Goal: Task Accomplishment & Management: Use online tool/utility

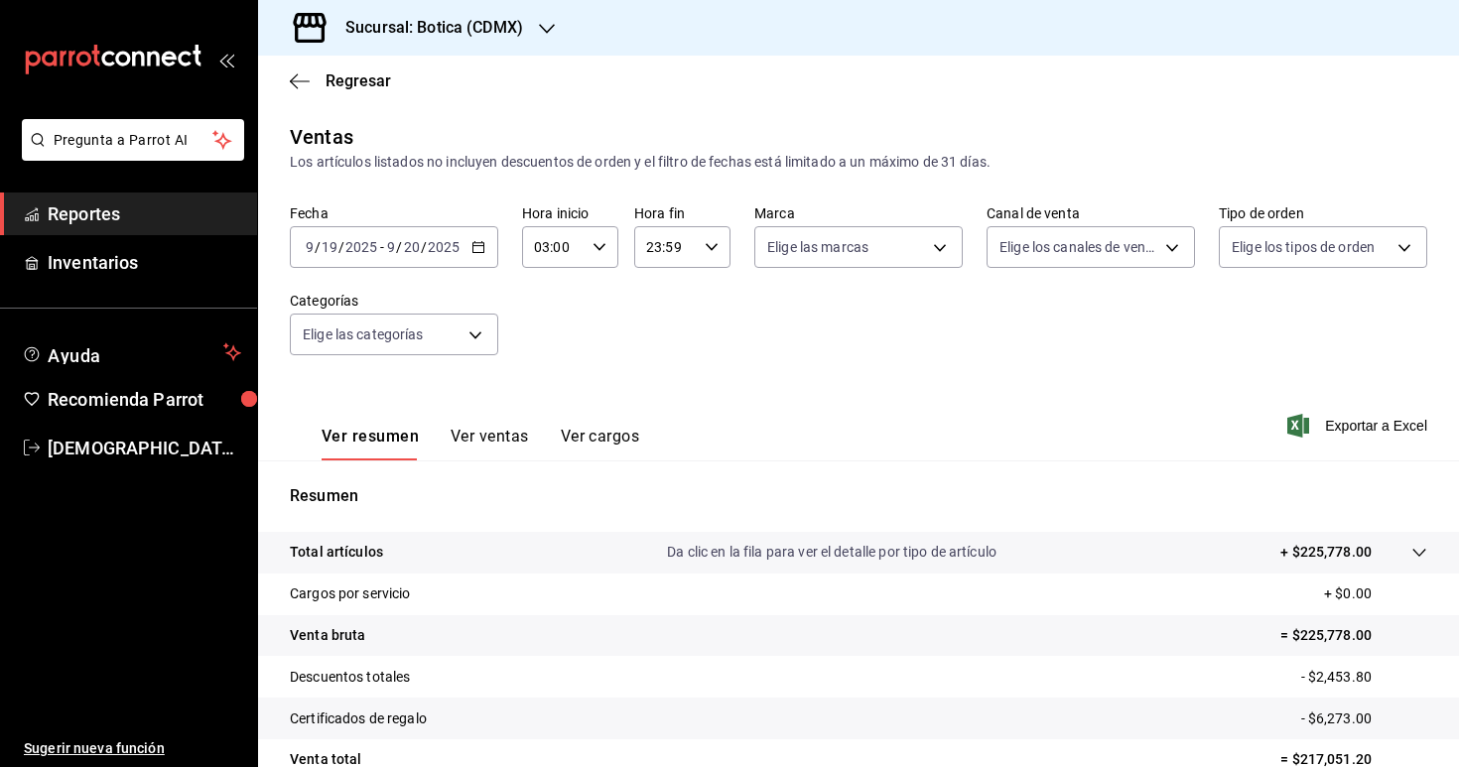
scroll to position [184, 0]
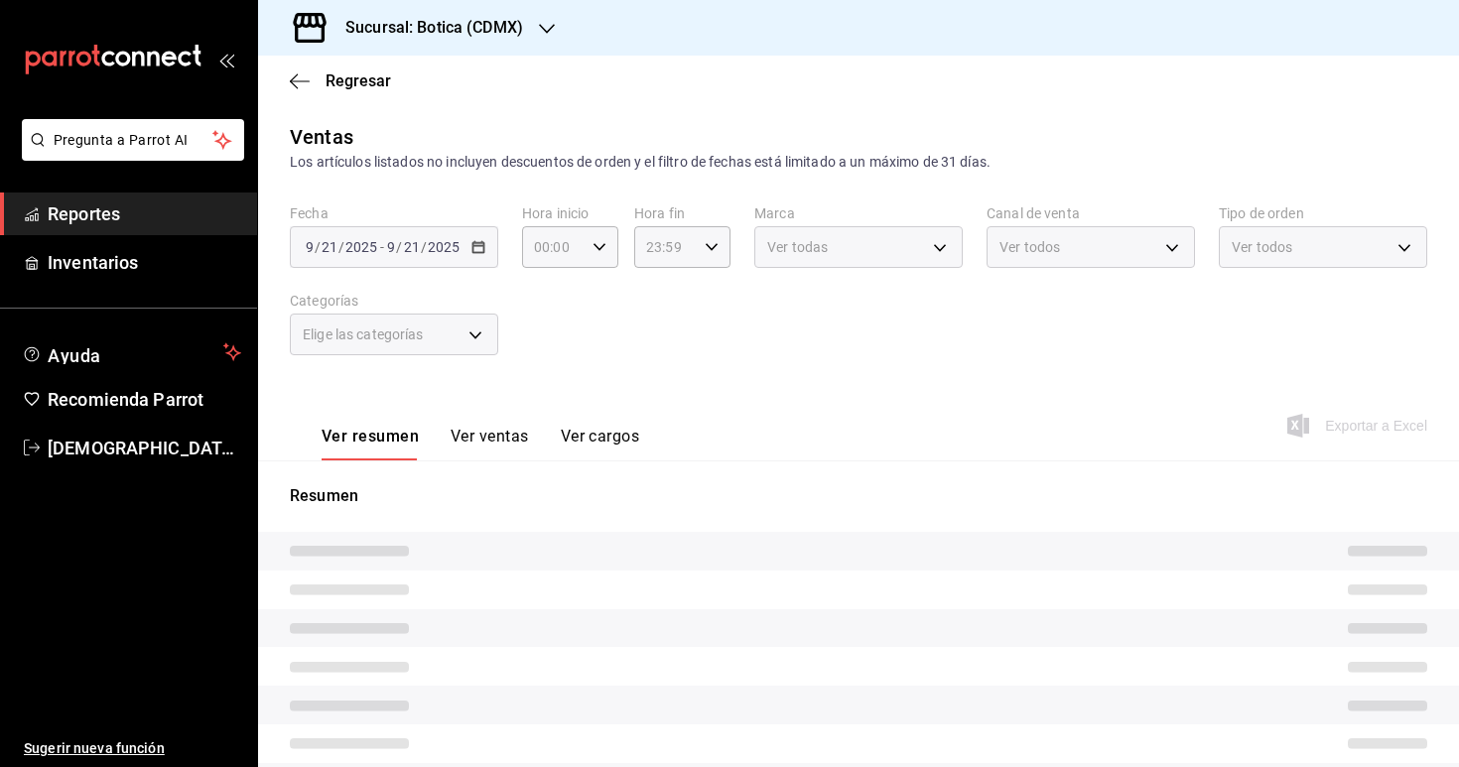
type input "03:00"
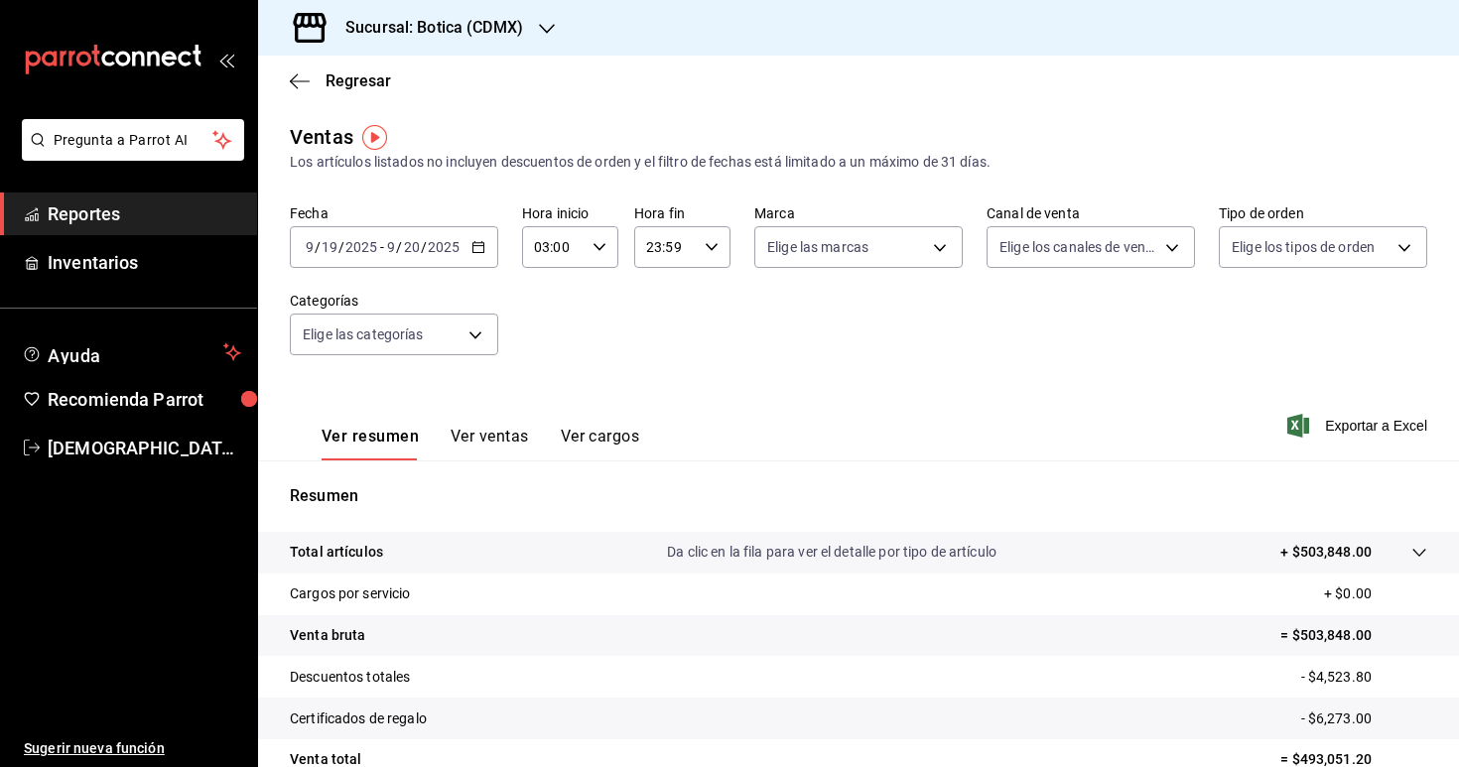
click at [171, 226] on span "Reportes" at bounding box center [145, 213] width 194 height 27
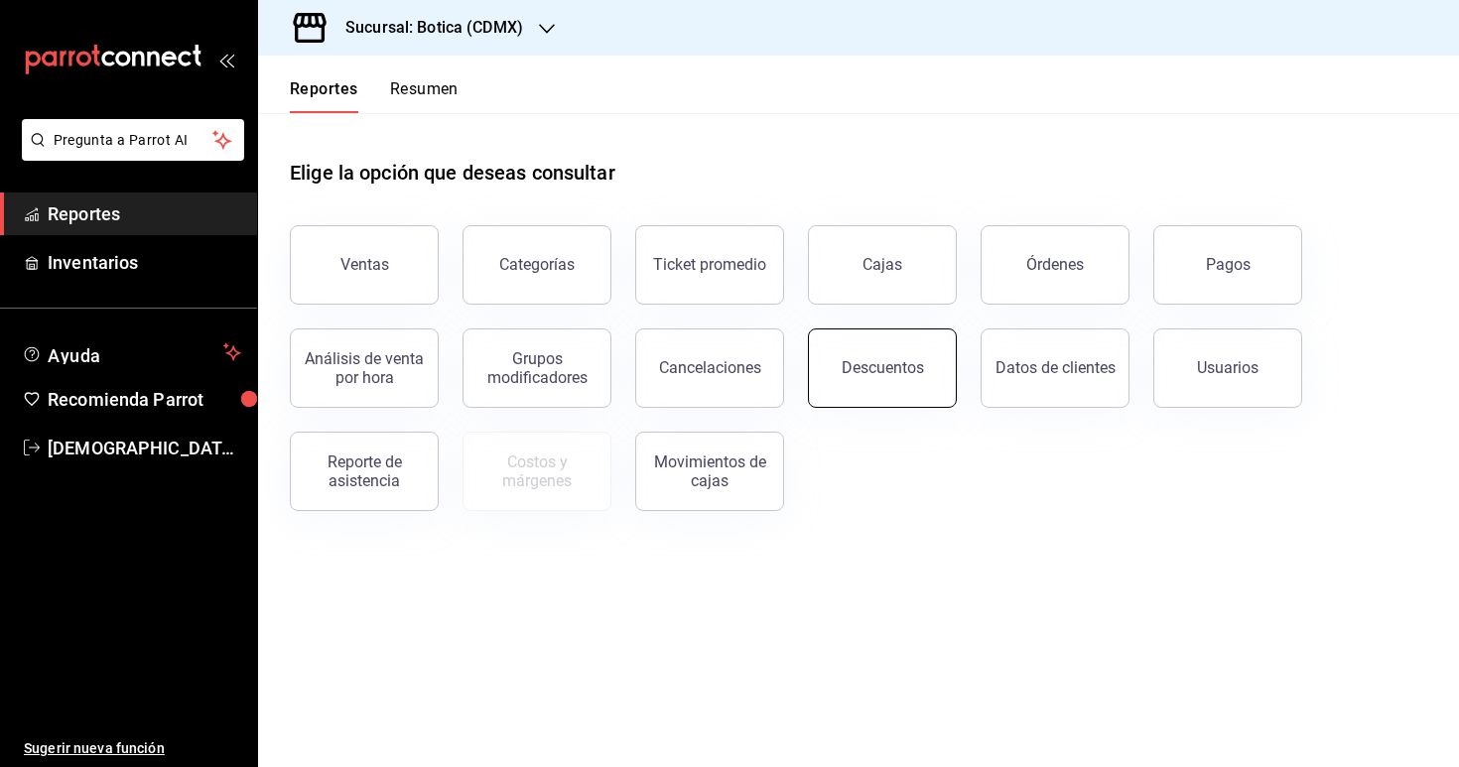
click at [859, 365] on div "Descuentos" at bounding box center [883, 367] width 82 height 19
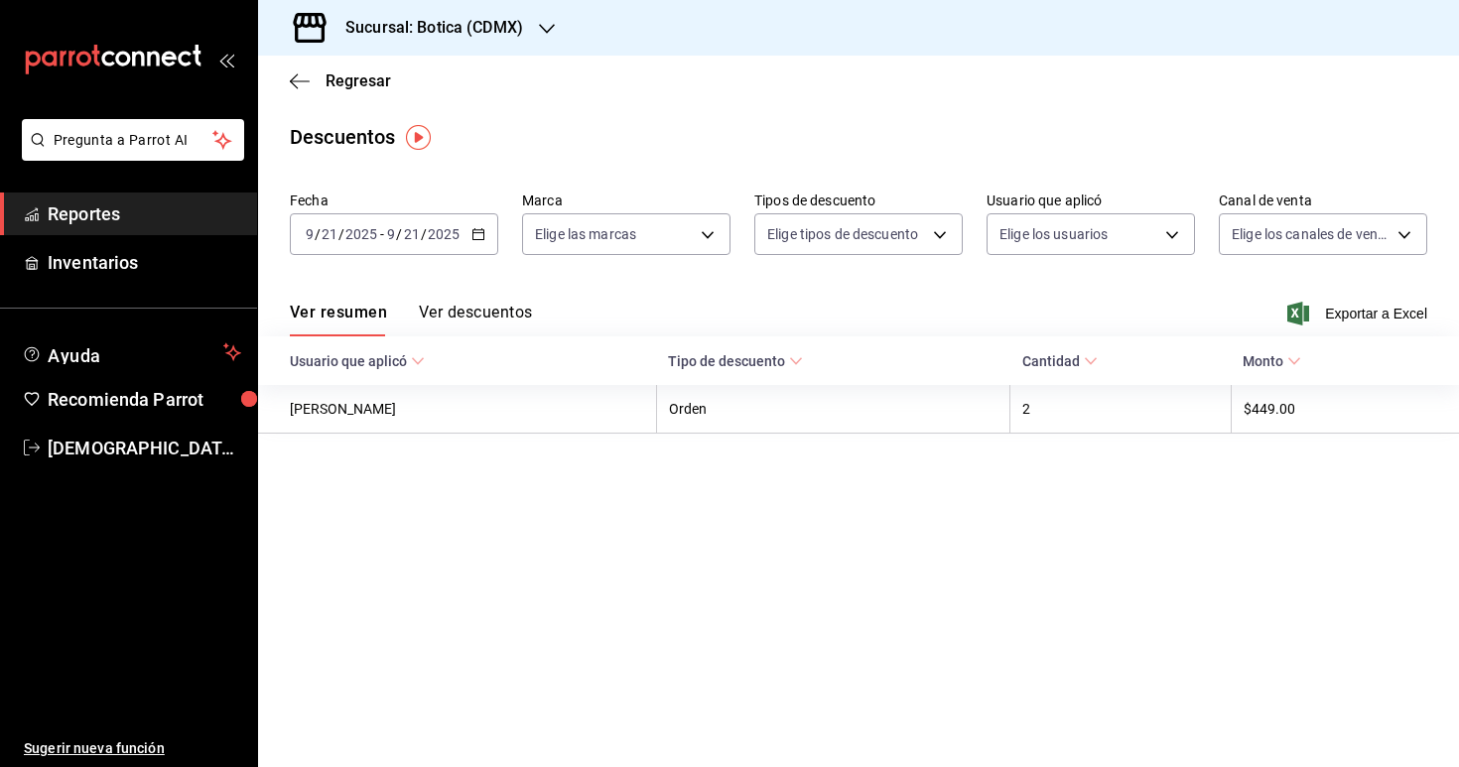
click at [466, 228] on div "[DATE] [DATE] - [DATE] [DATE]" at bounding box center [394, 234] width 208 height 42
click at [482, 223] on div "[DATE] [DATE] - [DATE] [DATE]" at bounding box center [394, 234] width 208 height 42
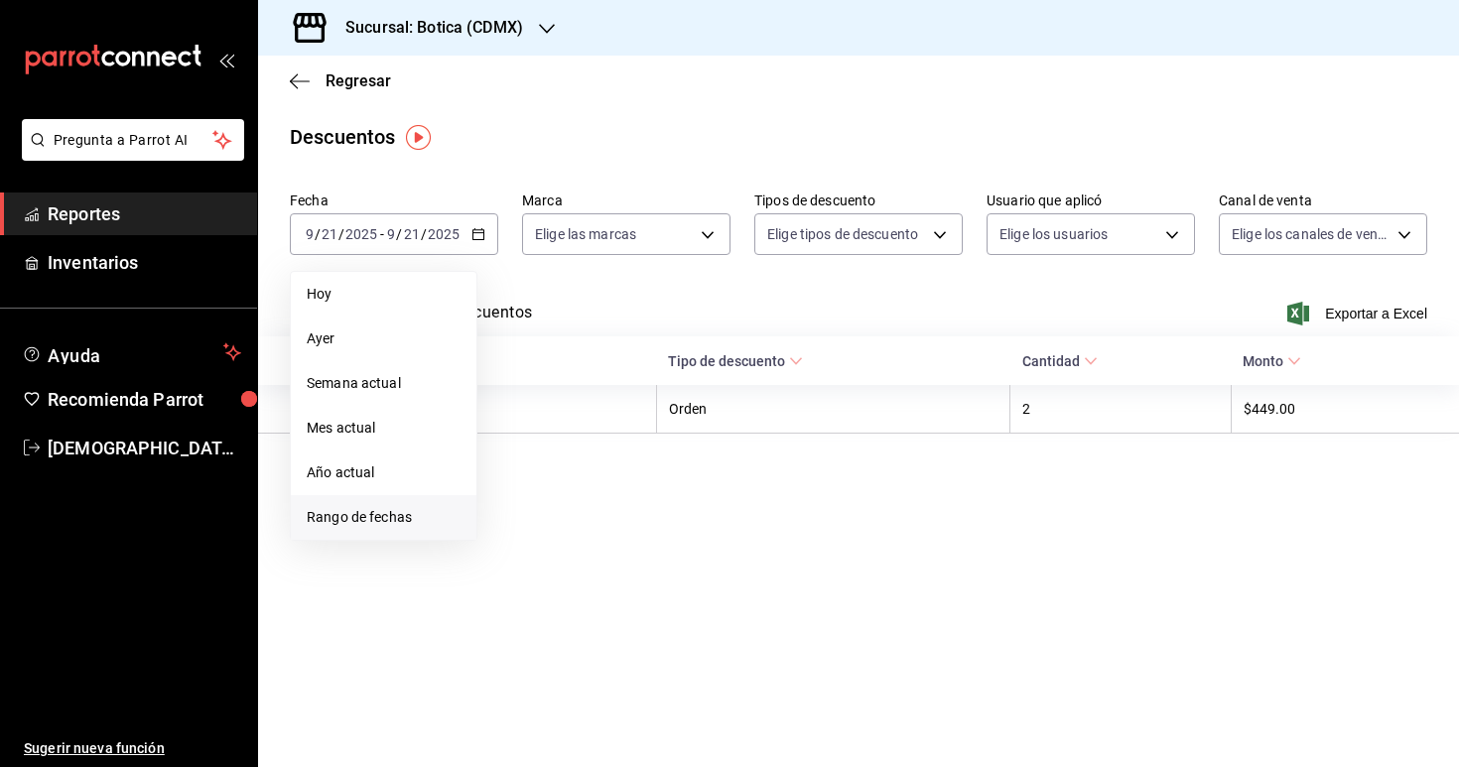
click at [416, 519] on span "Rango de fechas" at bounding box center [384, 517] width 154 height 21
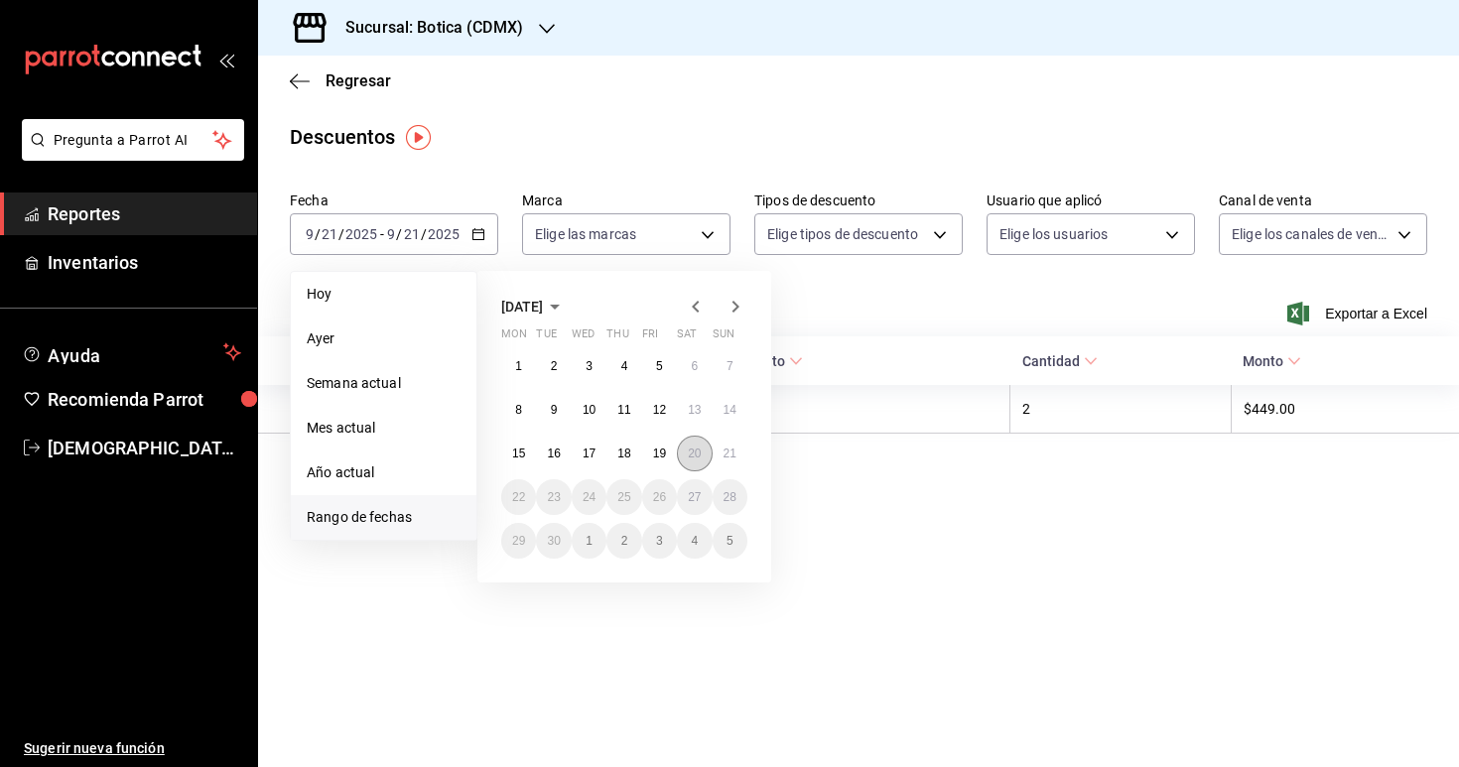
click at [692, 452] on abbr "20" at bounding box center [694, 454] width 13 height 14
click at [728, 450] on abbr "21" at bounding box center [730, 454] width 13 height 14
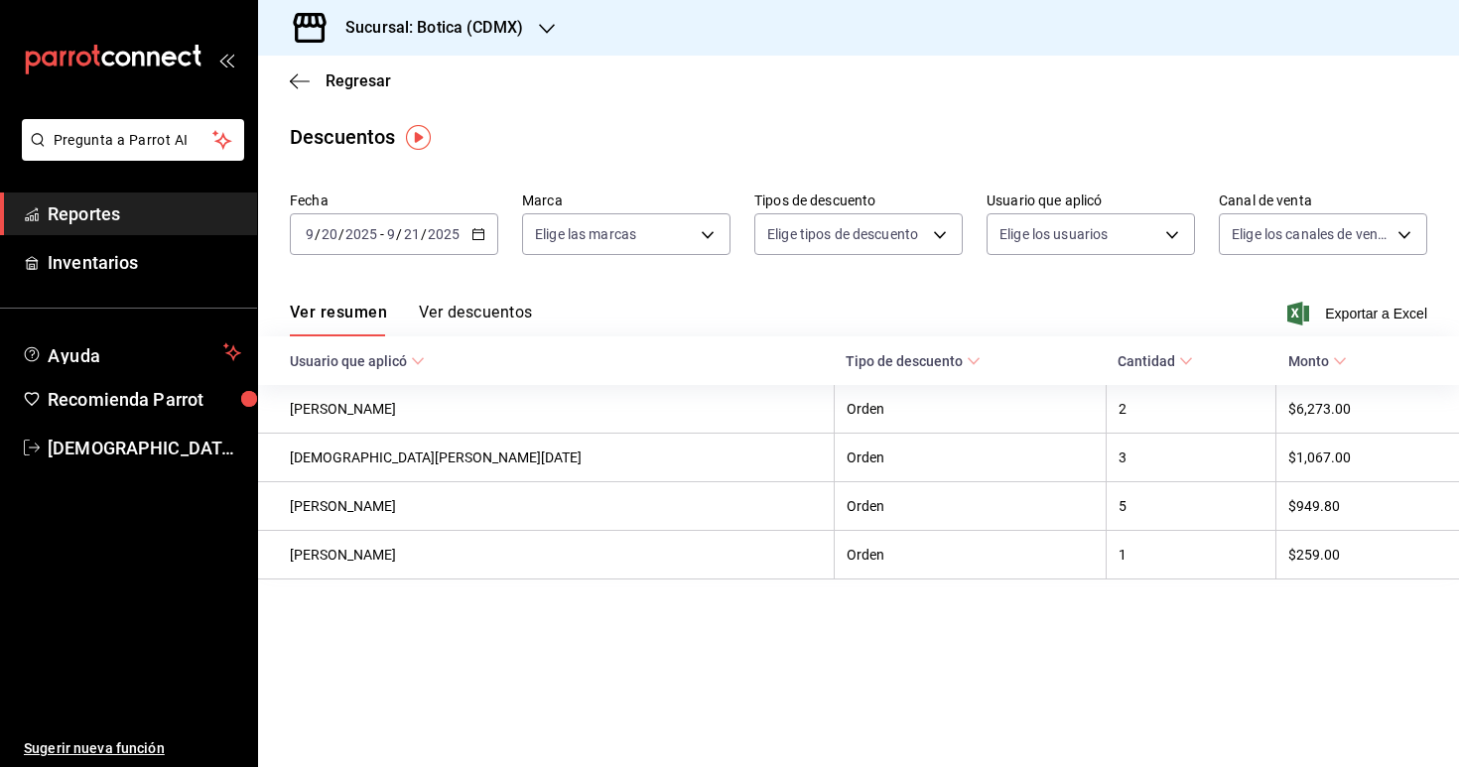
click at [484, 314] on button "Ver descuentos" at bounding box center [475, 320] width 113 height 34
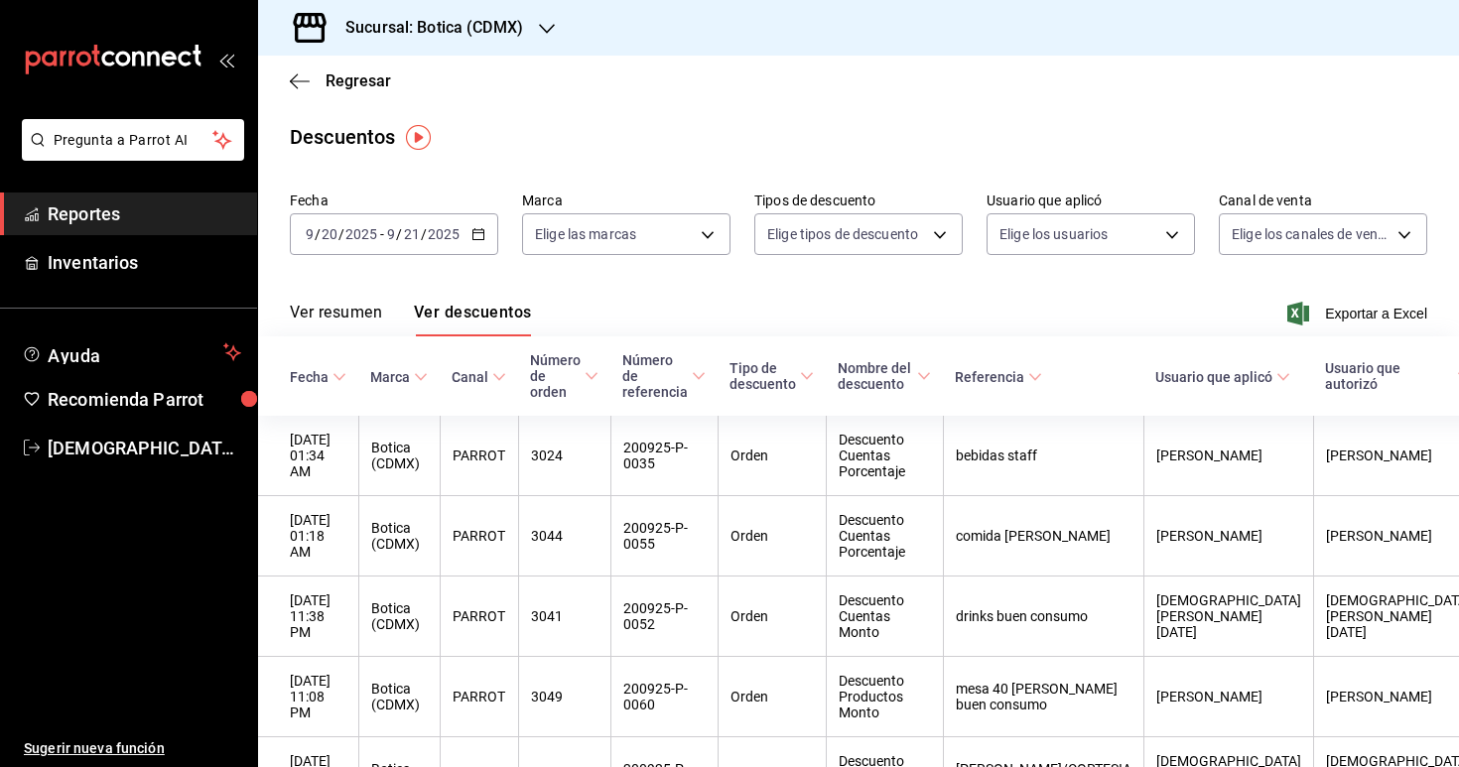
click at [137, 204] on span "Reportes" at bounding box center [145, 213] width 194 height 27
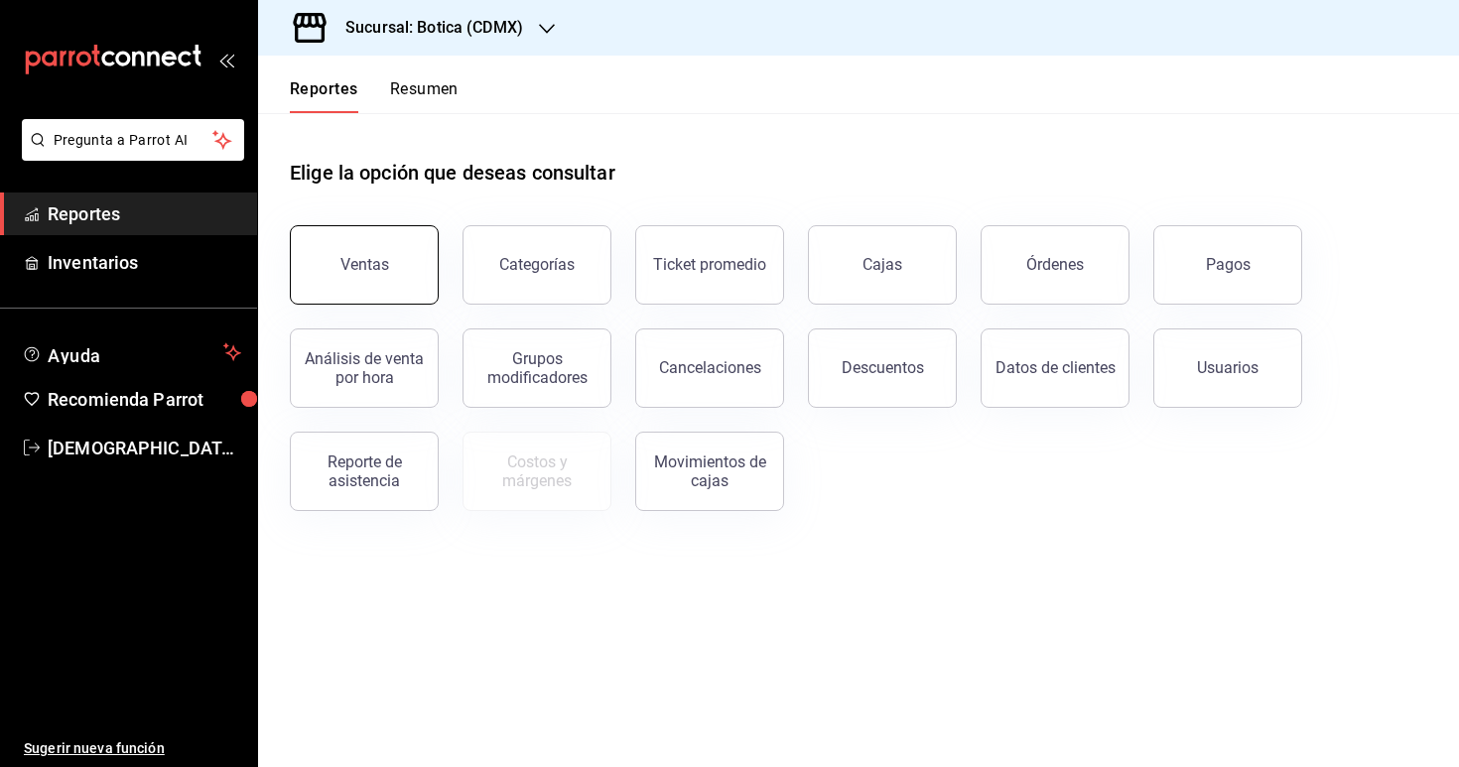
click at [379, 268] on div "Ventas" at bounding box center [364, 264] width 49 height 19
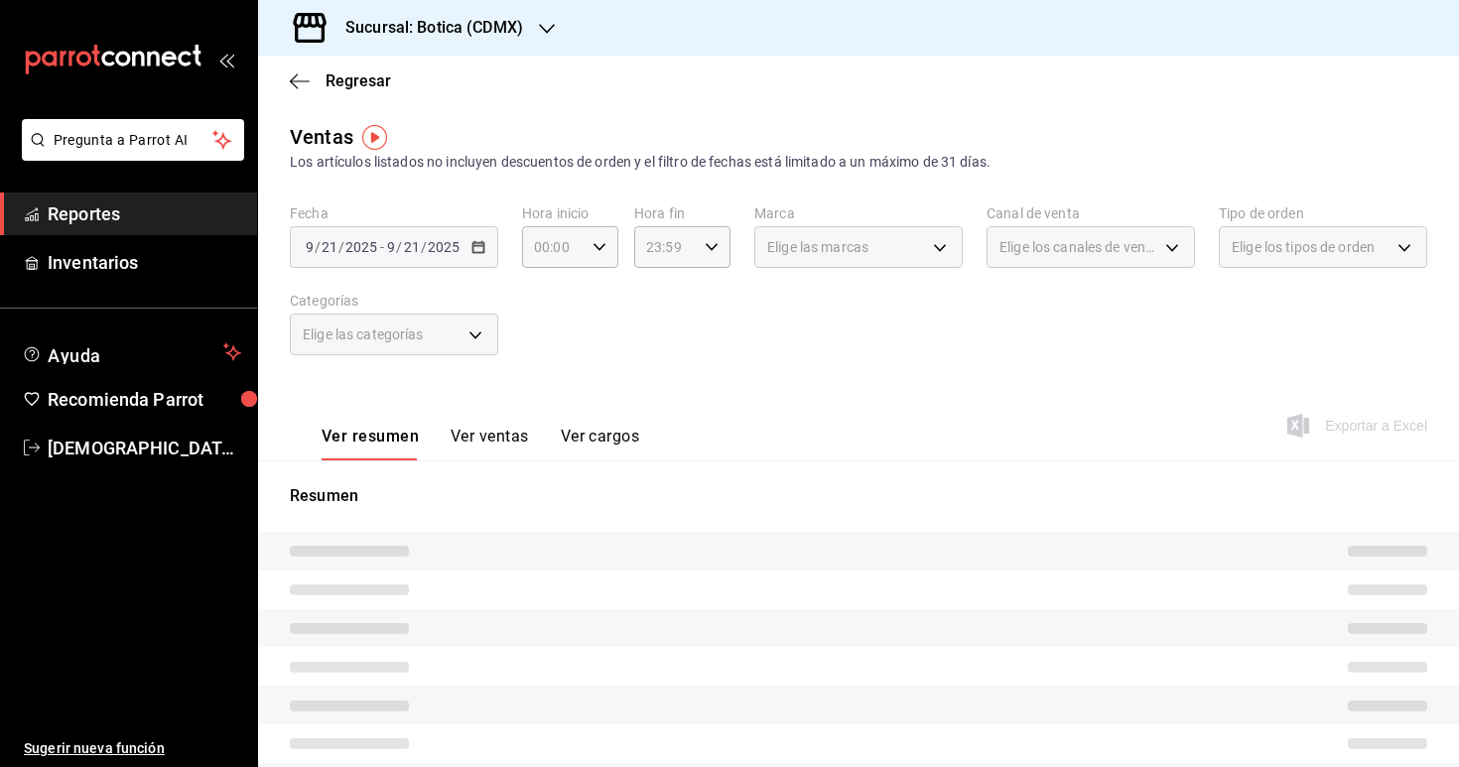
click at [495, 242] on div "[DATE] [DATE] - [DATE] [DATE]" at bounding box center [394, 247] width 208 height 42
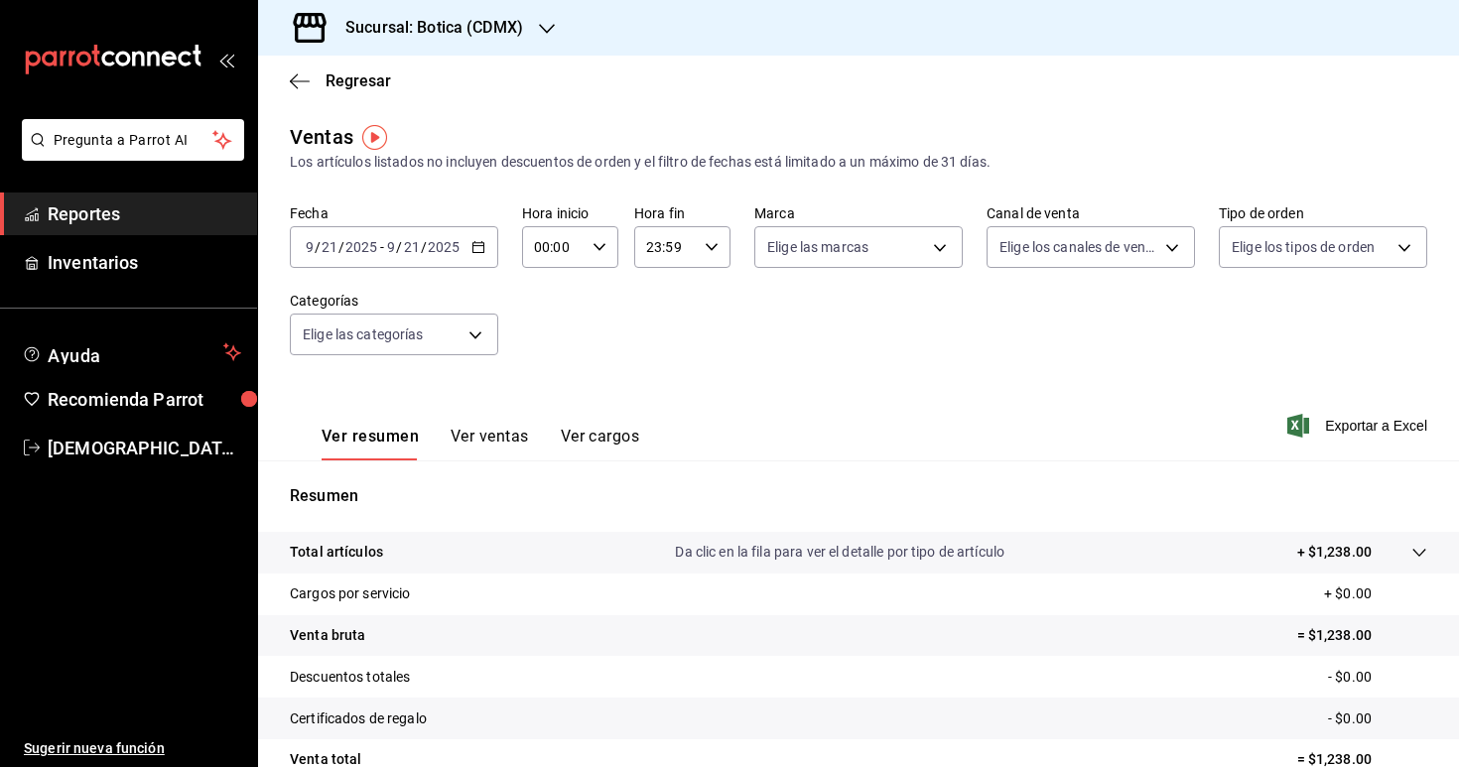
click at [469, 258] on div "[DATE] [DATE] - [DATE] [DATE]" at bounding box center [394, 247] width 208 height 42
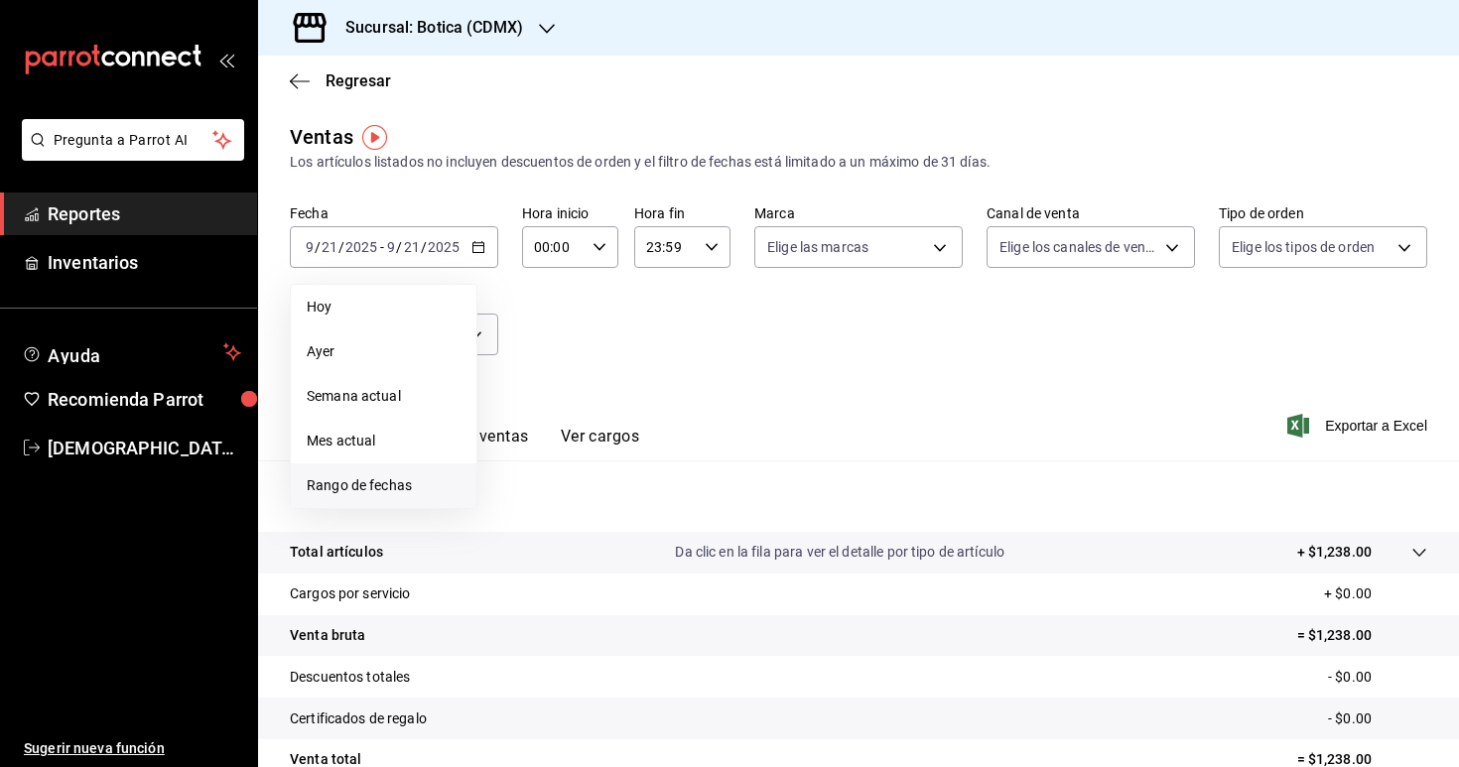
click at [393, 472] on li "Rango de fechas" at bounding box center [384, 485] width 186 height 45
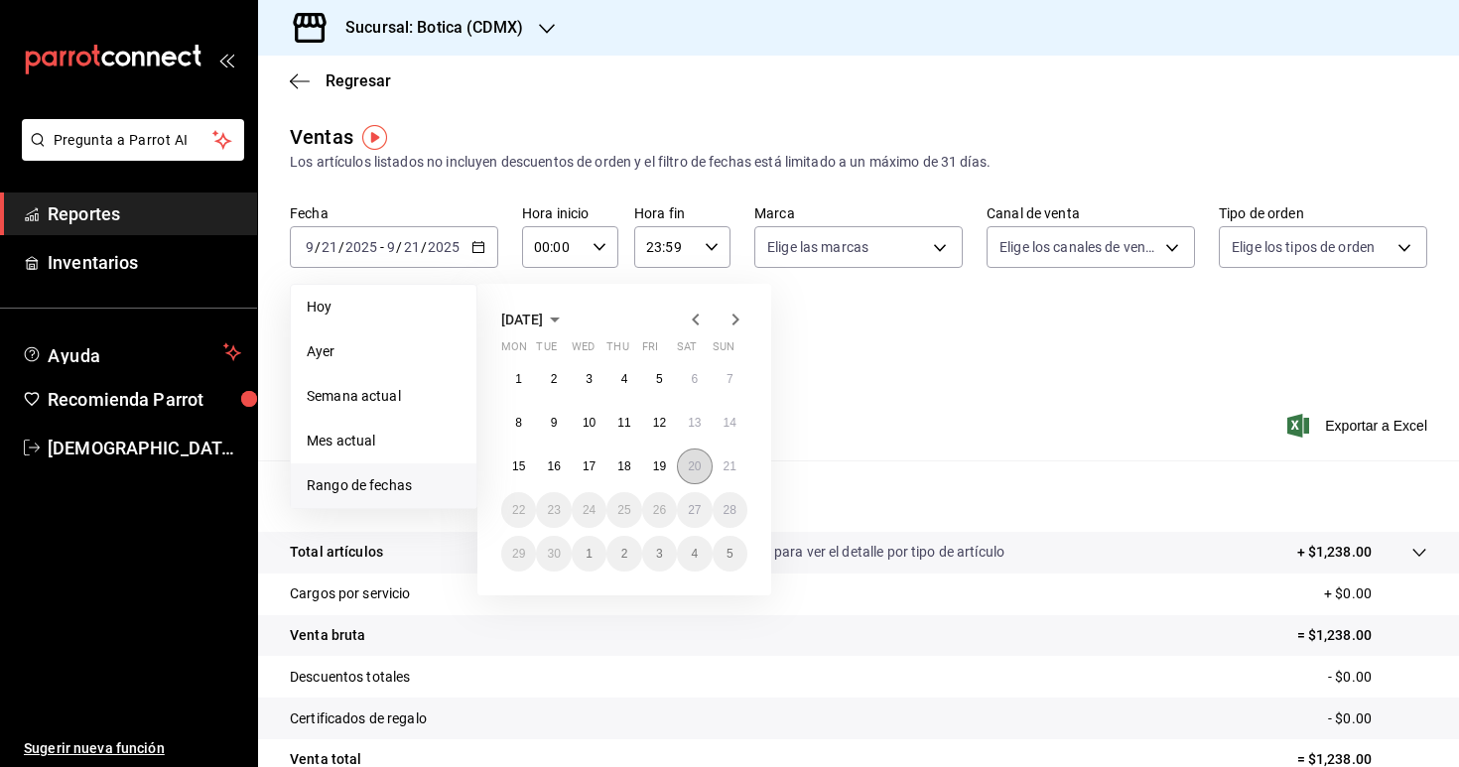
click at [693, 468] on abbr "20" at bounding box center [694, 467] width 13 height 14
click at [732, 472] on abbr "21" at bounding box center [730, 467] width 13 height 14
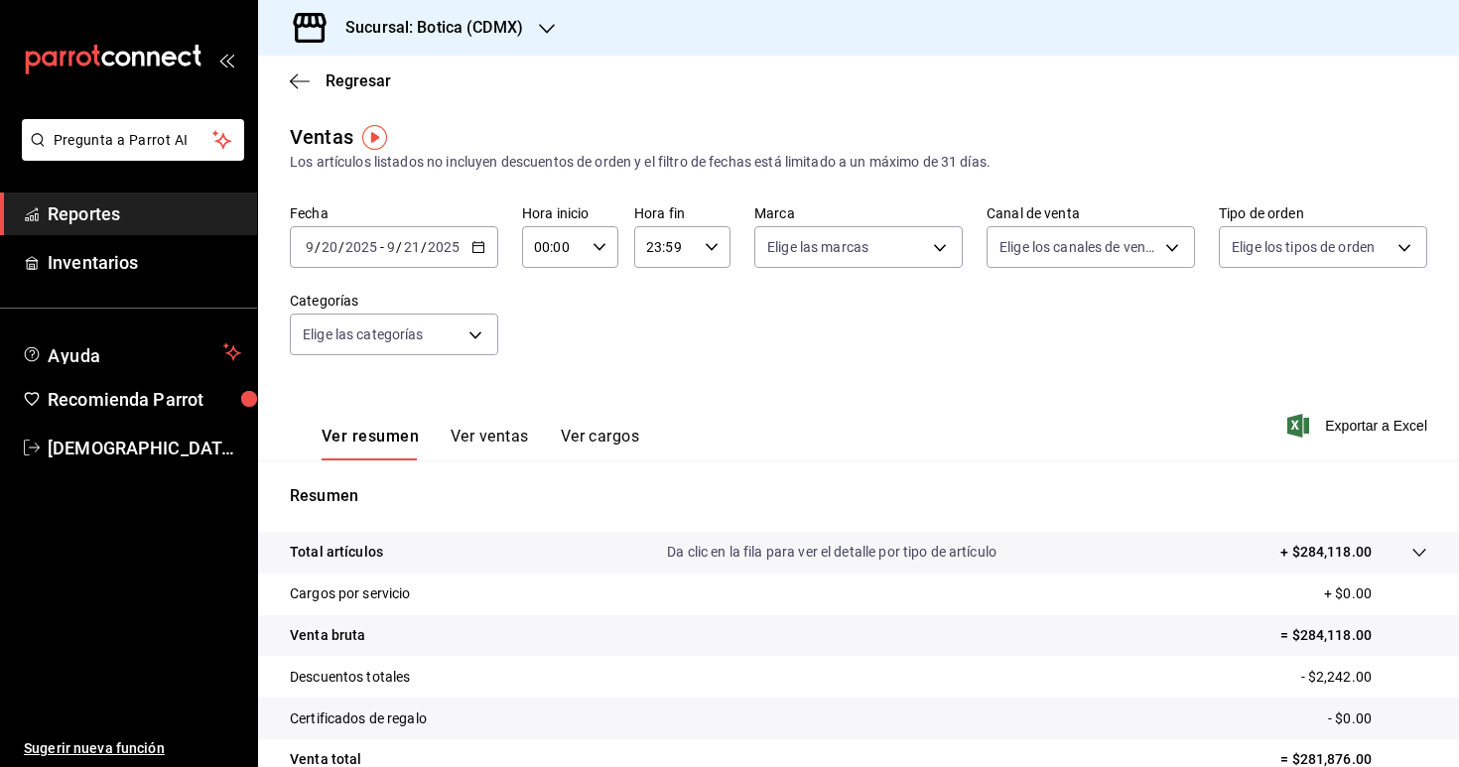
click at [596, 242] on icon "button" at bounding box center [600, 247] width 14 height 14
click at [552, 371] on span "03" at bounding box center [546, 365] width 17 height 16
type input "03:00"
click at [676, 348] on div at bounding box center [729, 383] width 1459 height 767
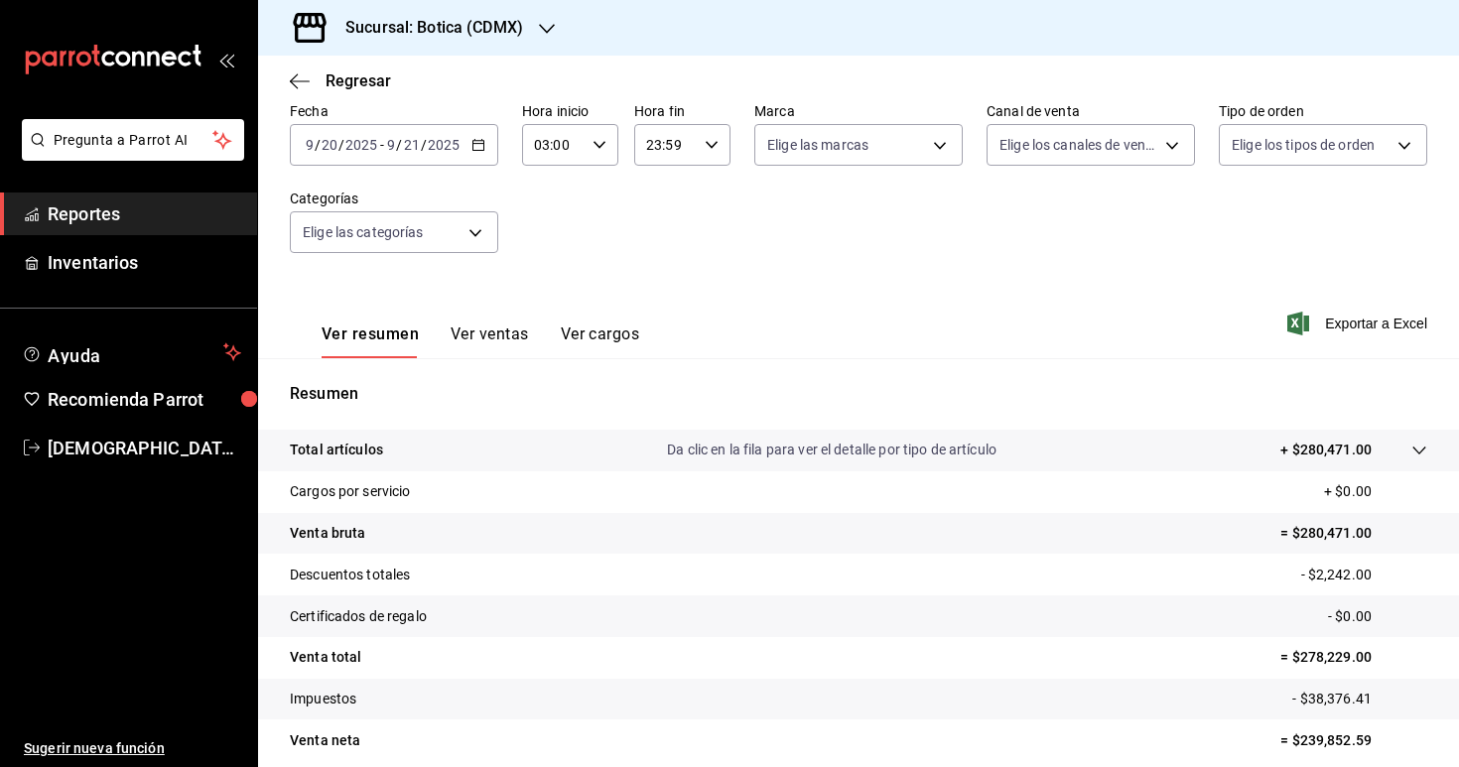
scroll to position [184, 0]
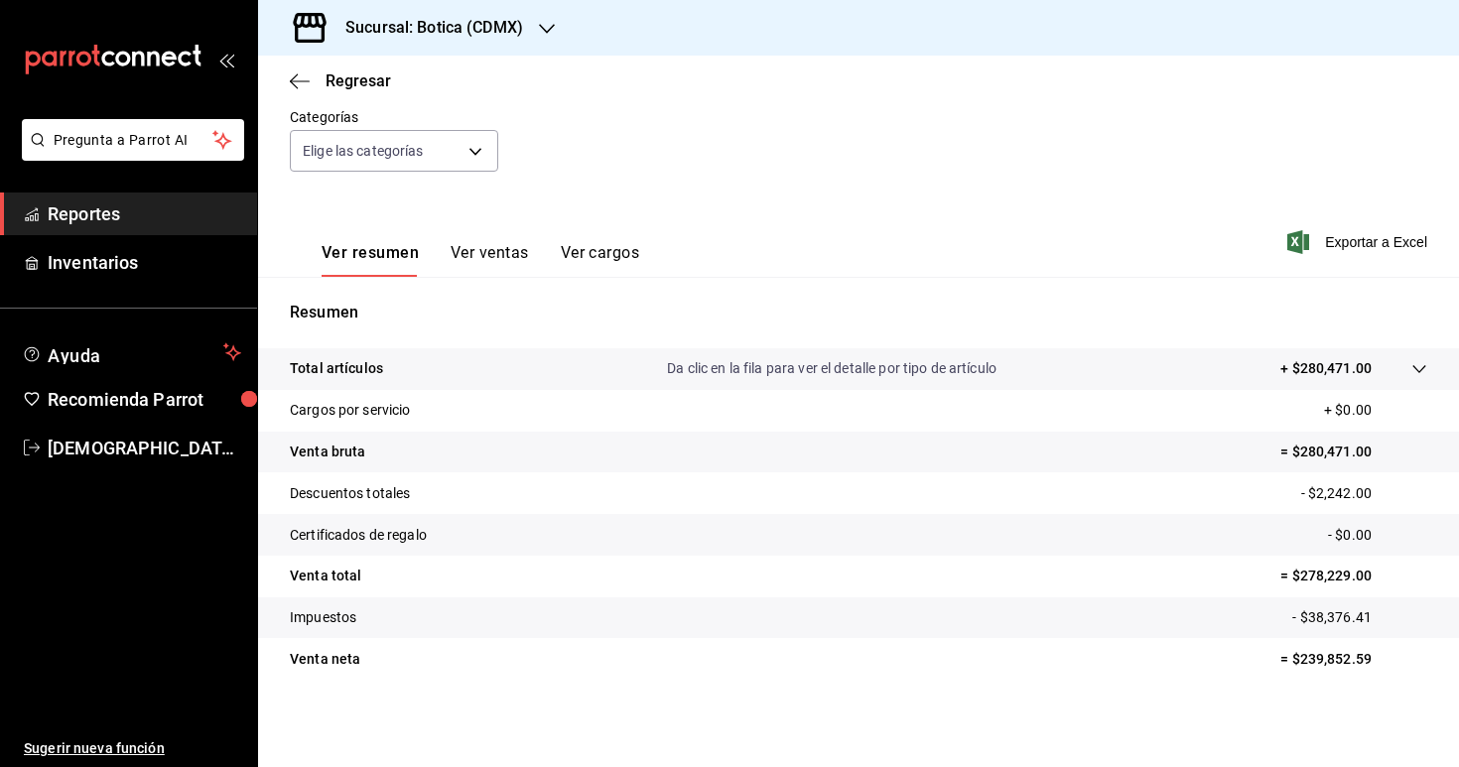
click at [1423, 372] on icon at bounding box center [1419, 369] width 16 height 16
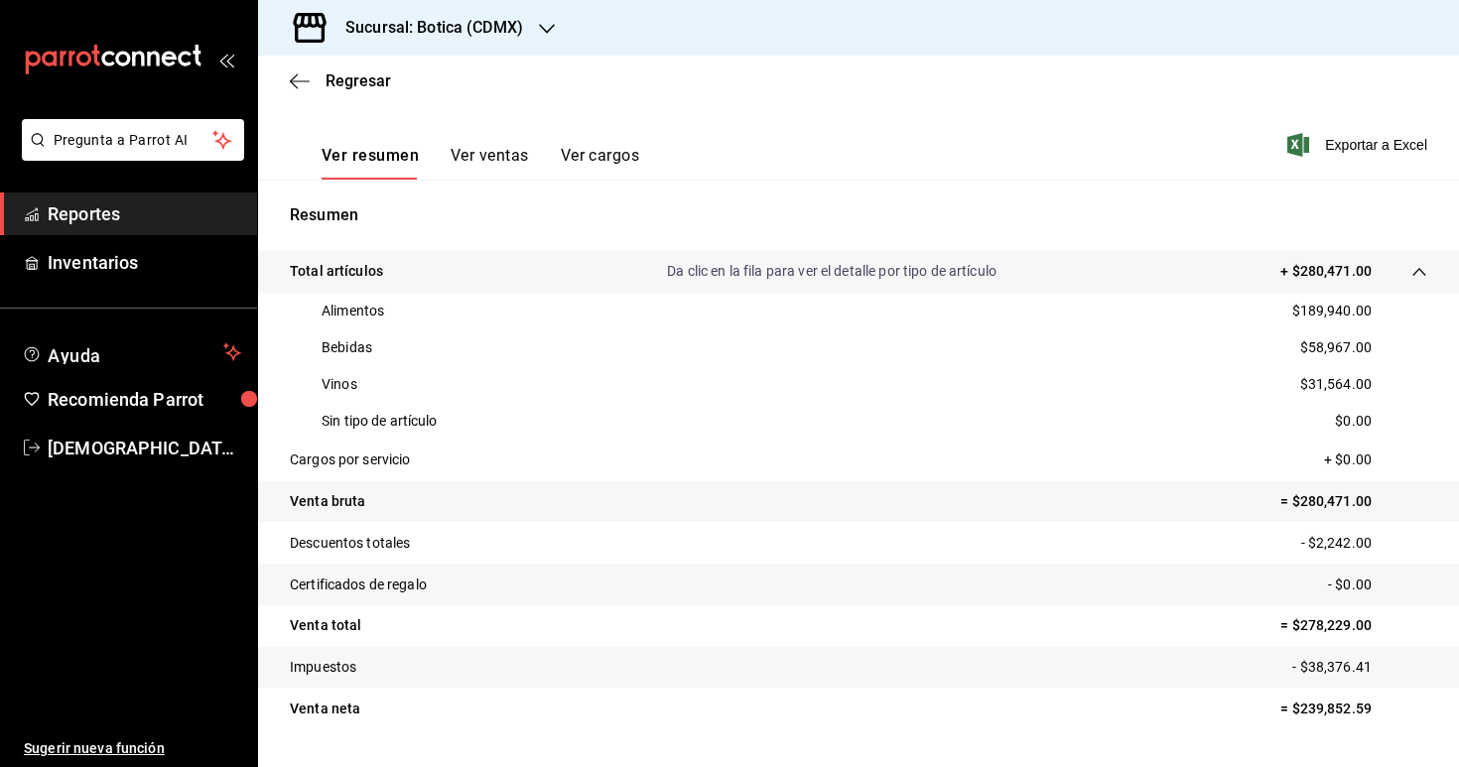
scroll to position [284, 0]
click at [148, 201] on span "Reportes" at bounding box center [145, 213] width 194 height 27
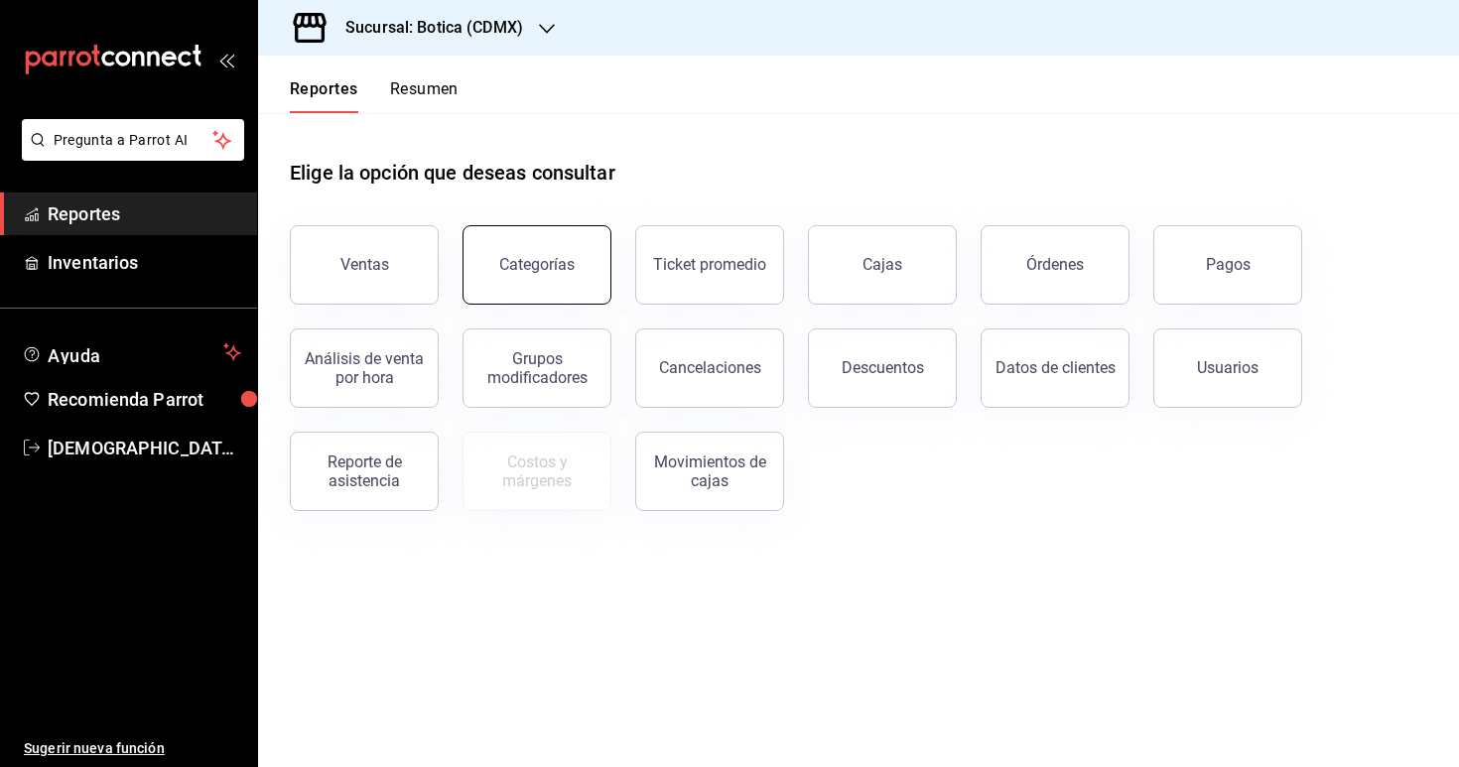
click at [560, 278] on button "Categorías" at bounding box center [536, 264] width 149 height 79
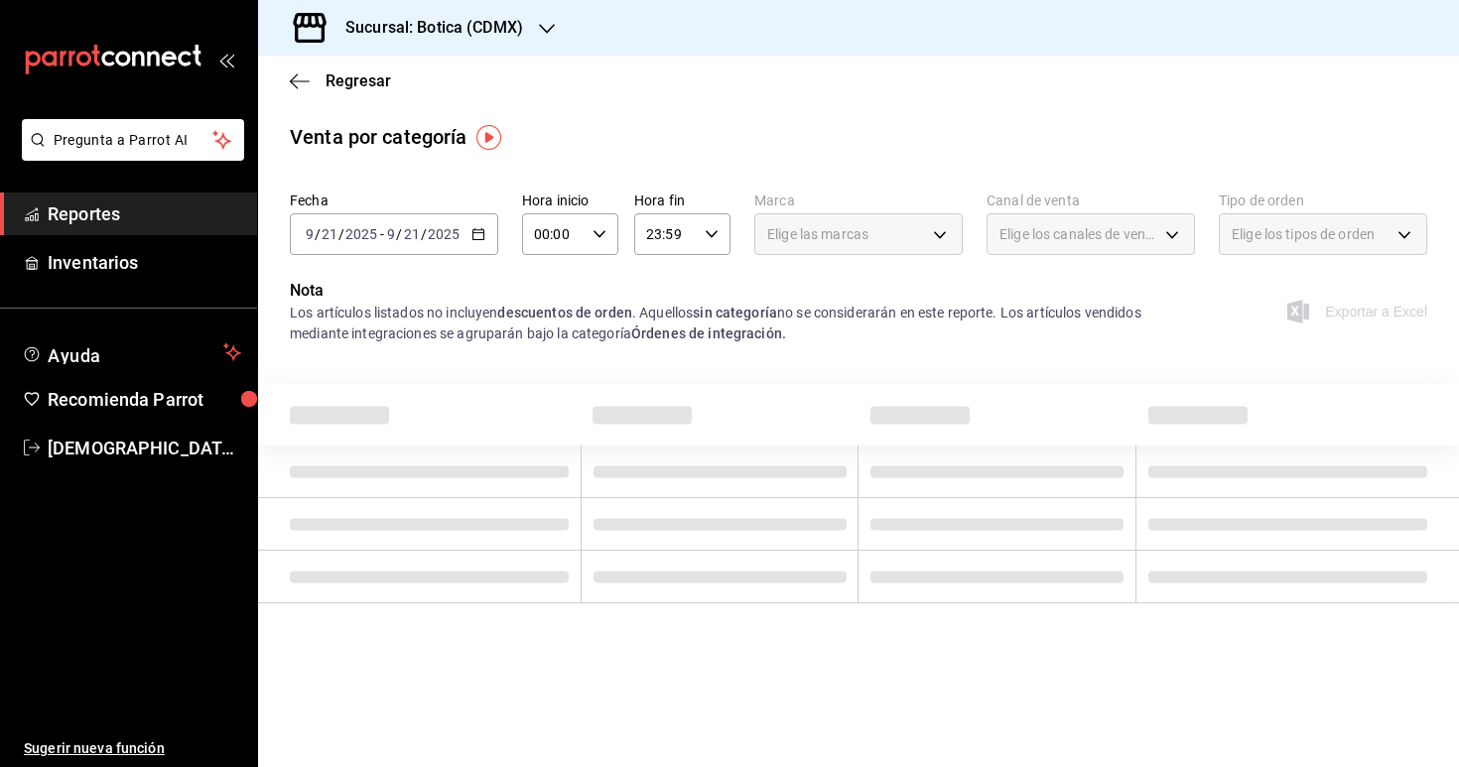
click at [475, 225] on div "[DATE] [DATE] - [DATE] [DATE]" at bounding box center [394, 234] width 208 height 42
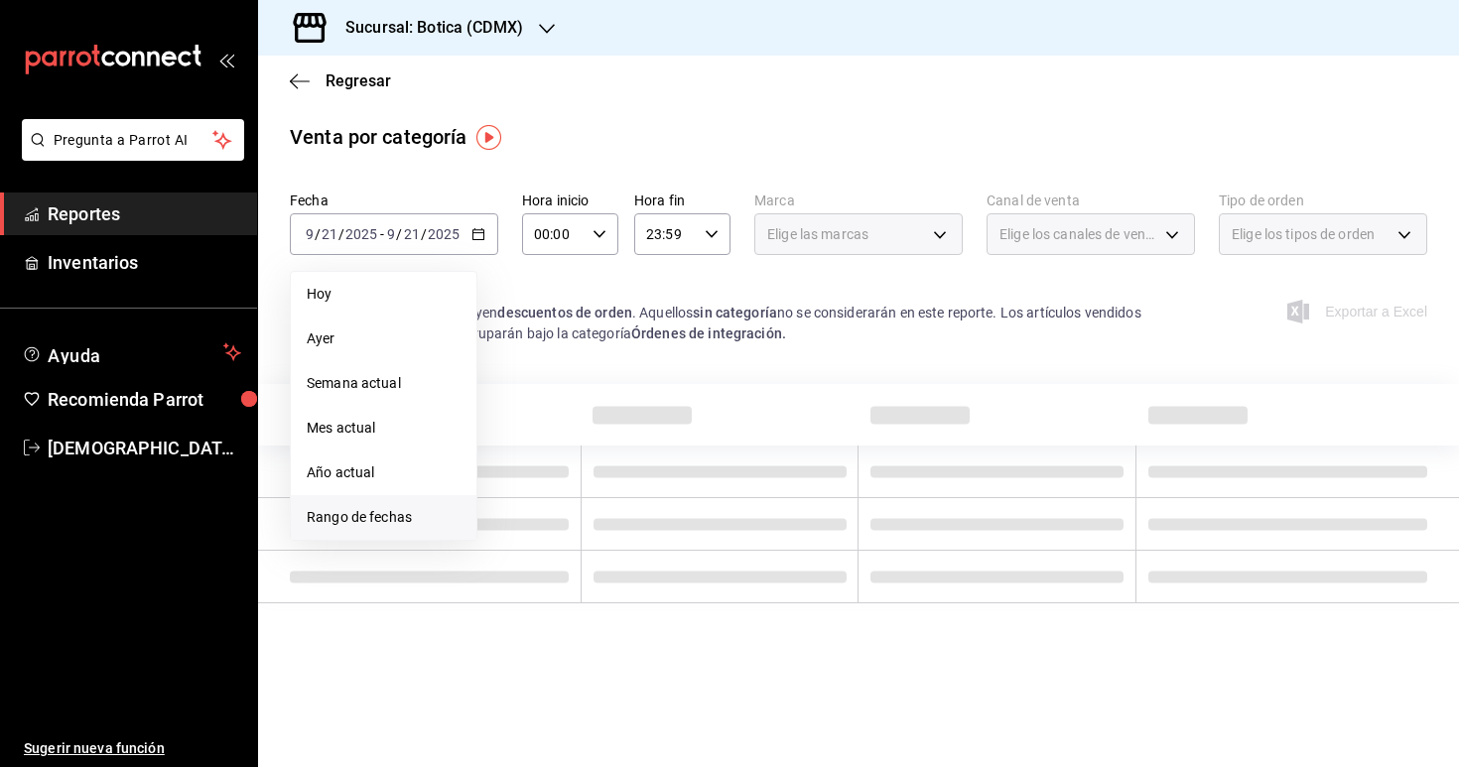
click at [443, 508] on span "Rango de fechas" at bounding box center [384, 517] width 154 height 21
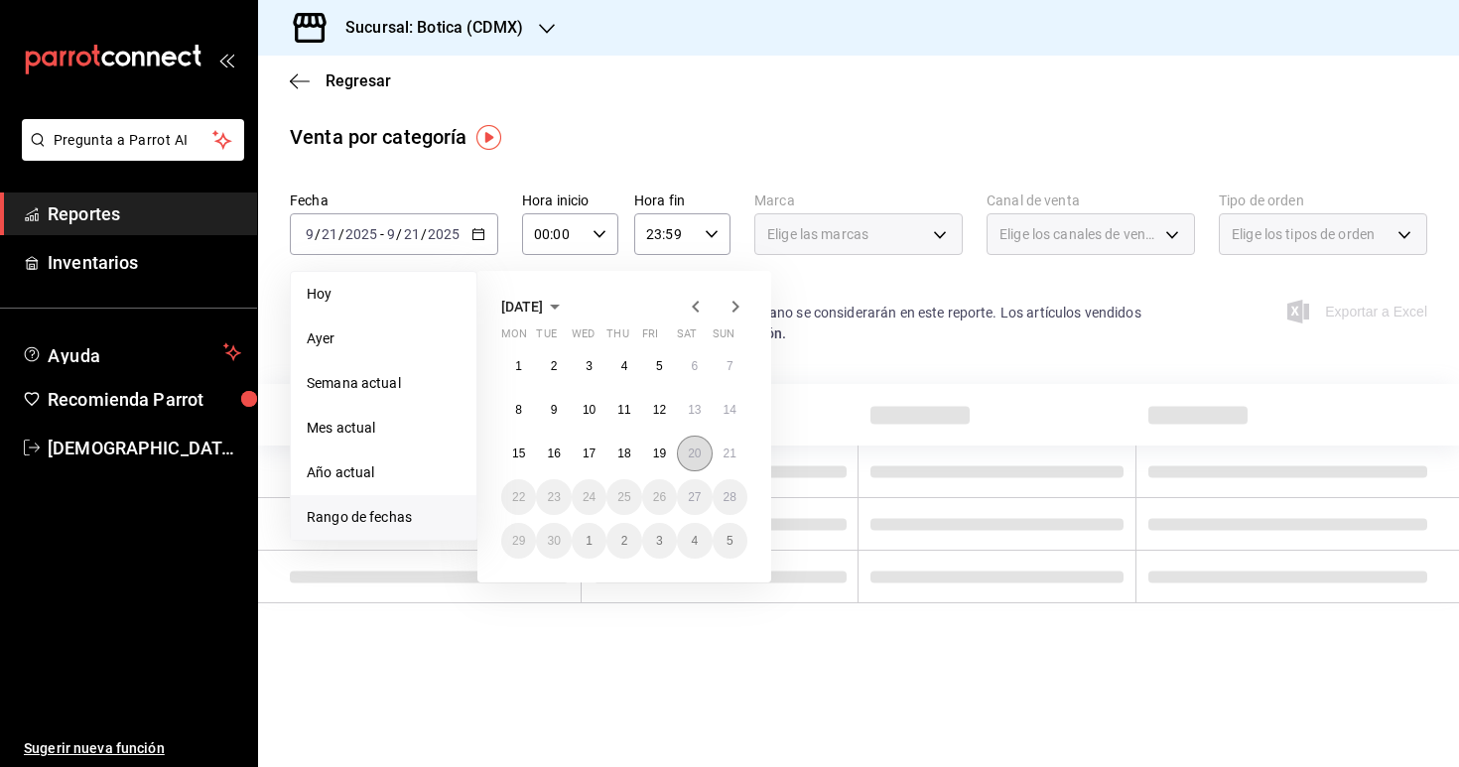
click at [695, 458] on abbr "20" at bounding box center [694, 454] width 13 height 14
click at [719, 459] on button "21" at bounding box center [730, 454] width 35 height 36
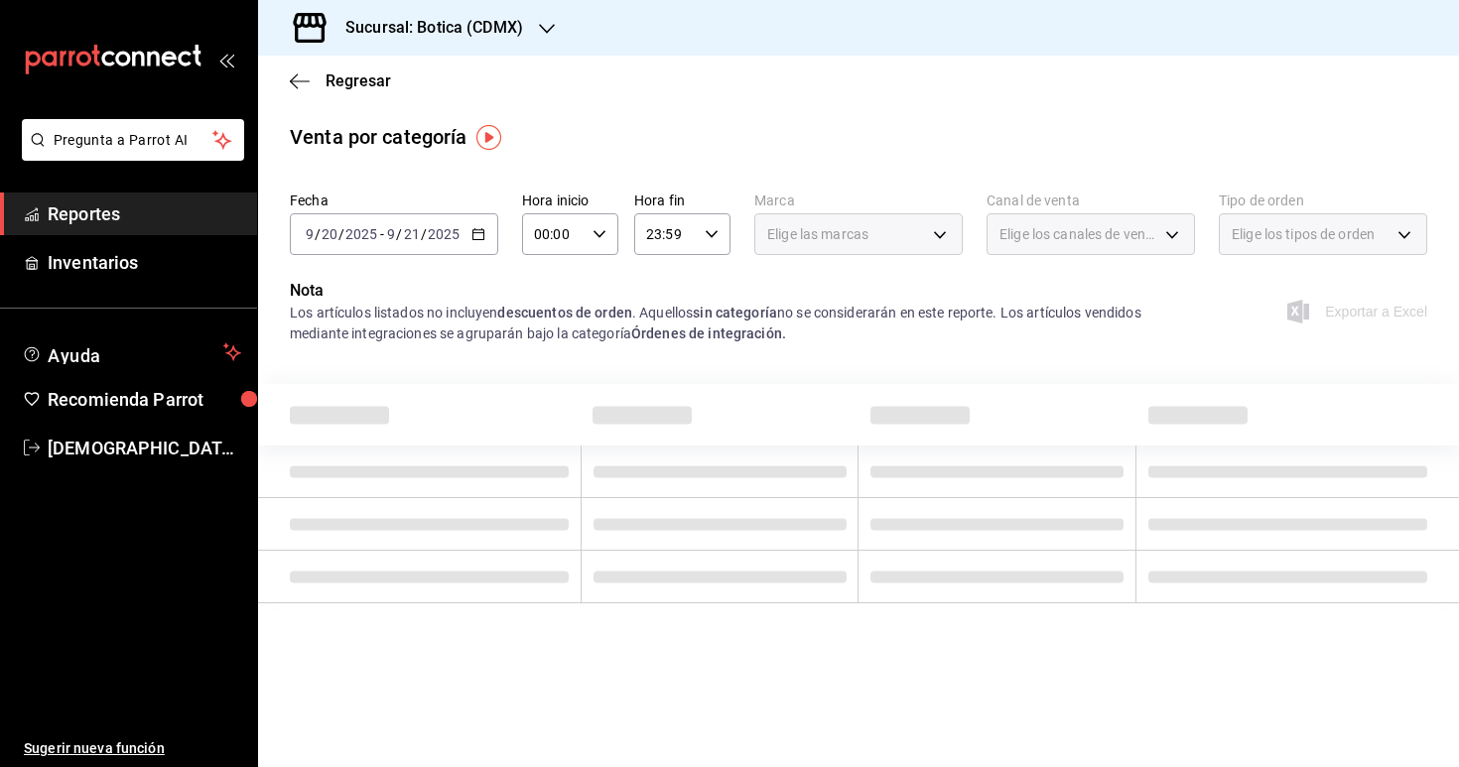
click at [601, 221] on div "00:00 Hora inicio" at bounding box center [570, 234] width 96 height 42
click at [549, 396] on span "03" at bounding box center [546, 394] width 17 height 16
type input "03:00"
click at [548, 393] on span "03" at bounding box center [546, 394] width 17 height 16
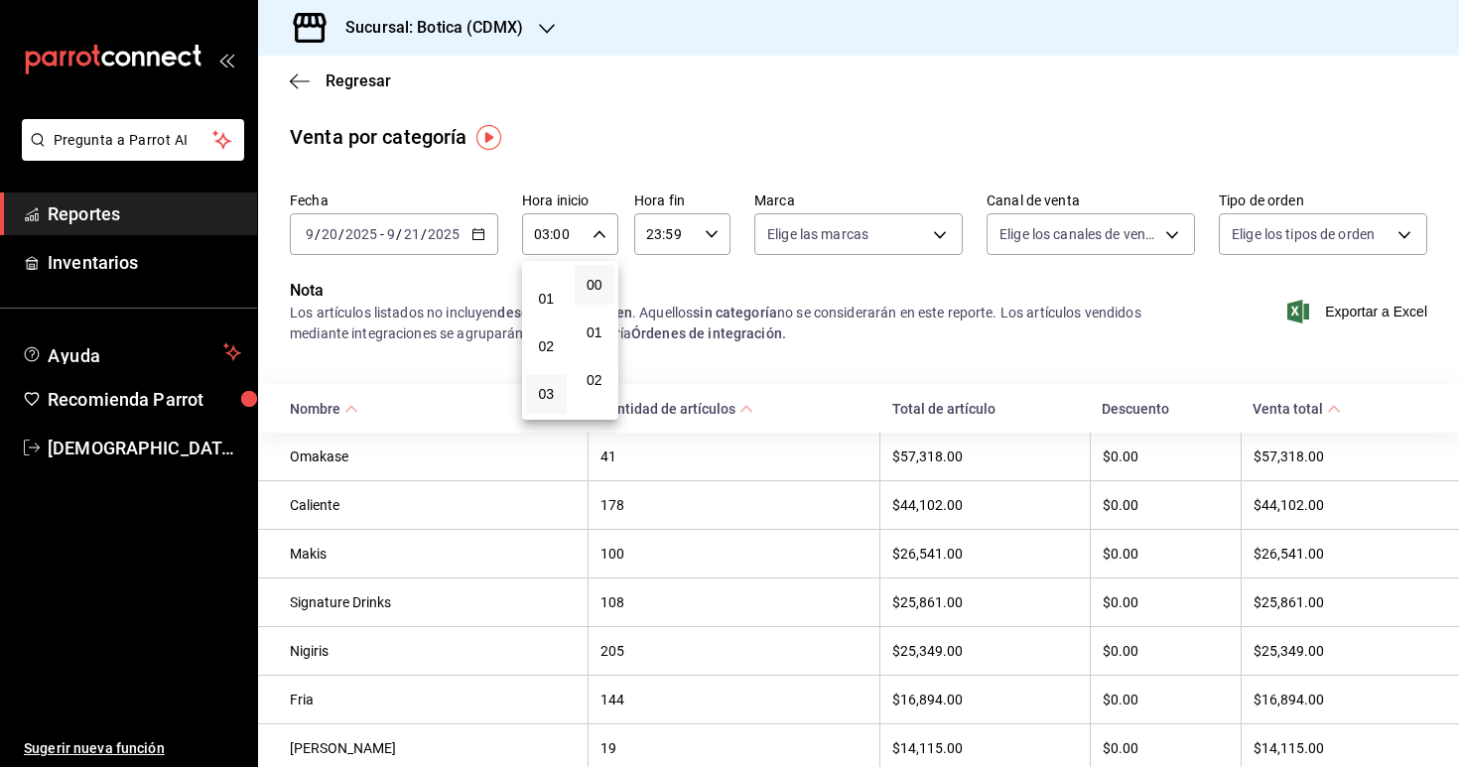
click at [700, 367] on div at bounding box center [729, 383] width 1459 height 767
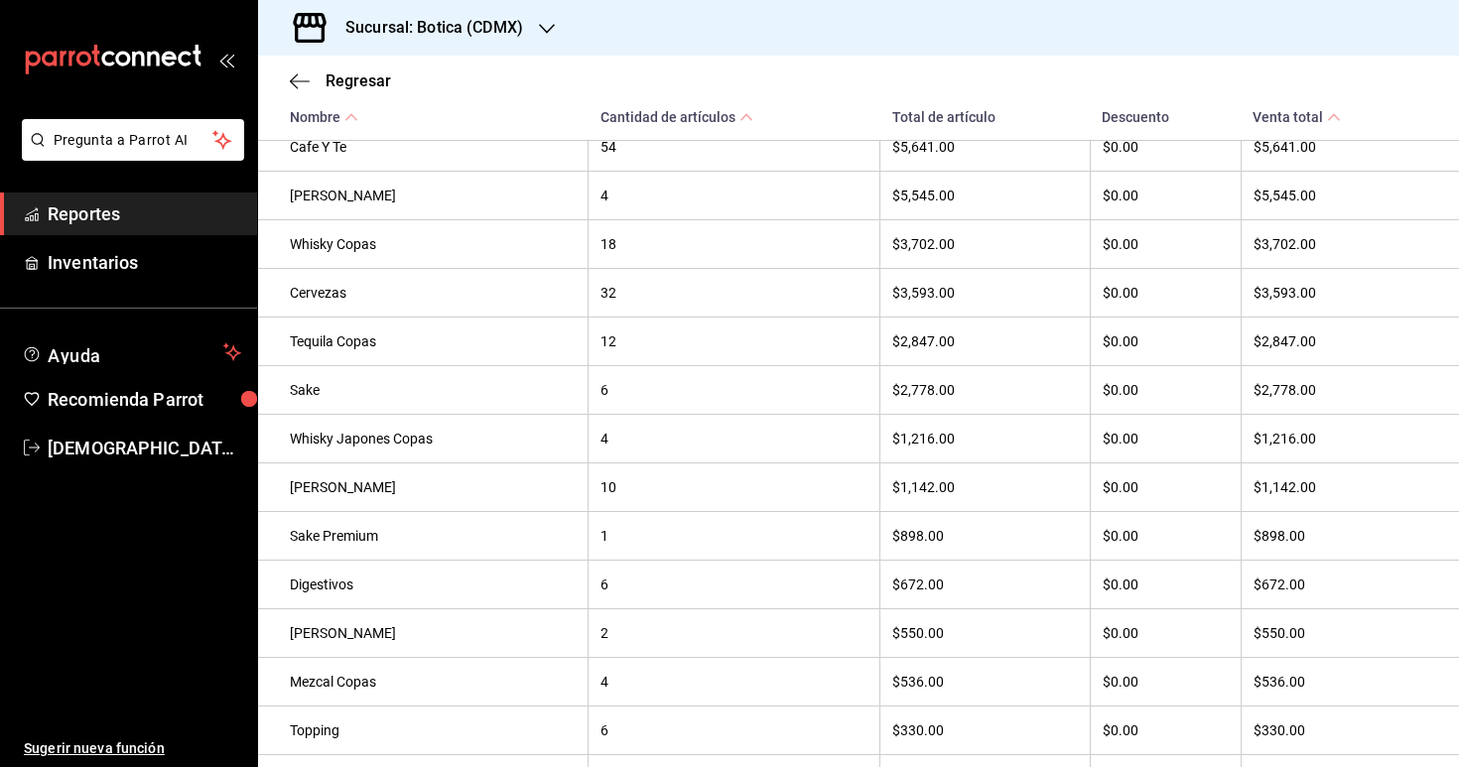
scroll to position [883, 0]
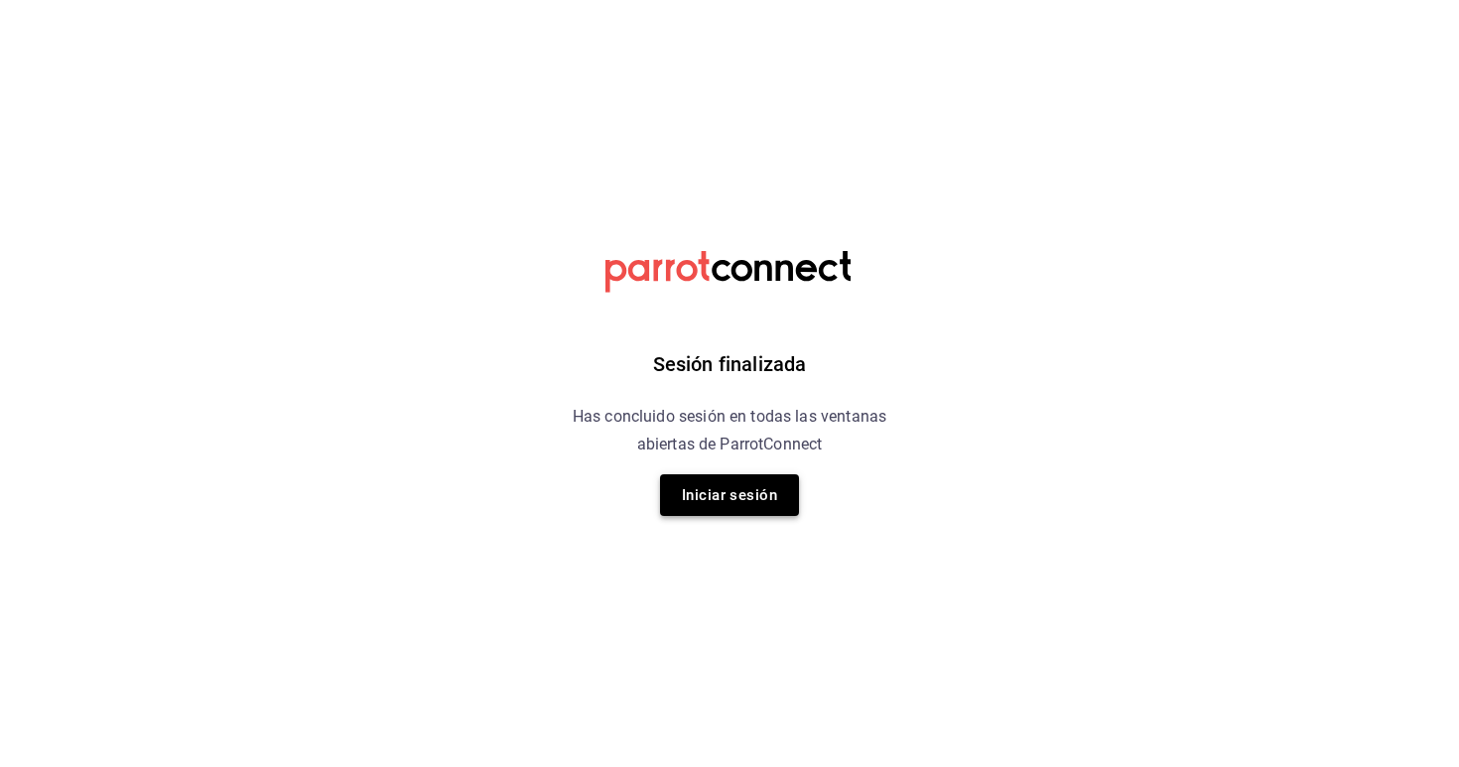
click at [744, 497] on button "Iniciar sesión" at bounding box center [729, 495] width 139 height 42
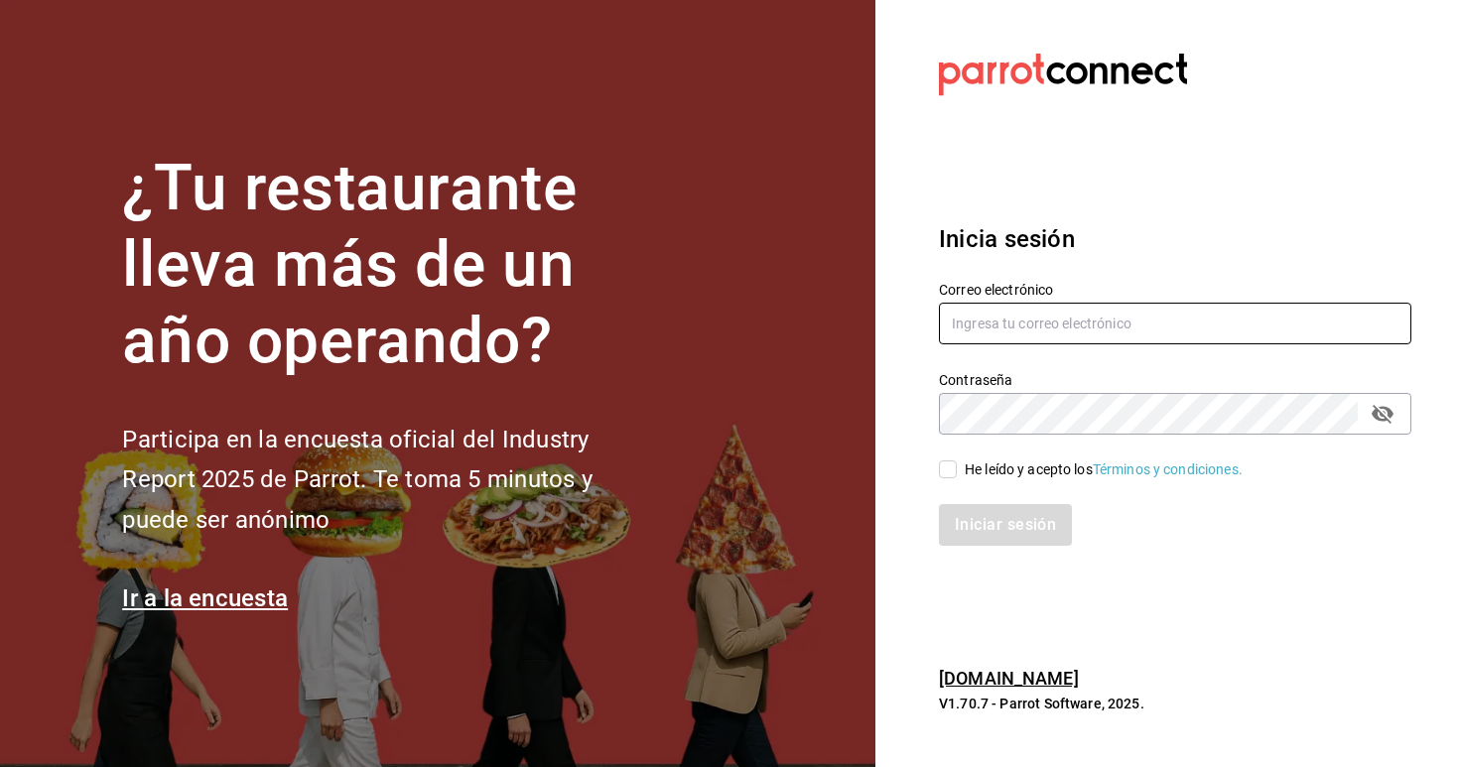
click at [968, 342] on input "text" at bounding box center [1175, 324] width 472 height 42
type input "[EMAIL_ADDRESS][DATE][DOMAIN_NAME]"
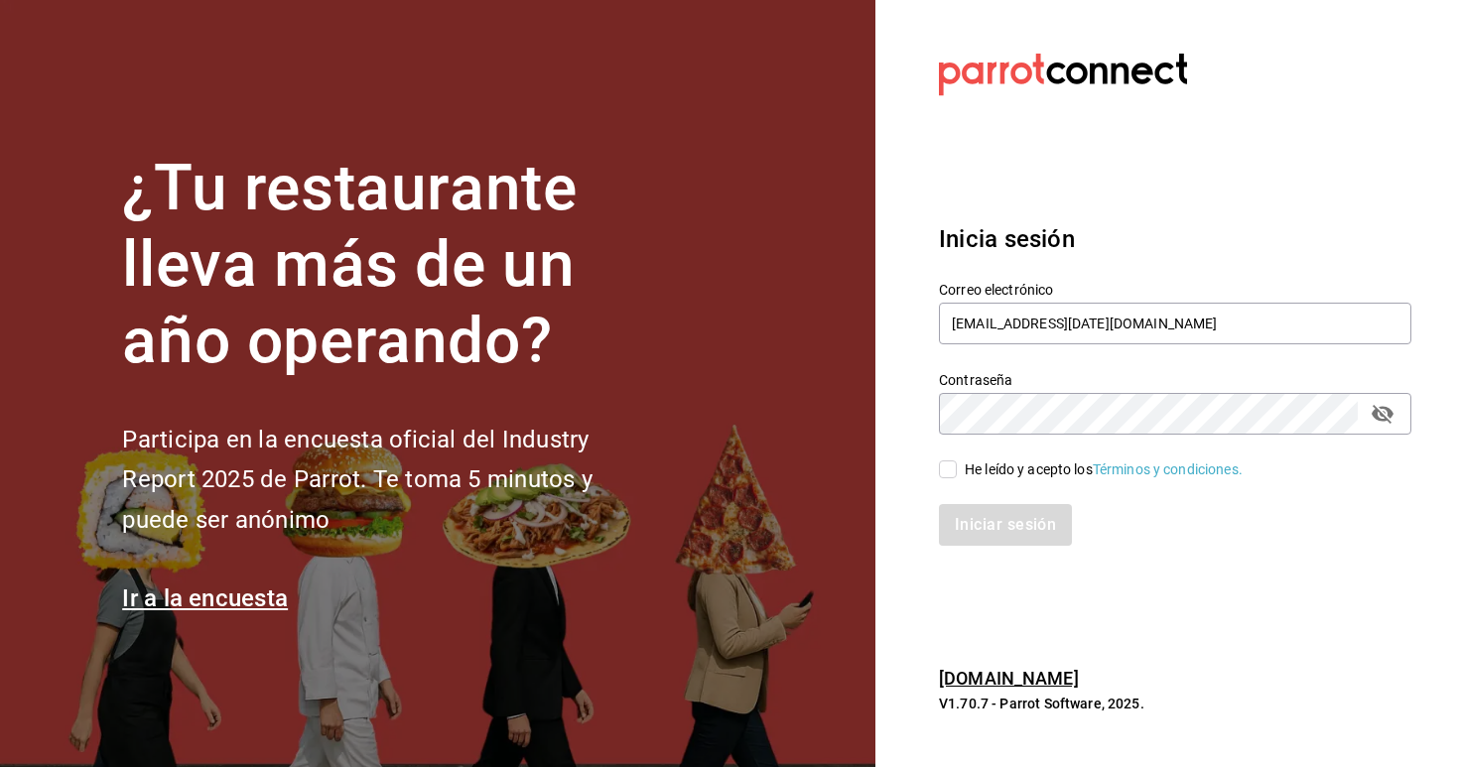
click at [939, 465] on input "He leído y acepto los Términos y condiciones." at bounding box center [948, 470] width 18 height 18
checkbox input "true"
click at [976, 492] on div "Iniciar sesión" at bounding box center [1163, 513] width 496 height 66
click at [972, 531] on button "Iniciar sesión" at bounding box center [1006, 525] width 135 height 42
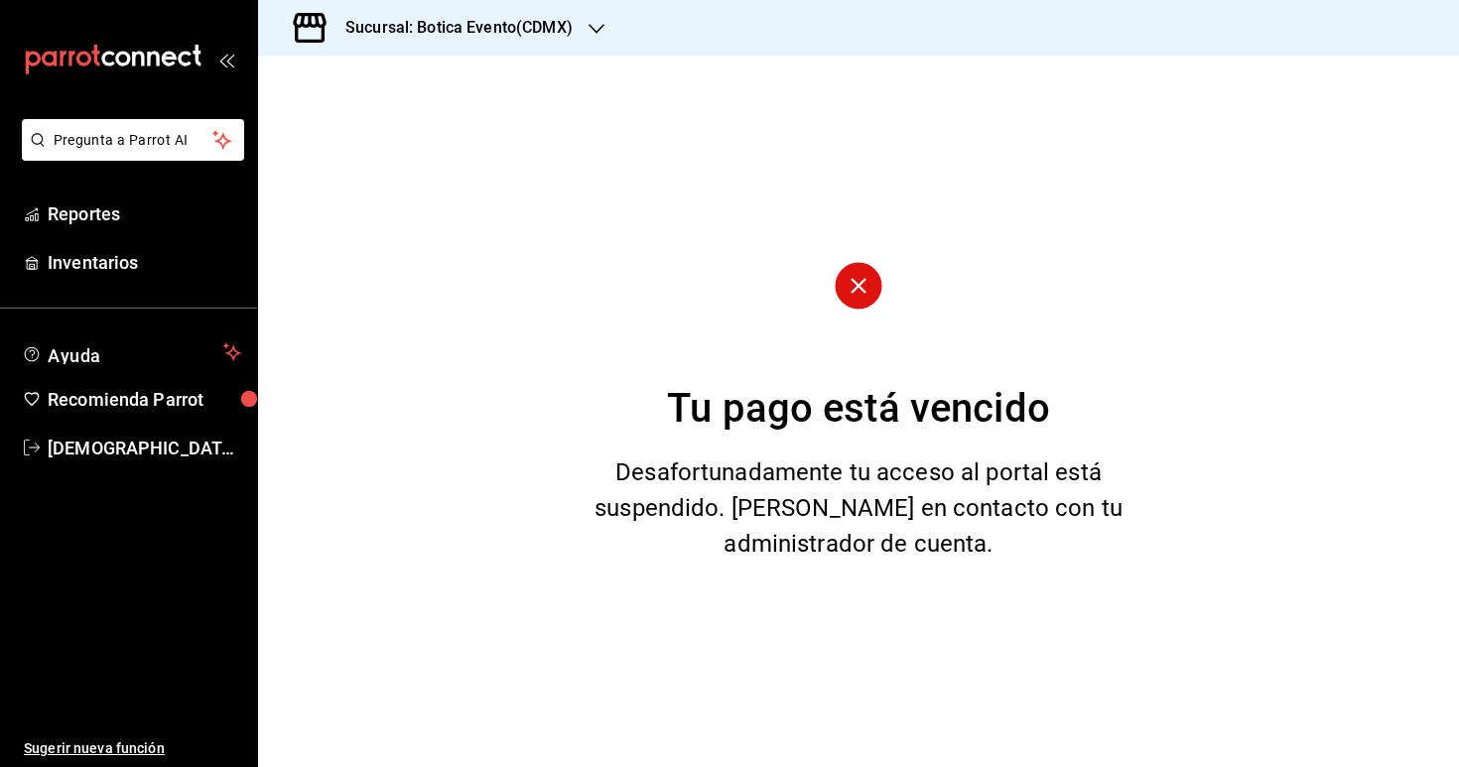
click at [392, 44] on div "Sucursal: Botica Evento(CDMX)" at bounding box center [443, 28] width 338 height 56
click at [344, 115] on div "Botica (CDMX)" at bounding box center [407, 130] width 298 height 45
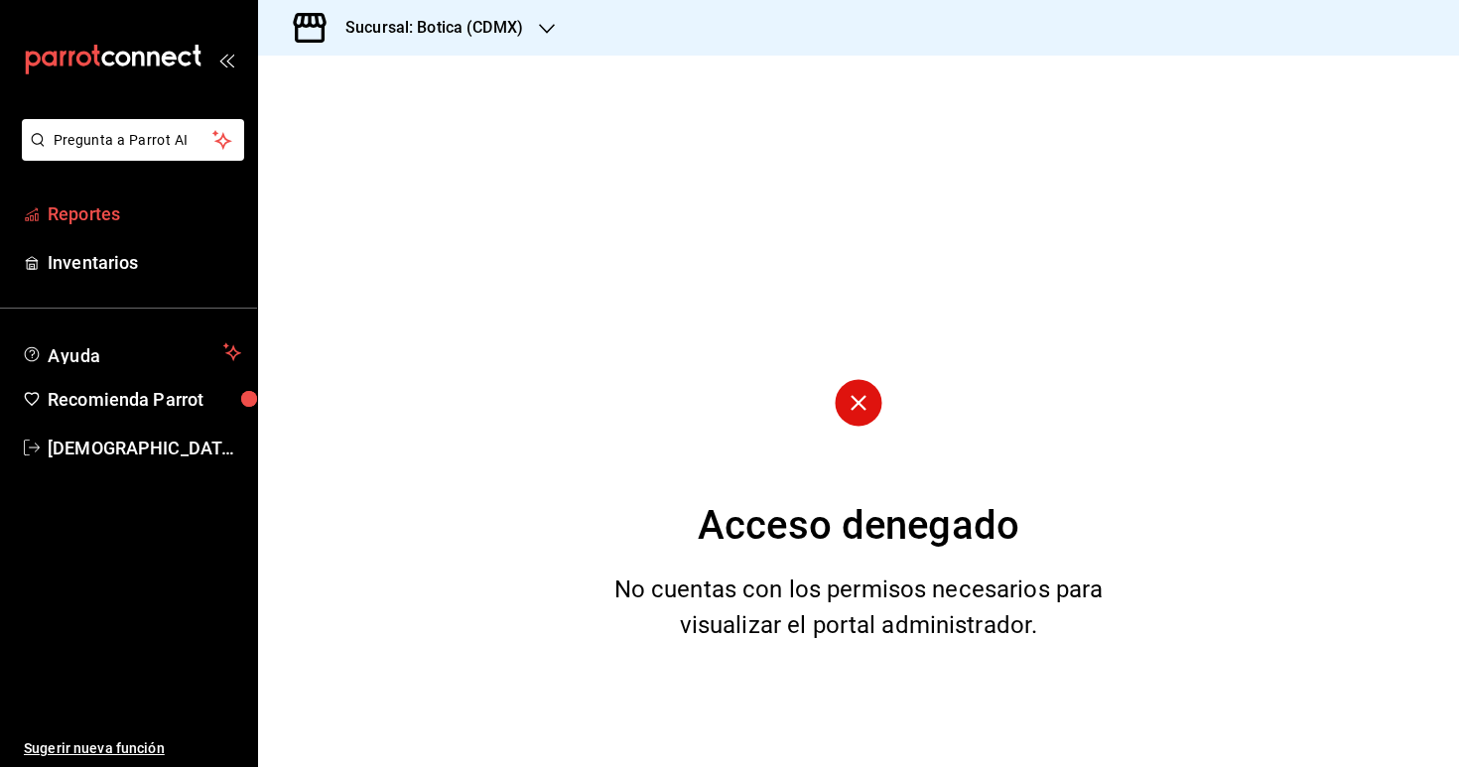
click at [84, 222] on span "Reportes" at bounding box center [145, 213] width 194 height 27
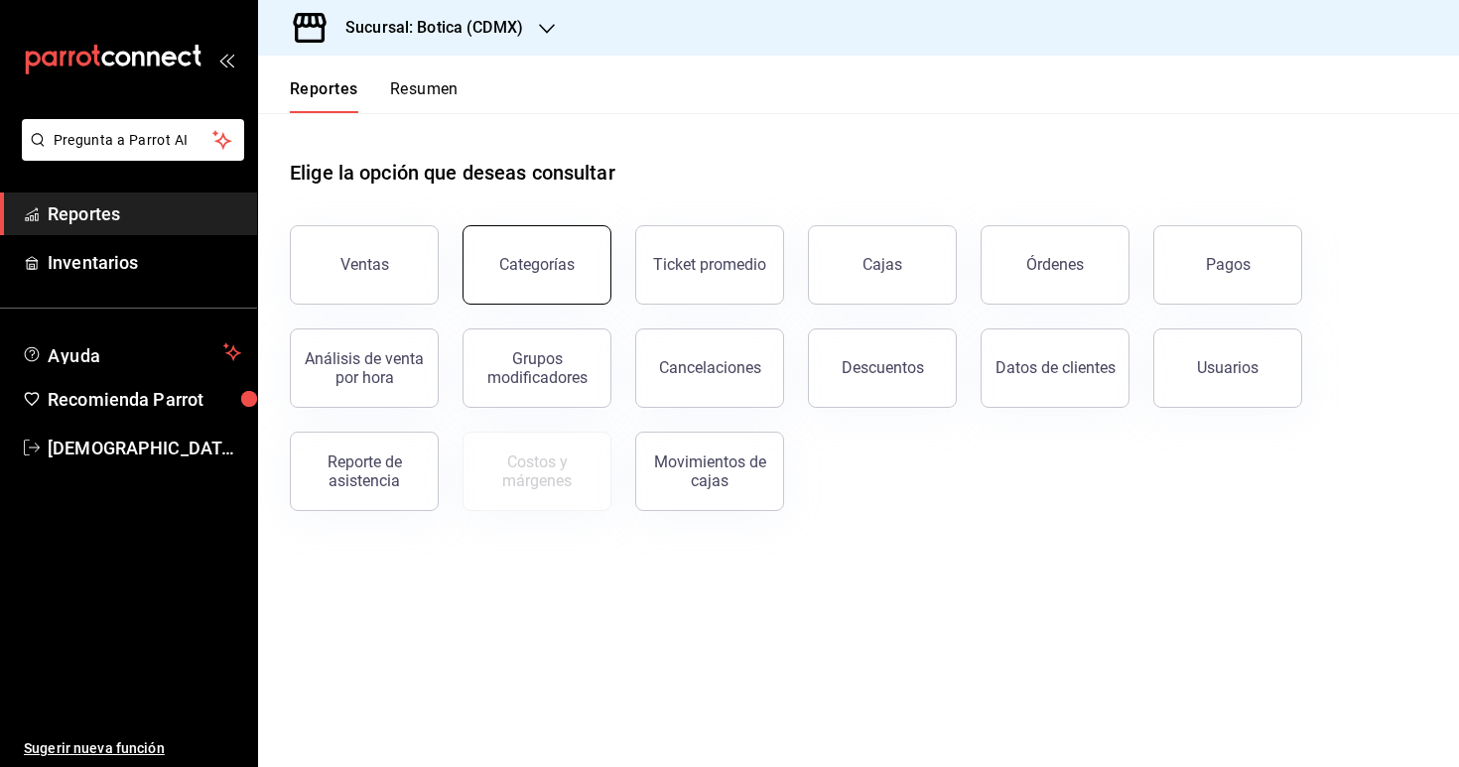
click at [565, 252] on button "Categorías" at bounding box center [536, 264] width 149 height 79
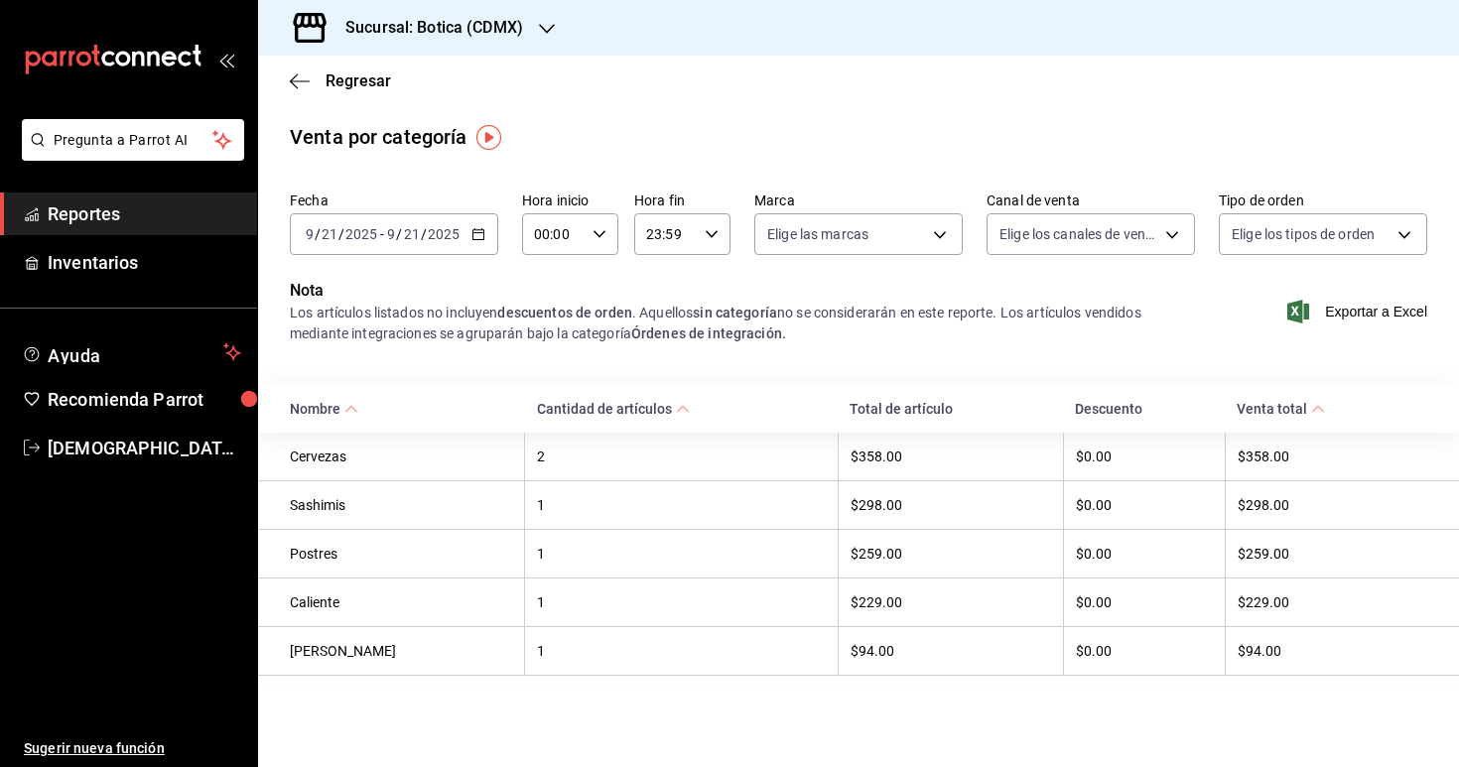
click at [475, 233] on icon "button" at bounding box center [478, 234] width 14 height 14
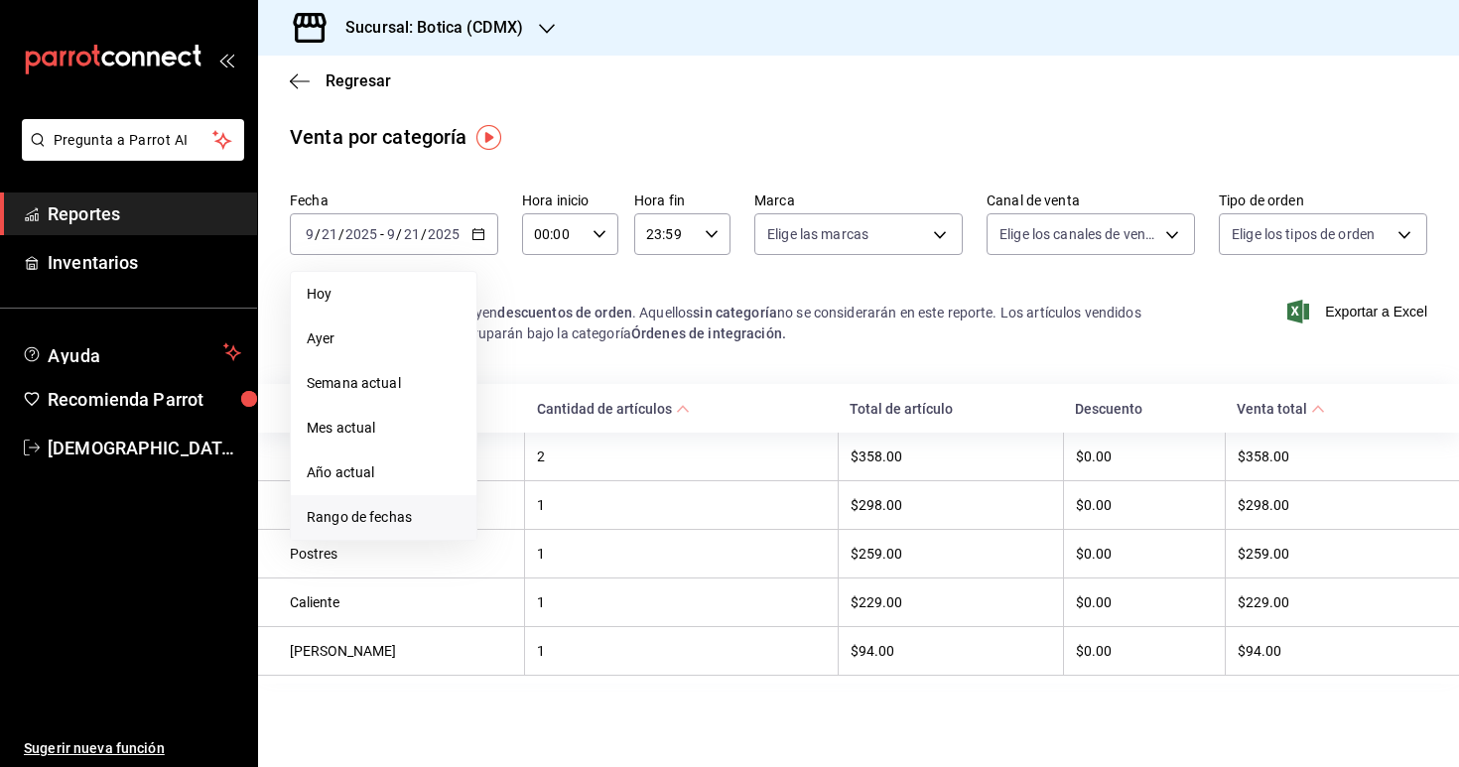
click at [379, 509] on span "Rango de fechas" at bounding box center [384, 517] width 154 height 21
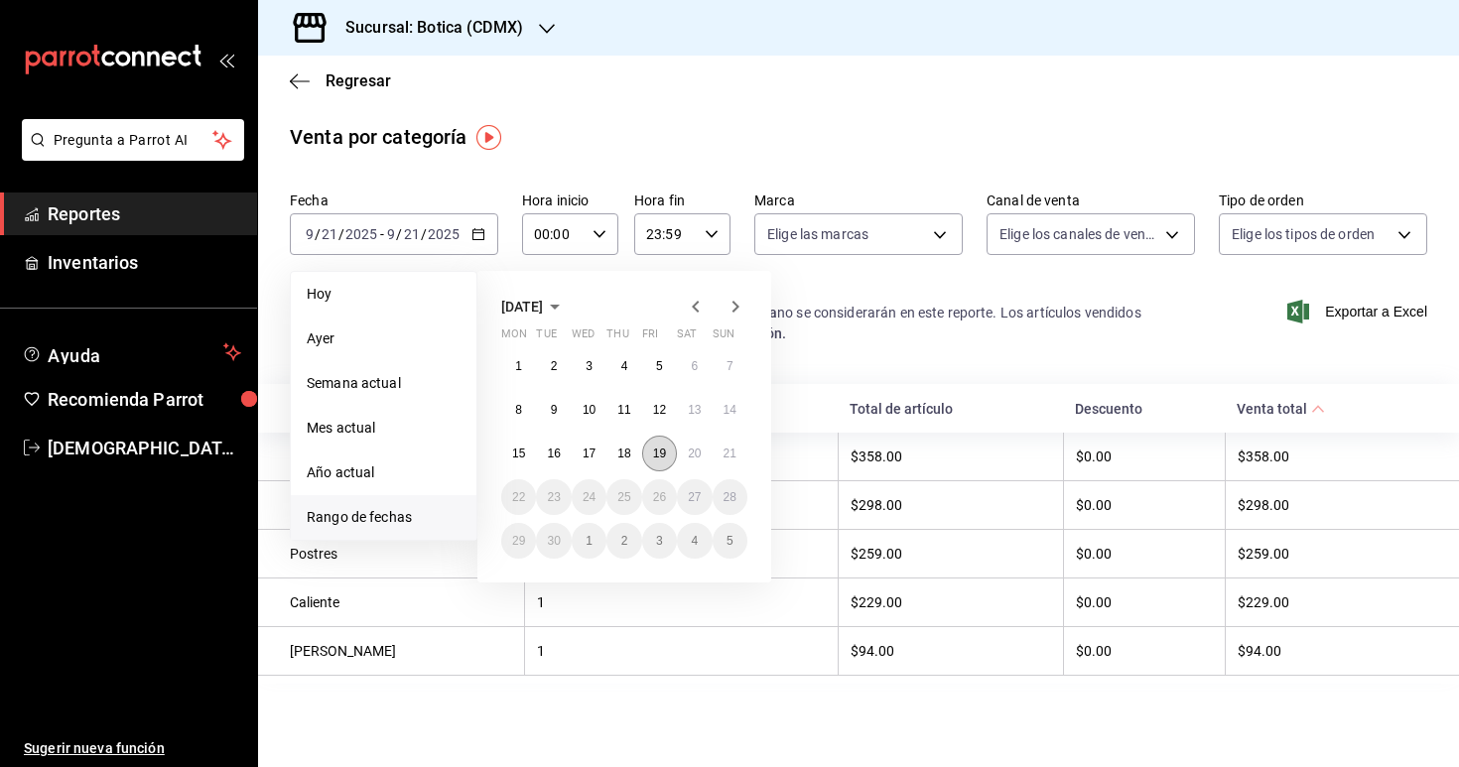
click at [662, 454] on abbr "19" at bounding box center [659, 454] width 13 height 14
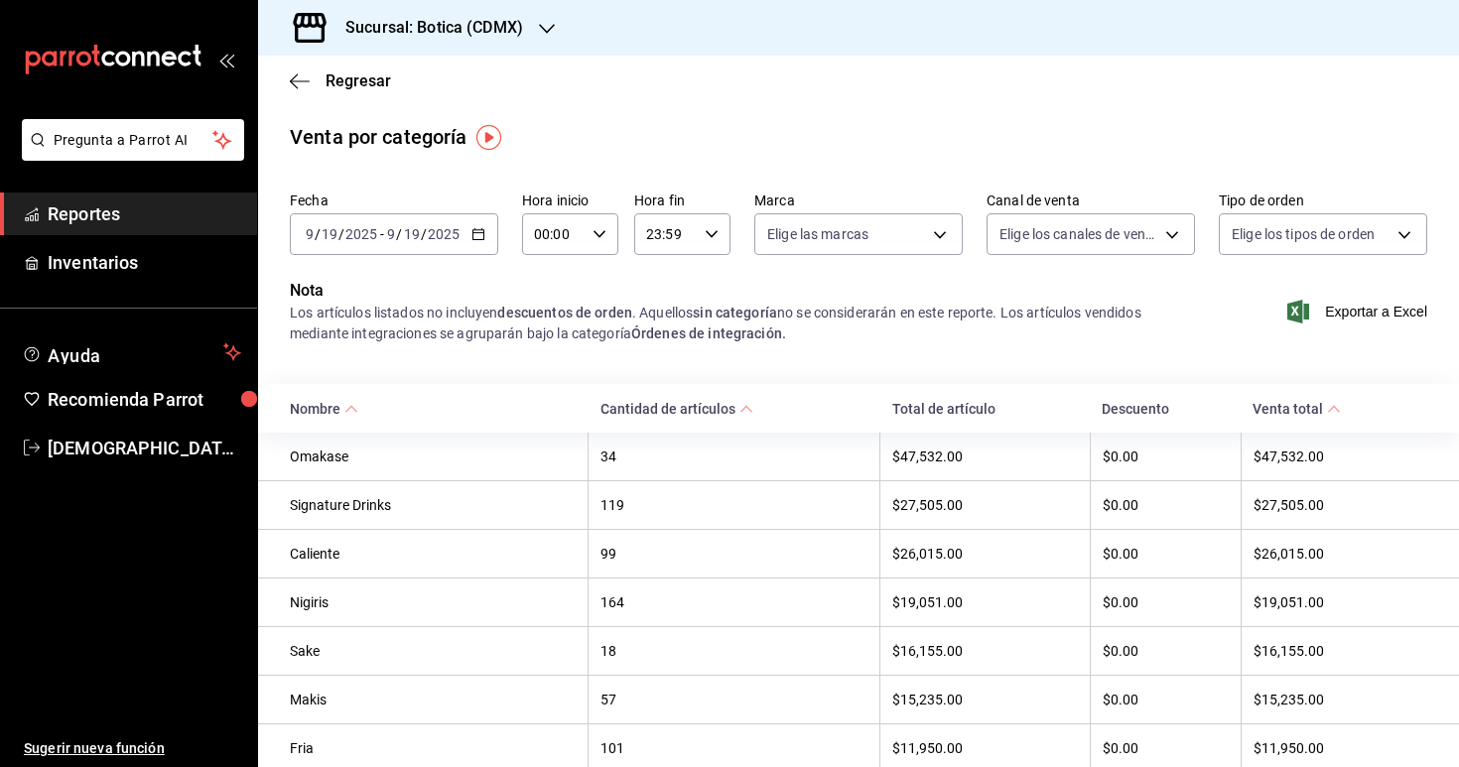
click at [481, 234] on icon "button" at bounding box center [478, 234] width 14 height 14
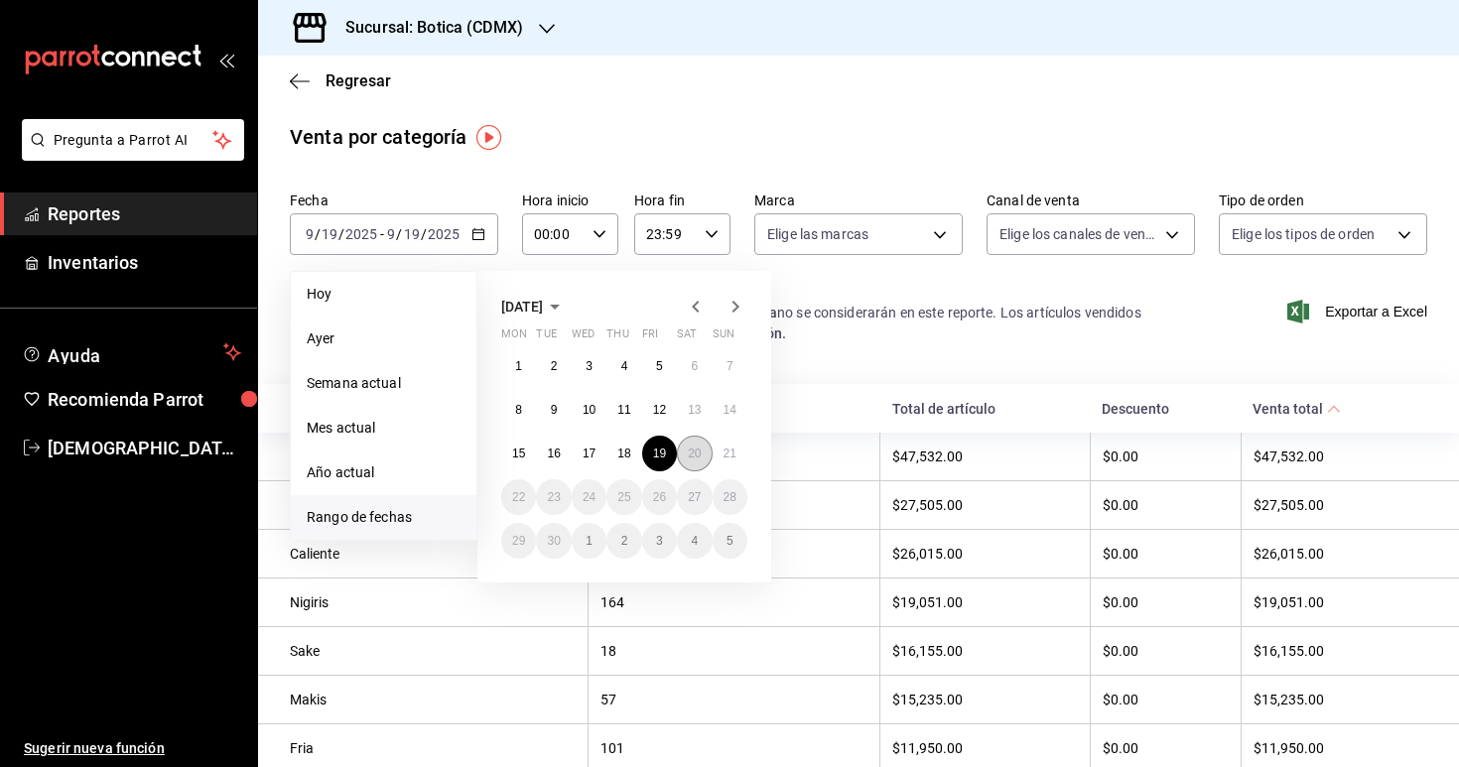
click at [692, 449] on abbr "20" at bounding box center [694, 454] width 13 height 14
click at [732, 453] on abbr "21" at bounding box center [730, 454] width 13 height 14
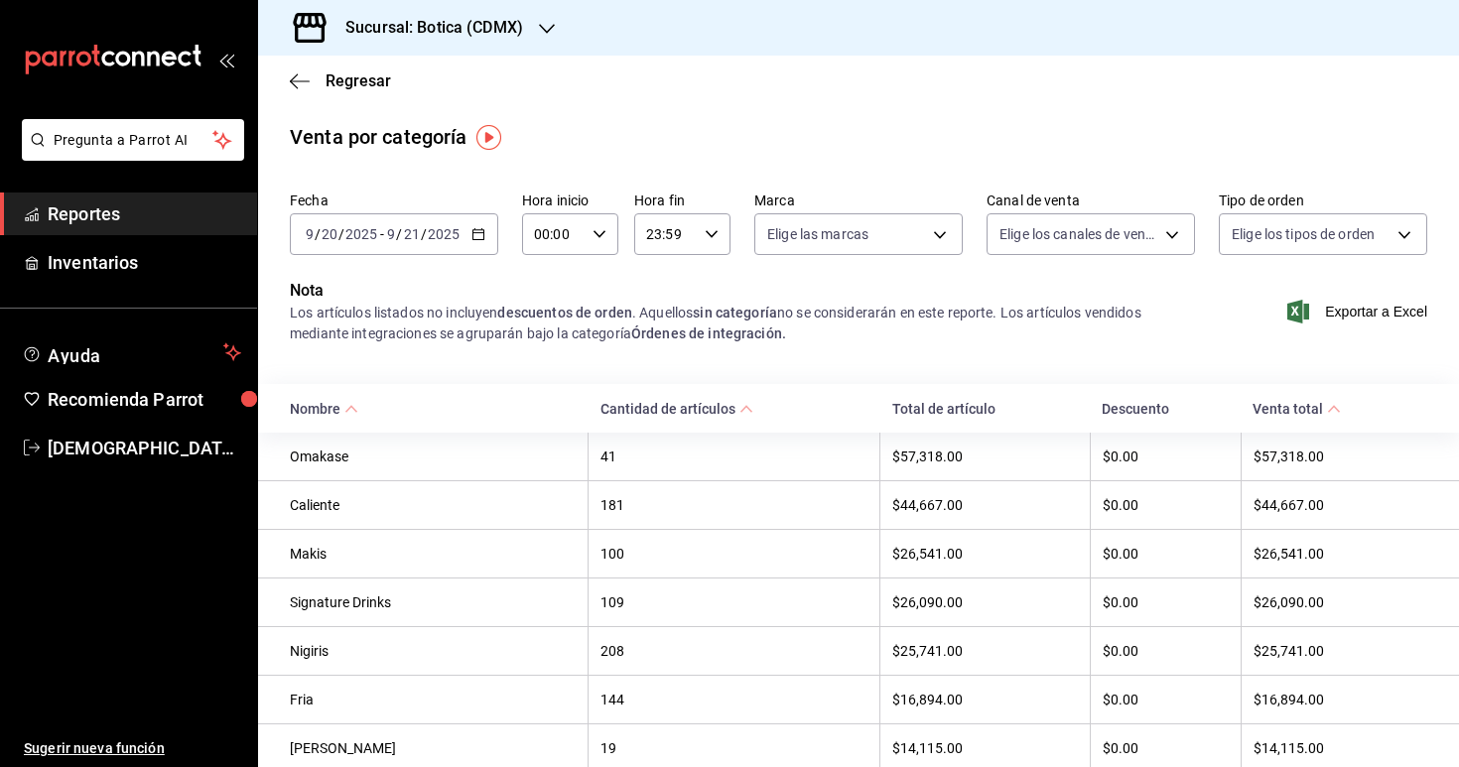
click at [606, 227] on div "00:00 Hora inicio" at bounding box center [570, 234] width 96 height 42
click at [543, 375] on span "03" at bounding box center [546, 372] width 17 height 16
type input "03:00"
click at [681, 358] on div at bounding box center [729, 383] width 1459 height 767
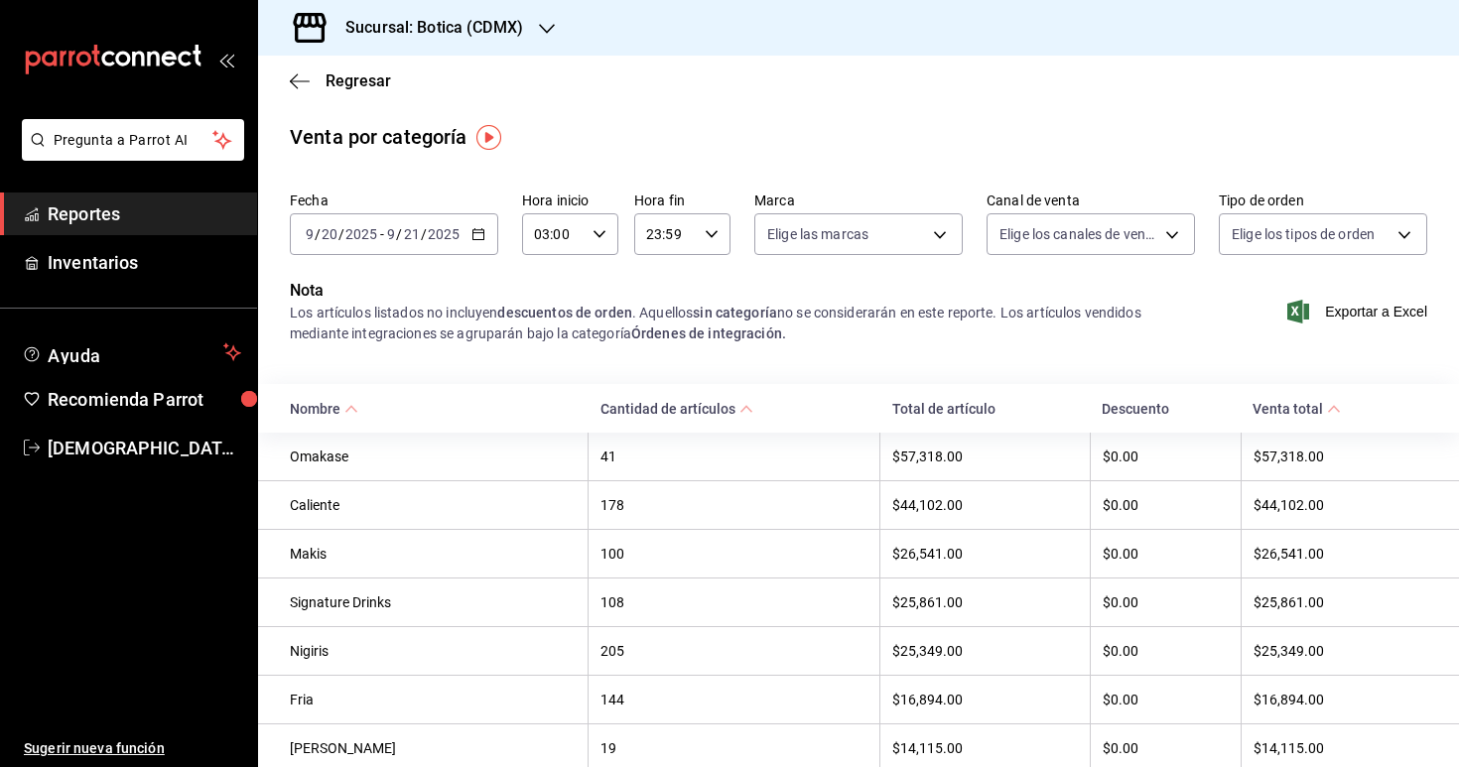
click at [176, 220] on span "Reportes" at bounding box center [145, 213] width 194 height 27
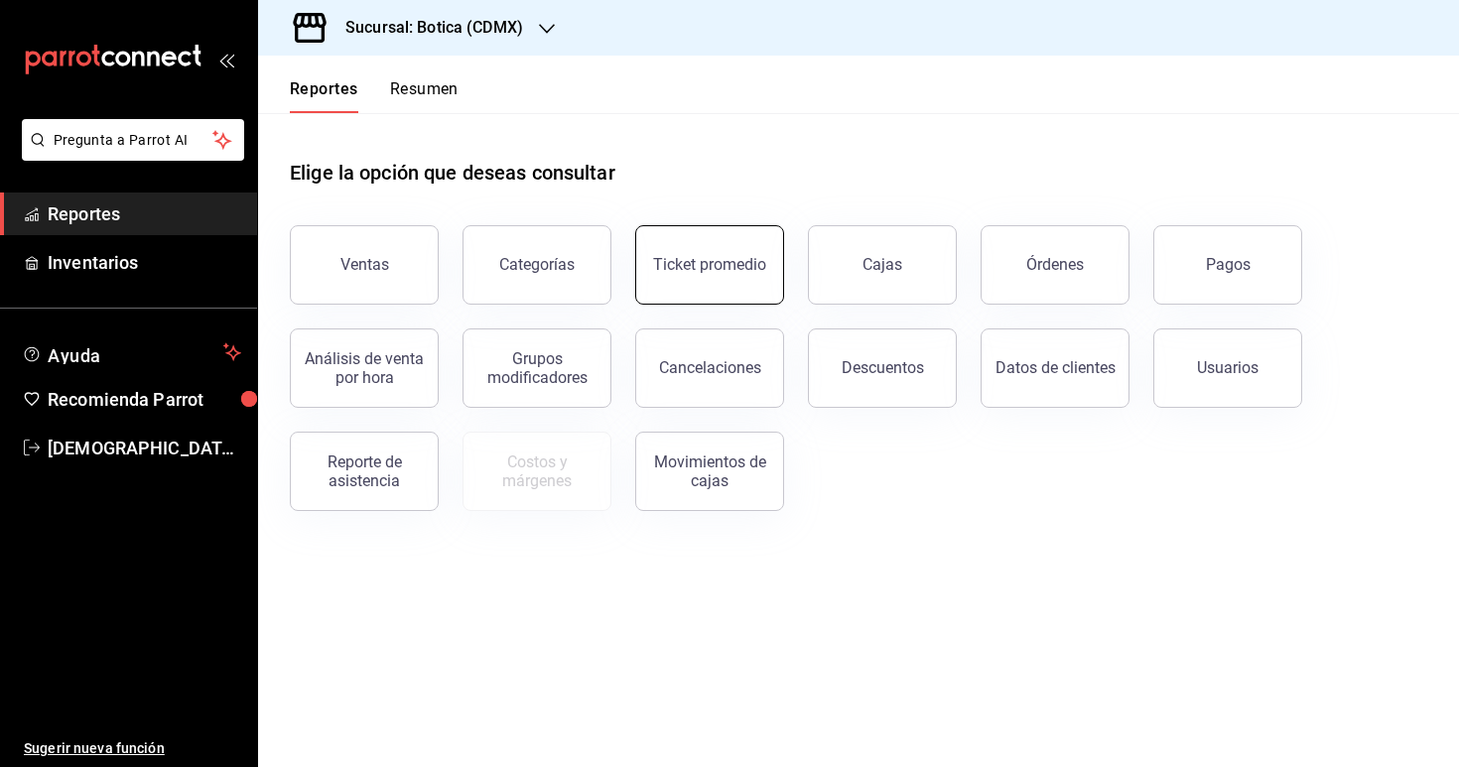
click at [744, 273] on div "Ticket promedio" at bounding box center [709, 264] width 113 height 19
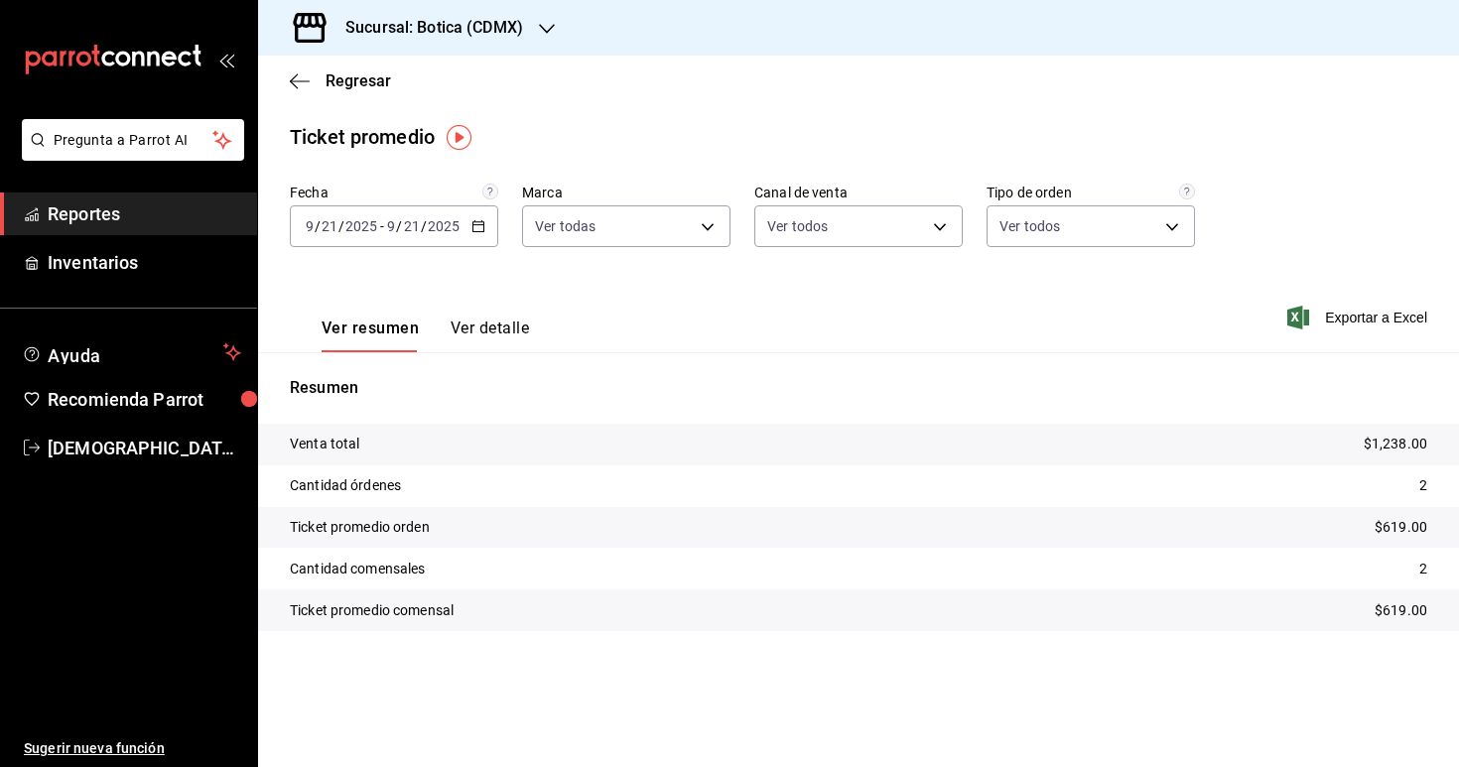
click at [484, 229] on icon "button" at bounding box center [478, 226] width 14 height 14
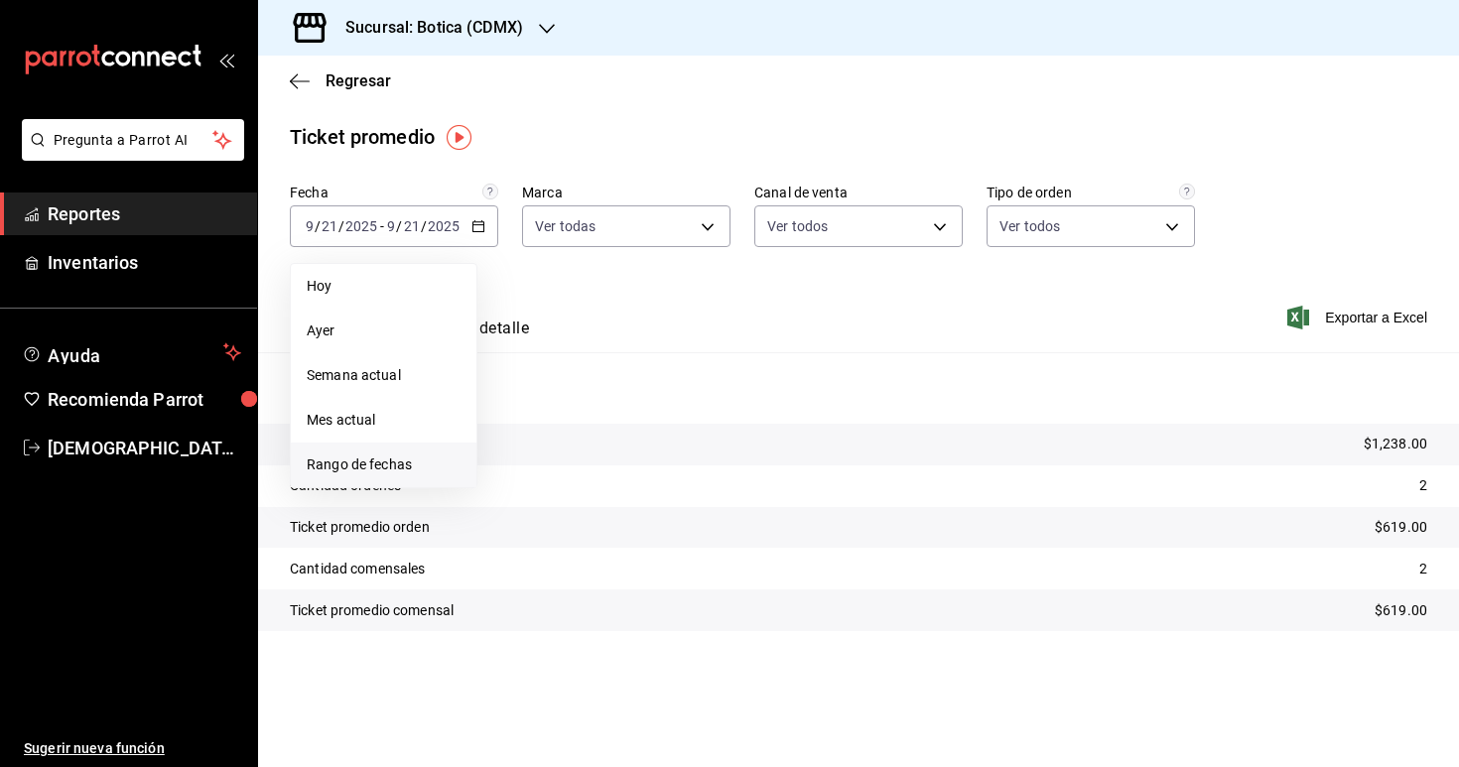
click at [396, 465] on span "Rango de fechas" at bounding box center [384, 465] width 154 height 21
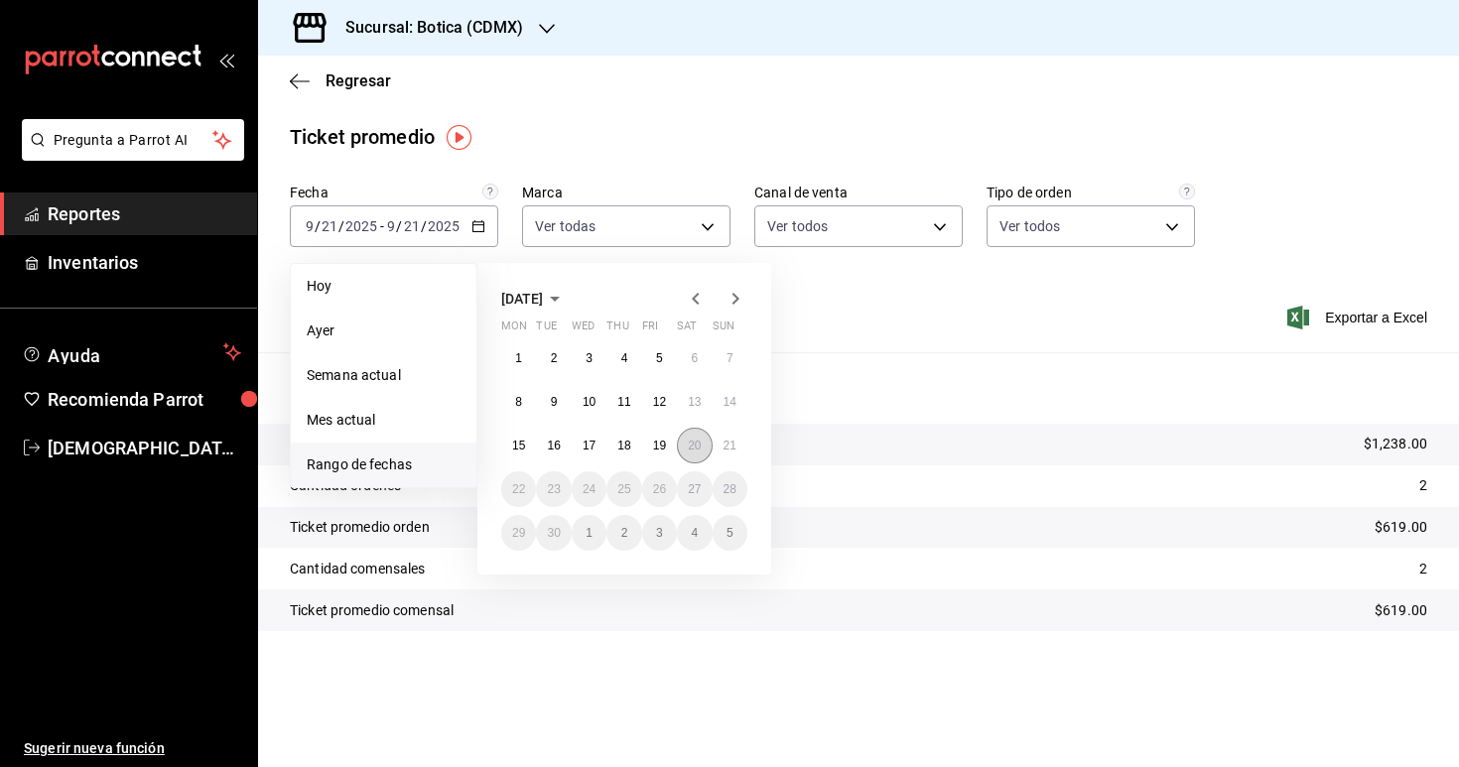
click at [695, 452] on button "20" at bounding box center [694, 446] width 35 height 36
click at [728, 451] on abbr "21" at bounding box center [730, 446] width 13 height 14
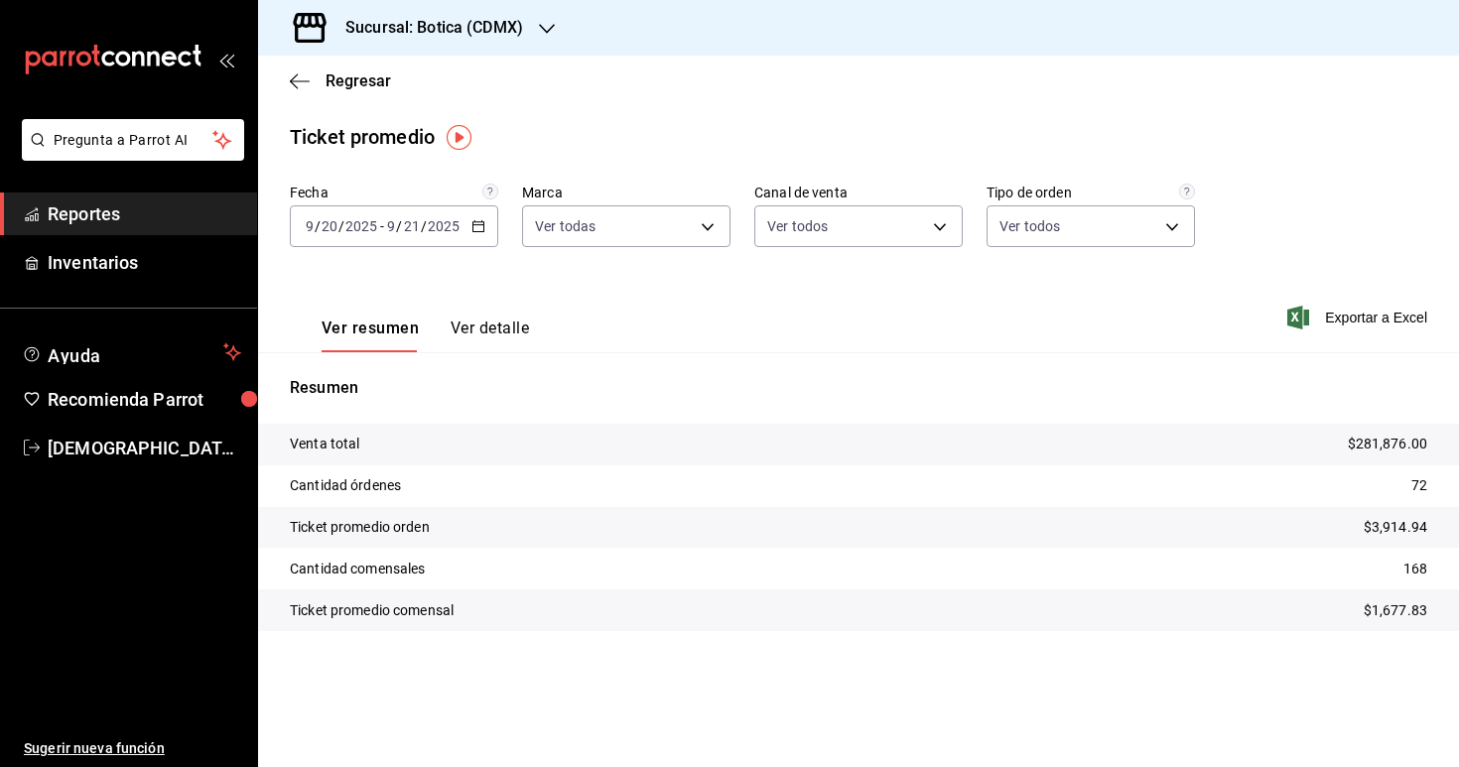
click at [152, 204] on span "Reportes" at bounding box center [145, 213] width 194 height 27
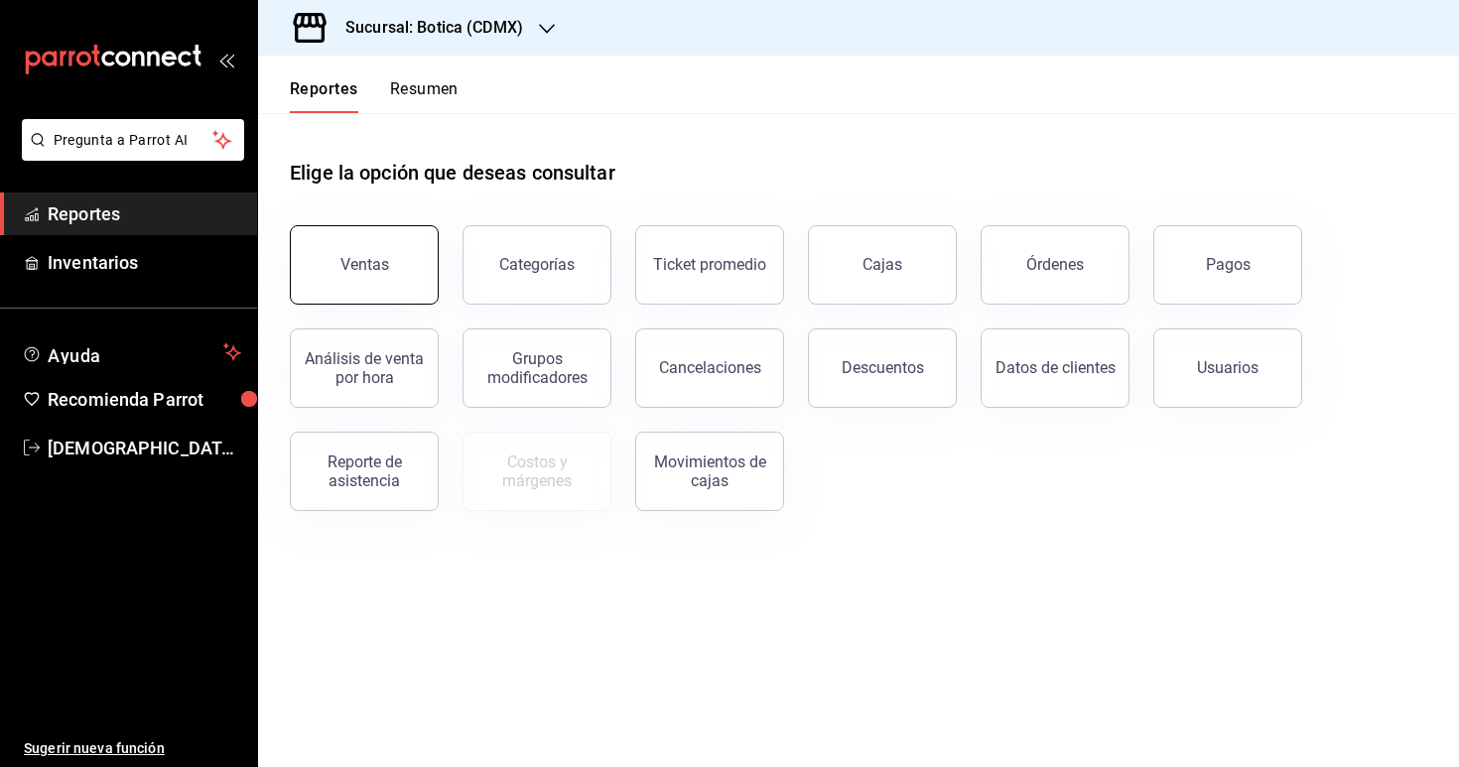
click at [369, 259] on div "Ventas" at bounding box center [364, 264] width 49 height 19
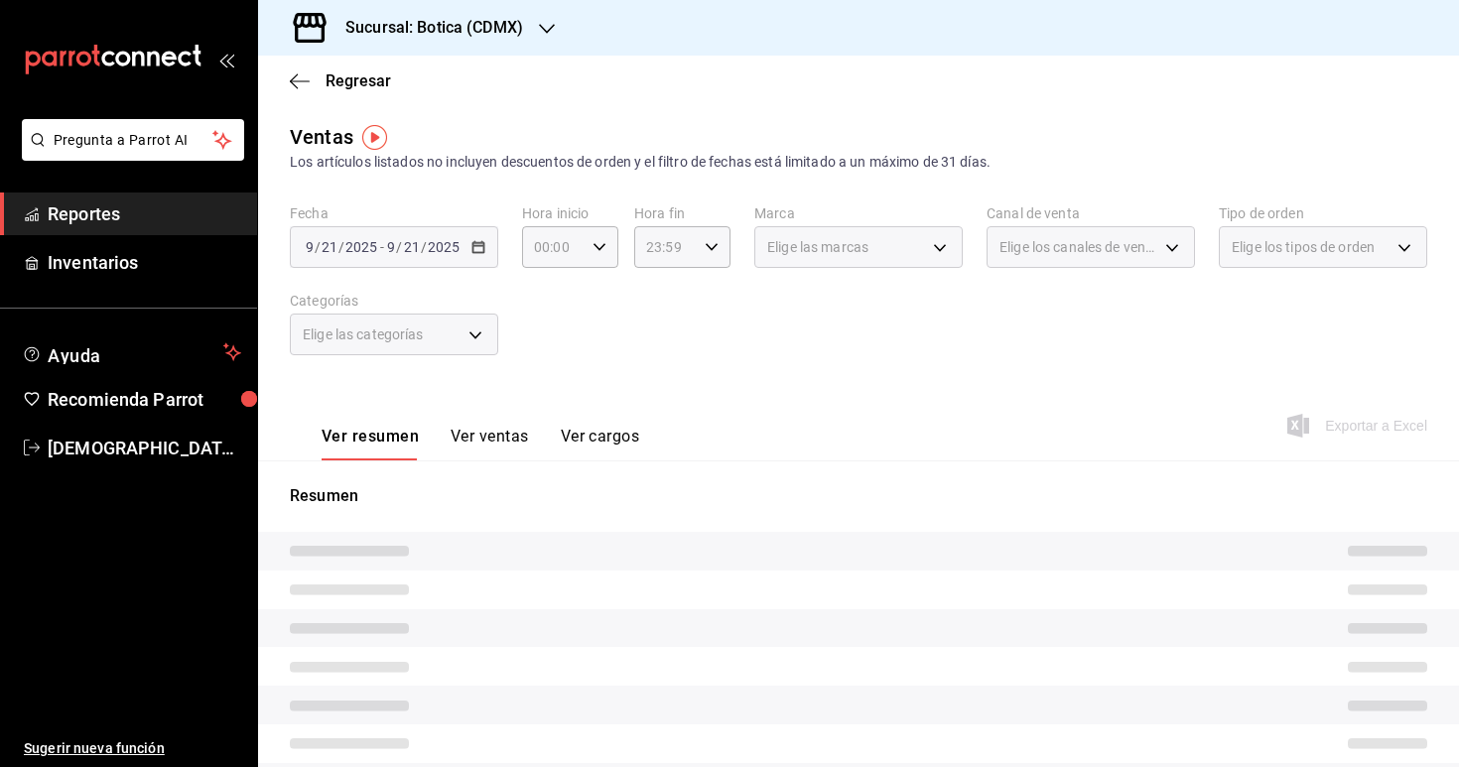
click at [475, 239] on div "[DATE] [DATE] - [DATE] [DATE]" at bounding box center [394, 247] width 208 height 42
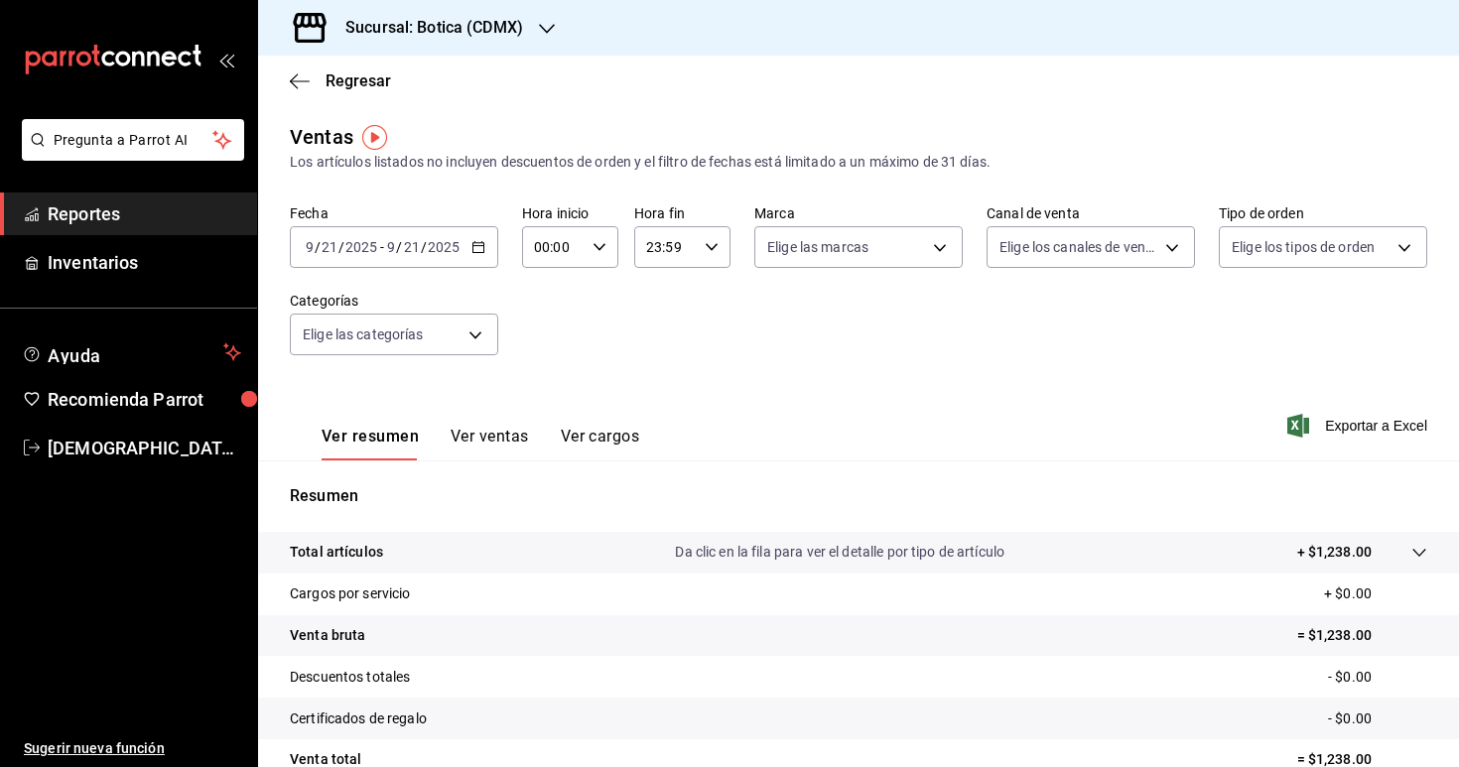
click at [476, 241] on icon "button" at bounding box center [478, 247] width 14 height 14
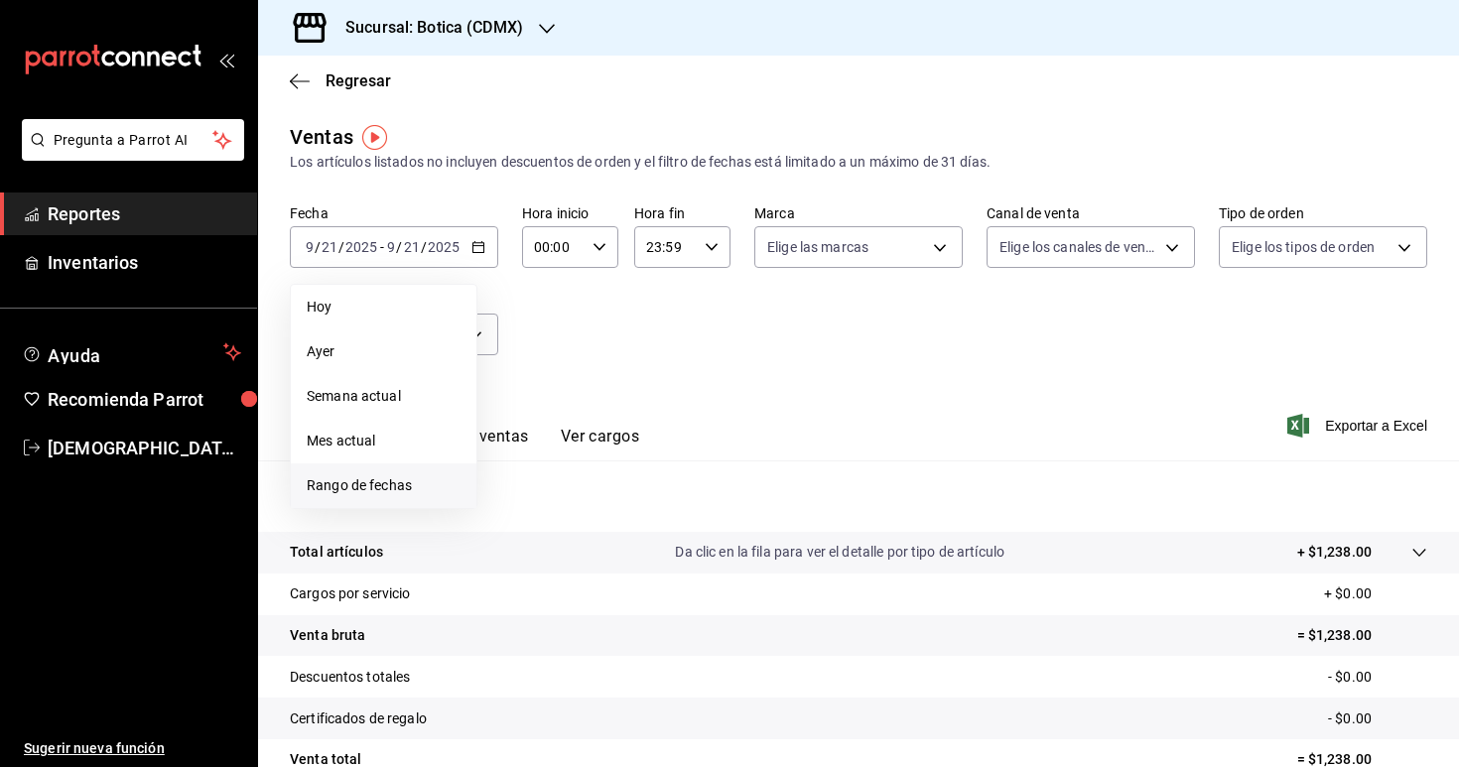
click at [421, 468] on li "Rango de fechas" at bounding box center [384, 485] width 186 height 45
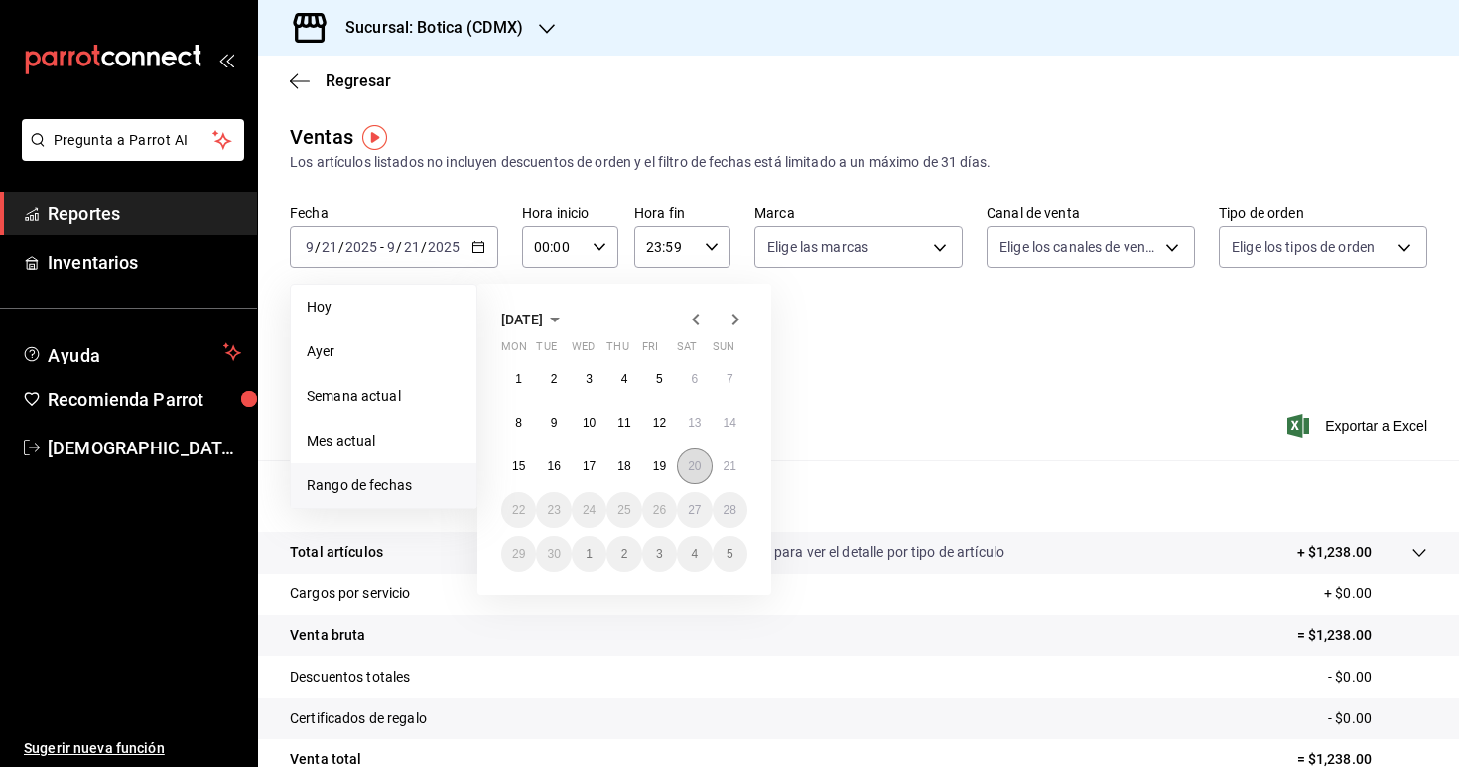
click at [699, 475] on button "20" at bounding box center [694, 467] width 35 height 36
click at [742, 471] on button "21" at bounding box center [730, 467] width 35 height 36
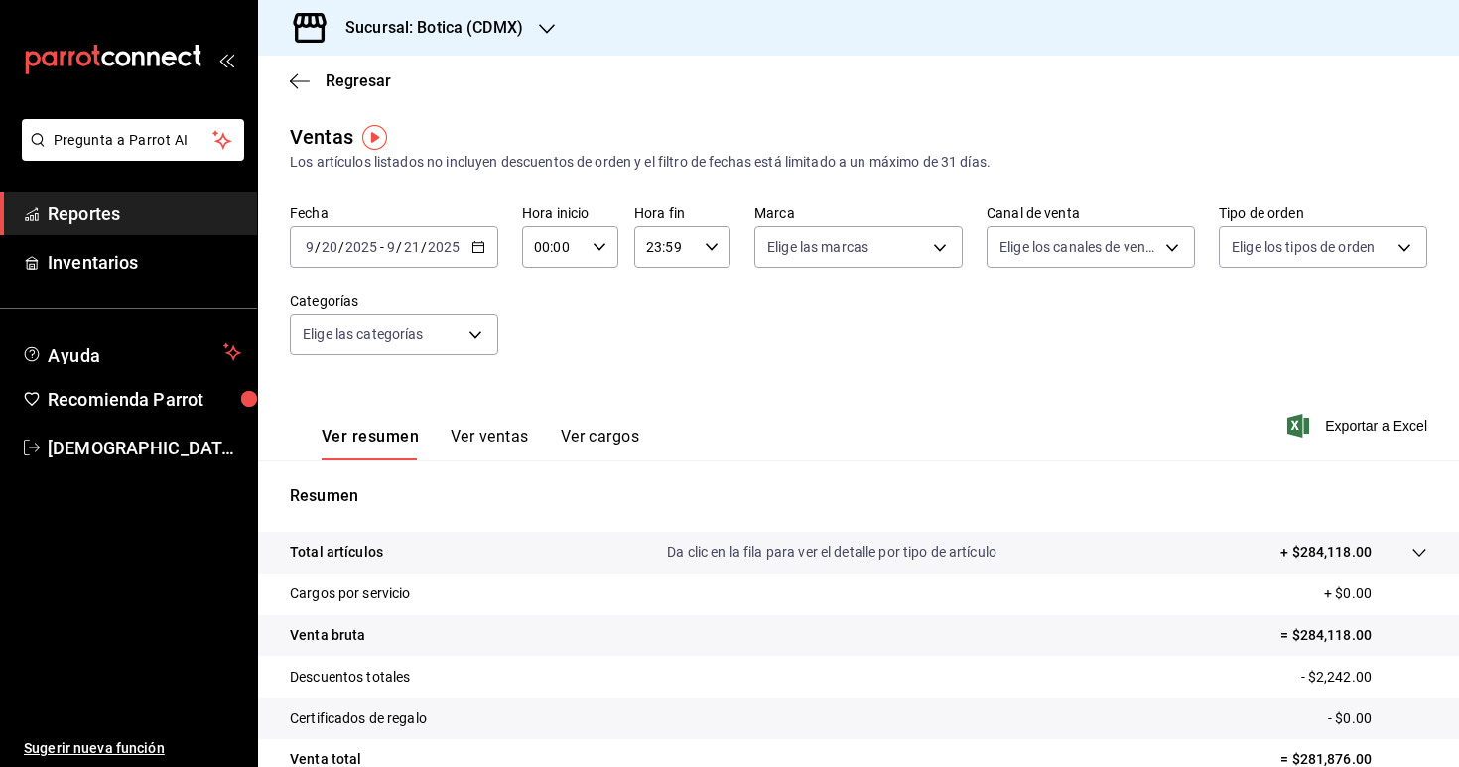
click at [602, 240] on icon "button" at bounding box center [600, 247] width 14 height 14
click at [554, 397] on button "03" at bounding box center [546, 407] width 41 height 40
type input "03:00"
click at [666, 385] on div at bounding box center [729, 383] width 1459 height 767
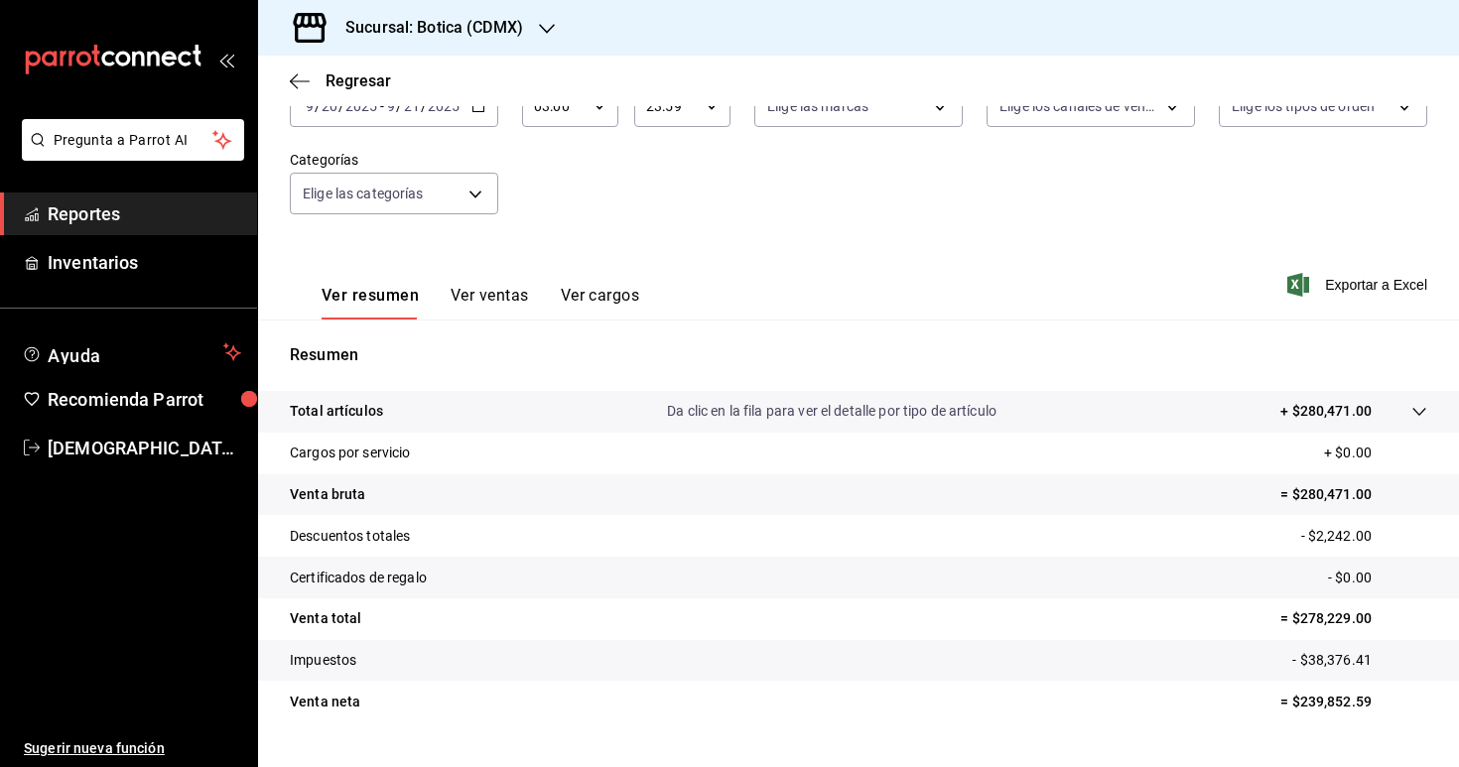
scroll to position [184, 0]
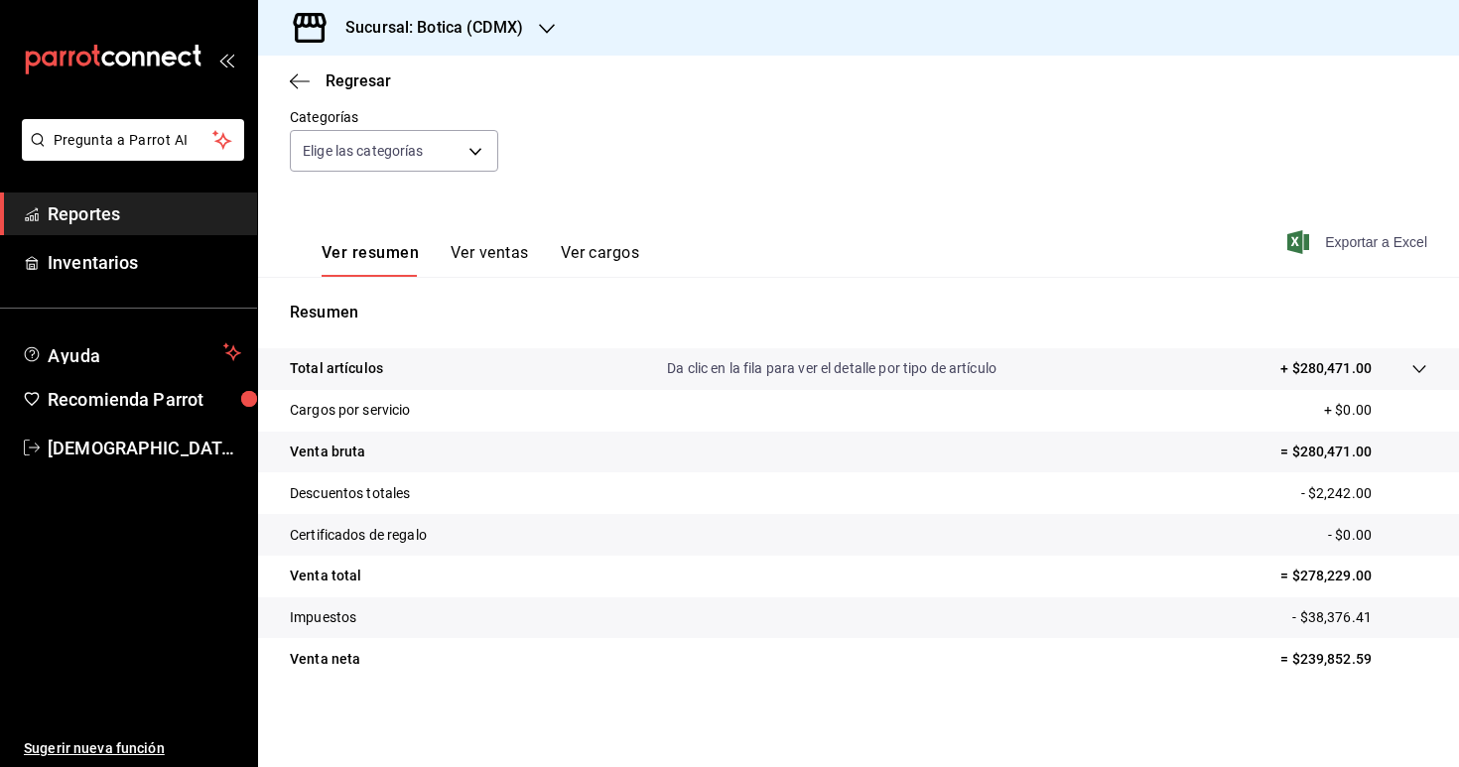
click at [1360, 240] on span "Exportar a Excel" at bounding box center [1359, 242] width 136 height 24
click at [1362, 240] on span "Exportar a Excel" at bounding box center [1359, 242] width 136 height 24
click at [134, 207] on span "Reportes" at bounding box center [145, 213] width 194 height 27
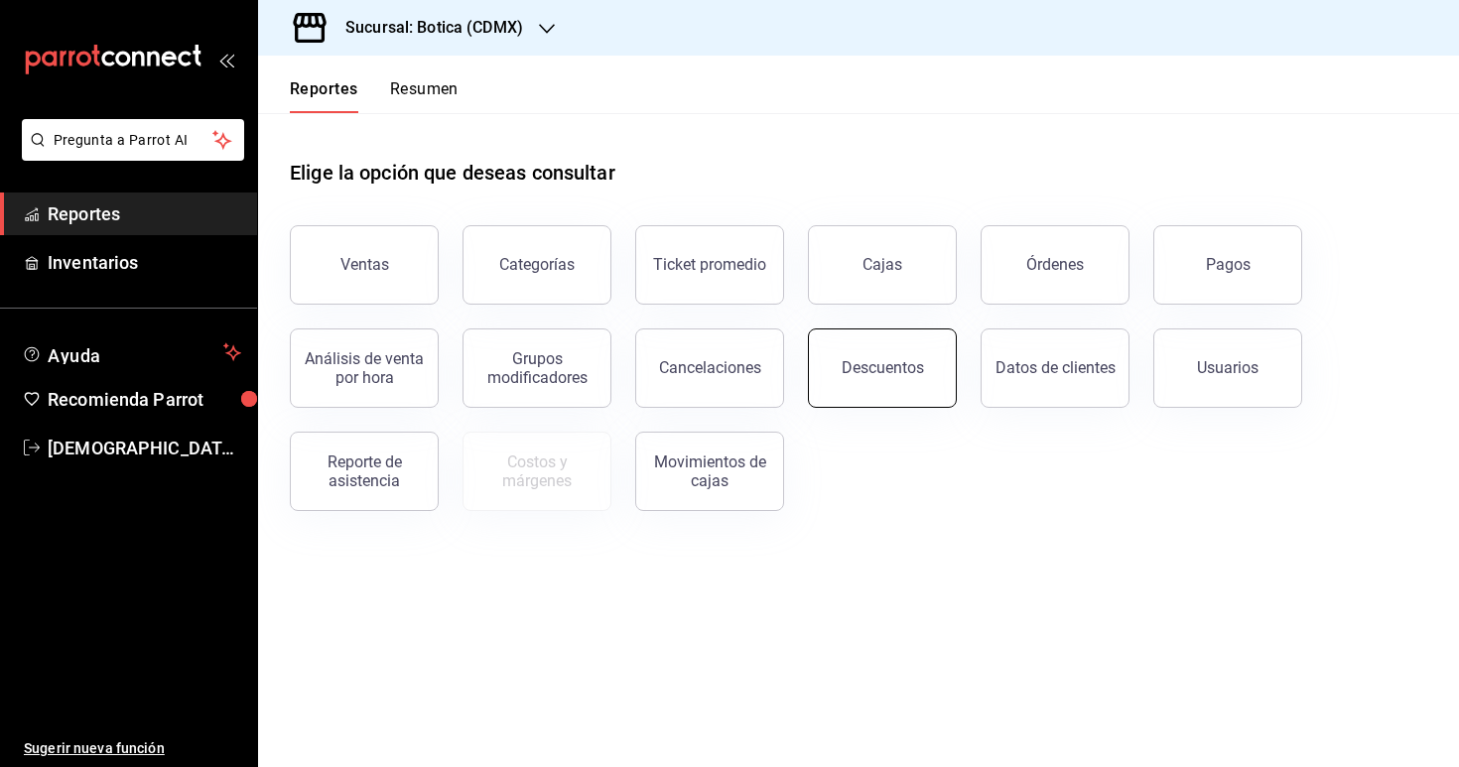
click at [886, 366] on div "Descuentos" at bounding box center [883, 367] width 82 height 19
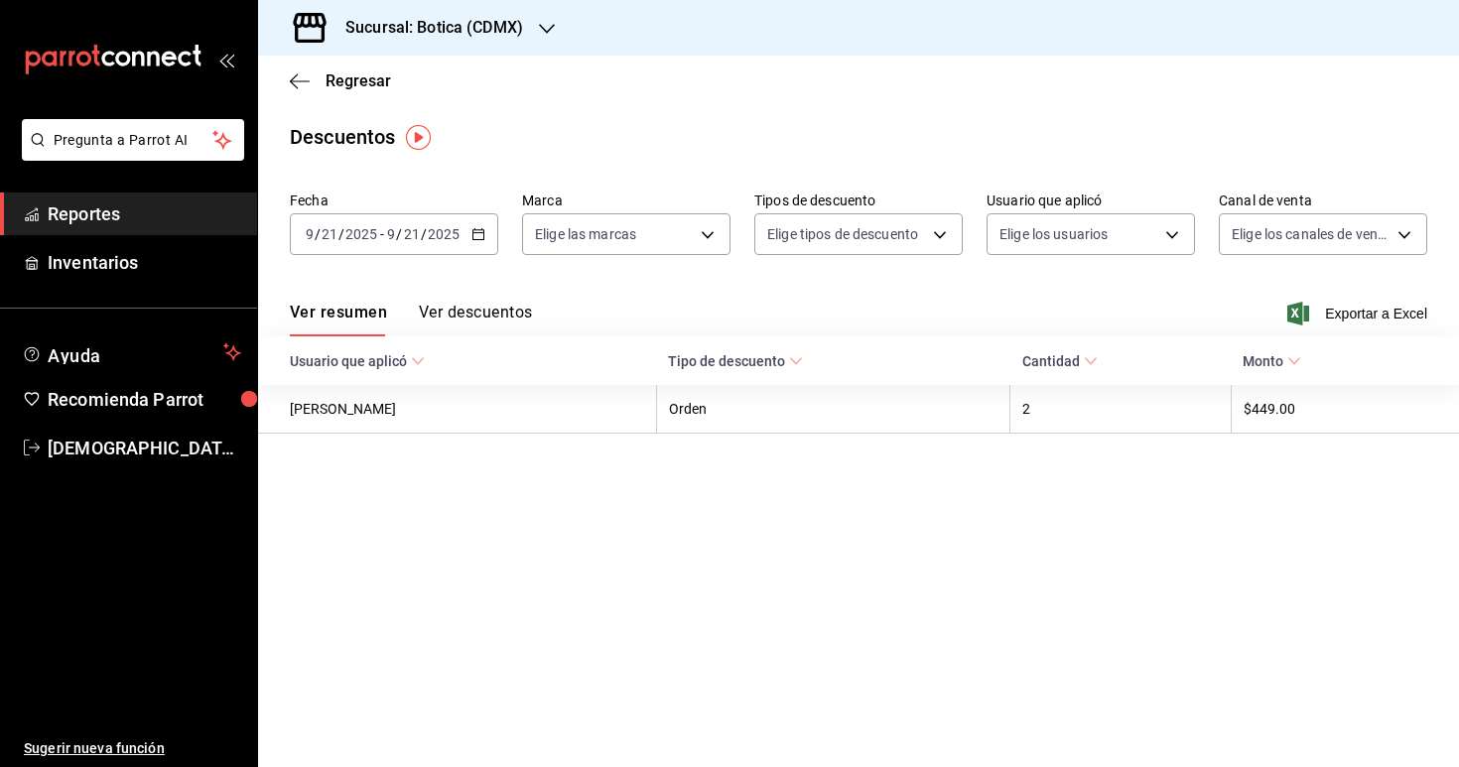
click at [482, 230] on icon "button" at bounding box center [478, 234] width 14 height 14
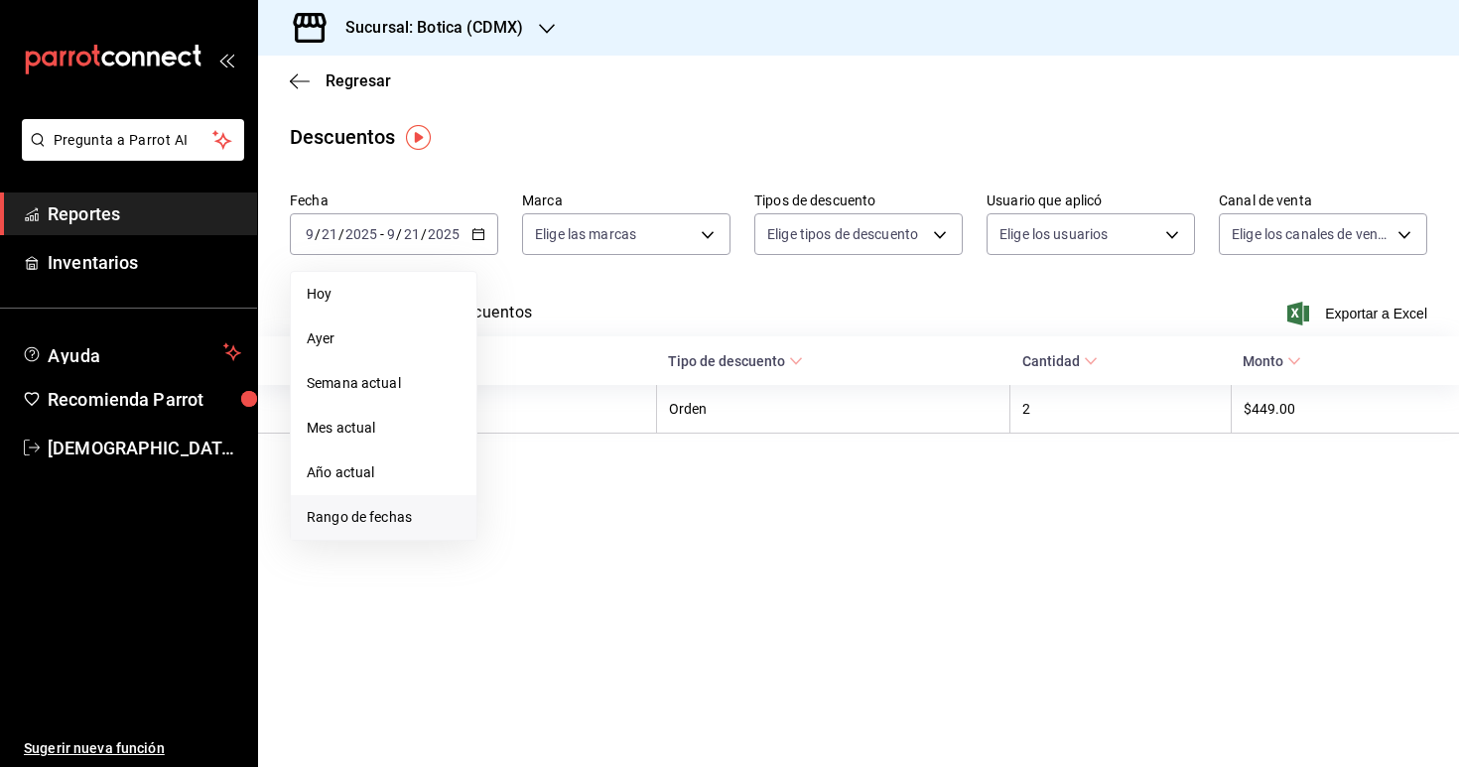
click at [405, 525] on span "Rango de fechas" at bounding box center [384, 517] width 154 height 21
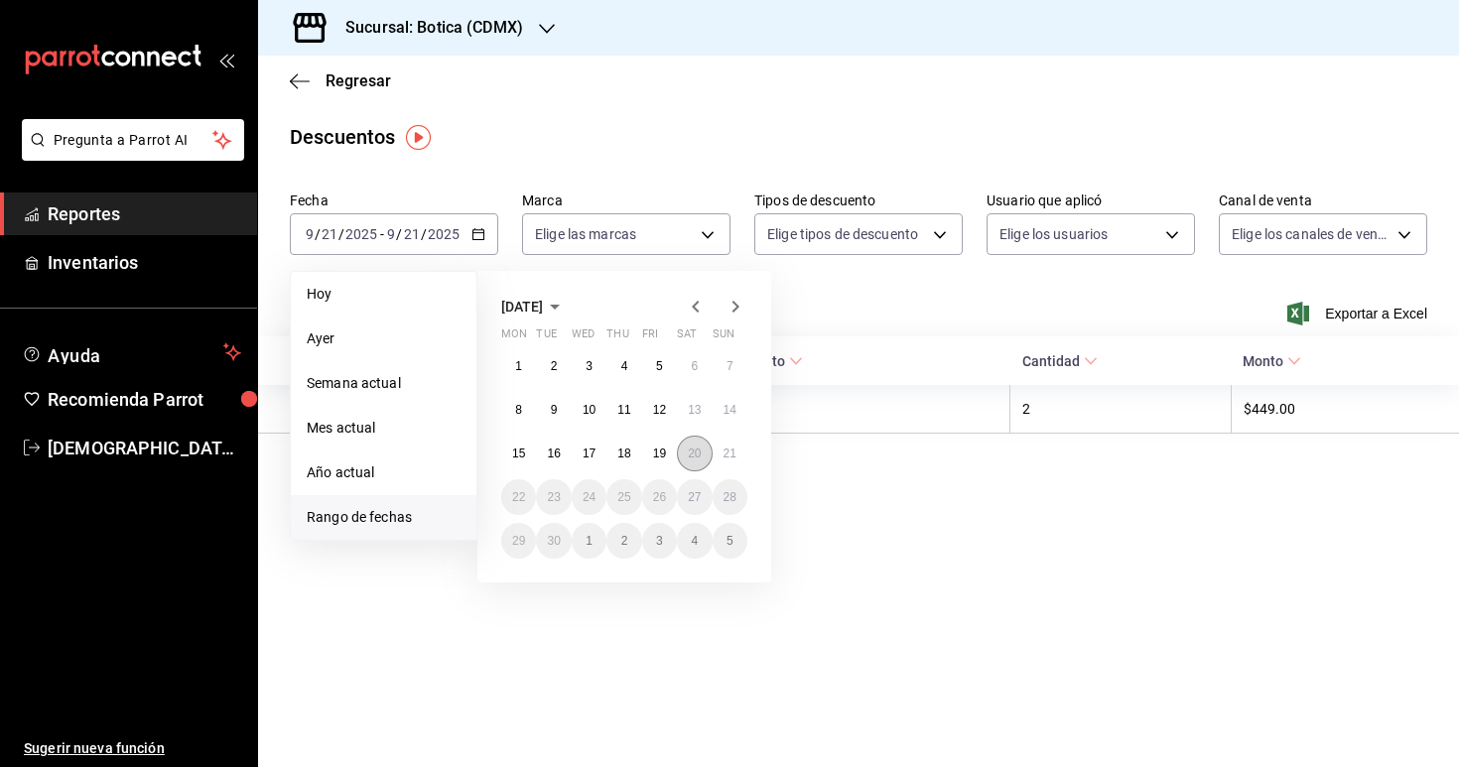
click at [688, 458] on button "20" at bounding box center [694, 454] width 35 height 36
click at [722, 460] on button "21" at bounding box center [730, 454] width 35 height 36
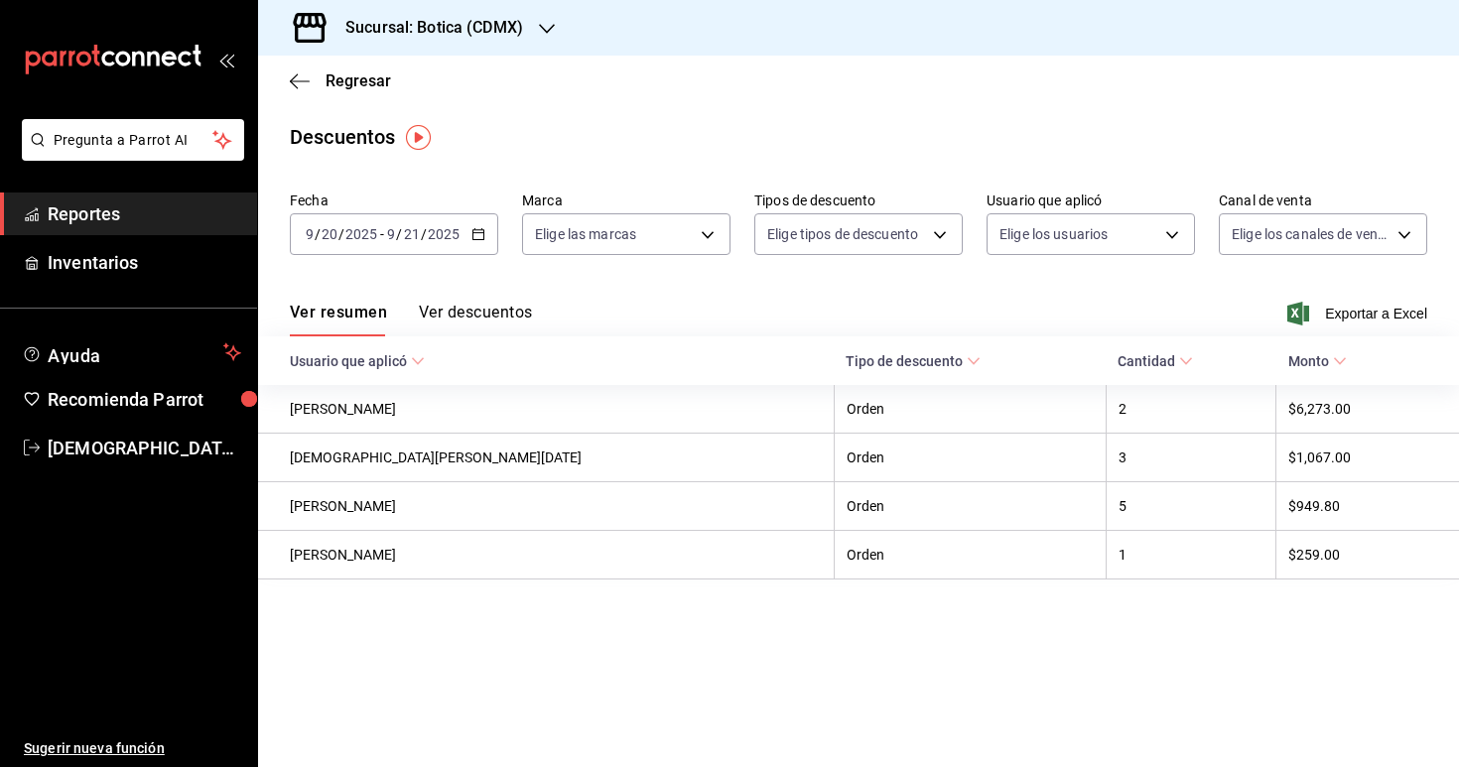
click at [502, 310] on button "Ver descuentos" at bounding box center [475, 320] width 113 height 34
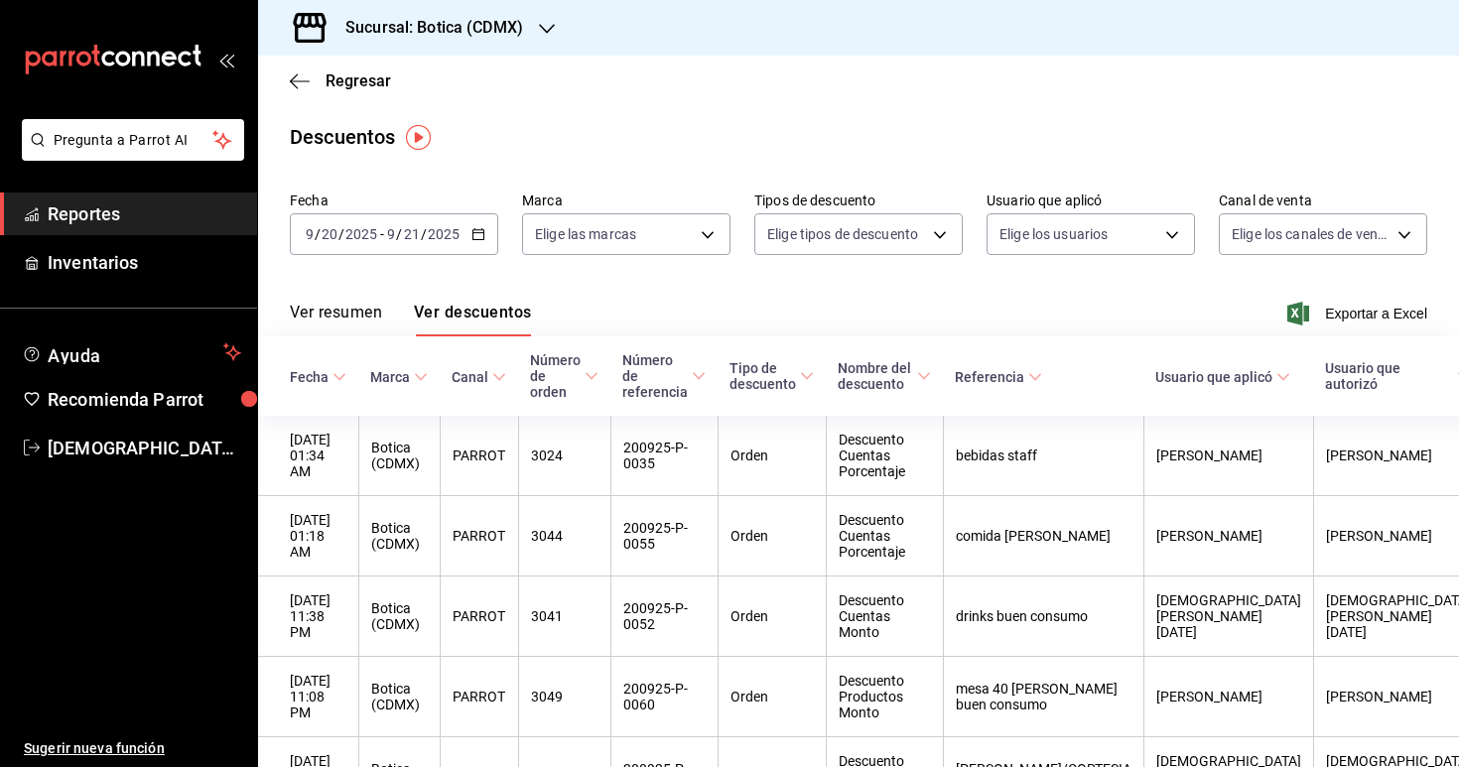
scroll to position [601, 0]
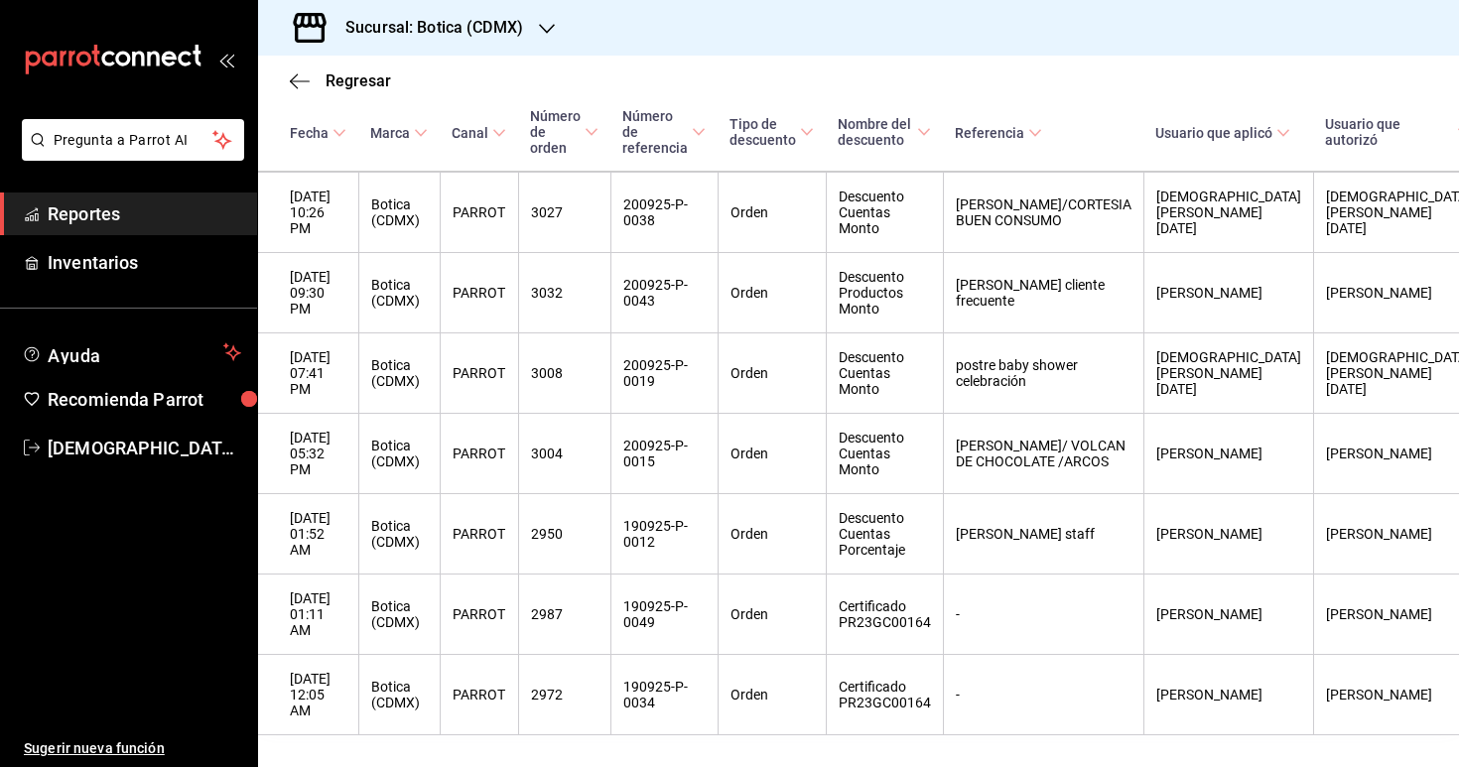
click at [206, 212] on span "Reportes" at bounding box center [145, 213] width 194 height 27
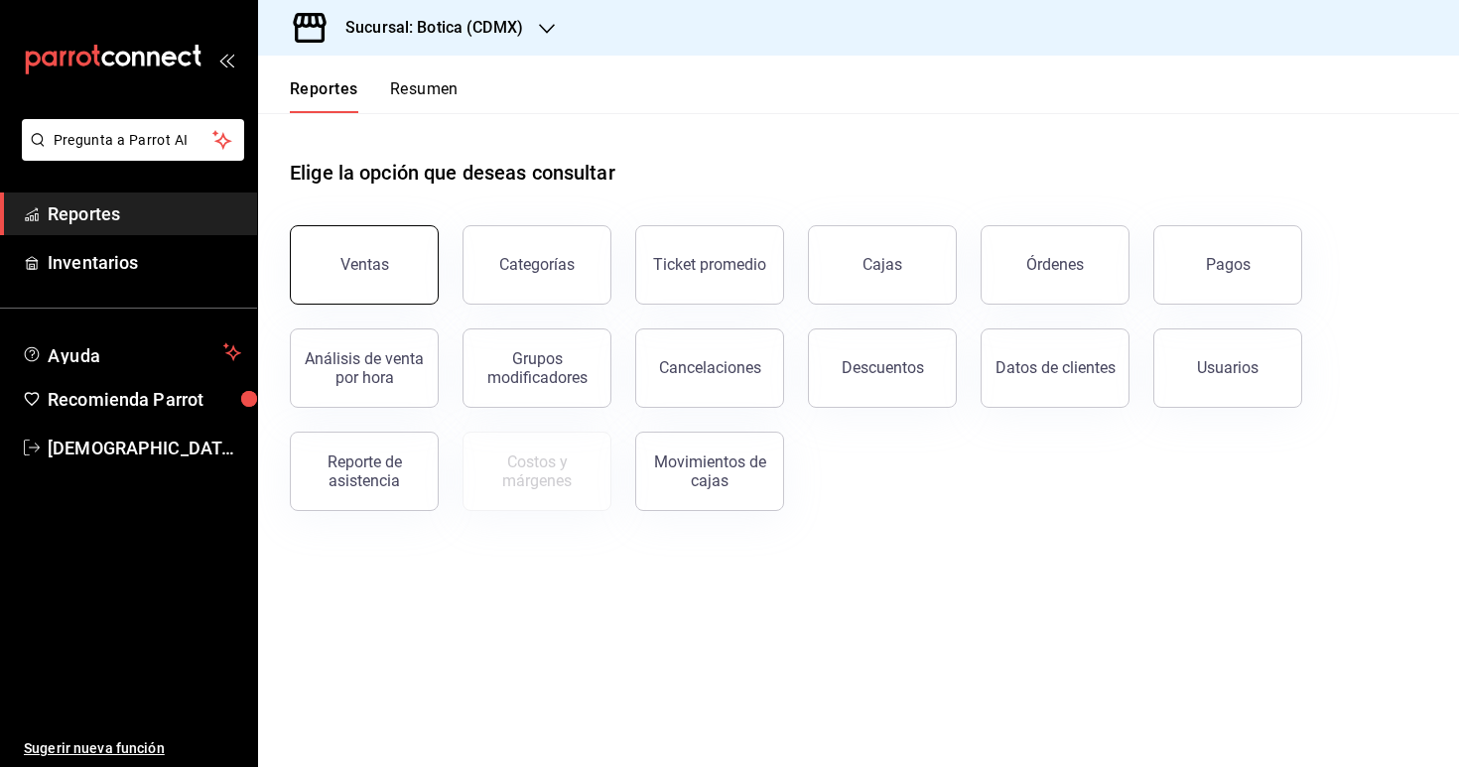
click at [396, 274] on button "Ventas" at bounding box center [364, 264] width 149 height 79
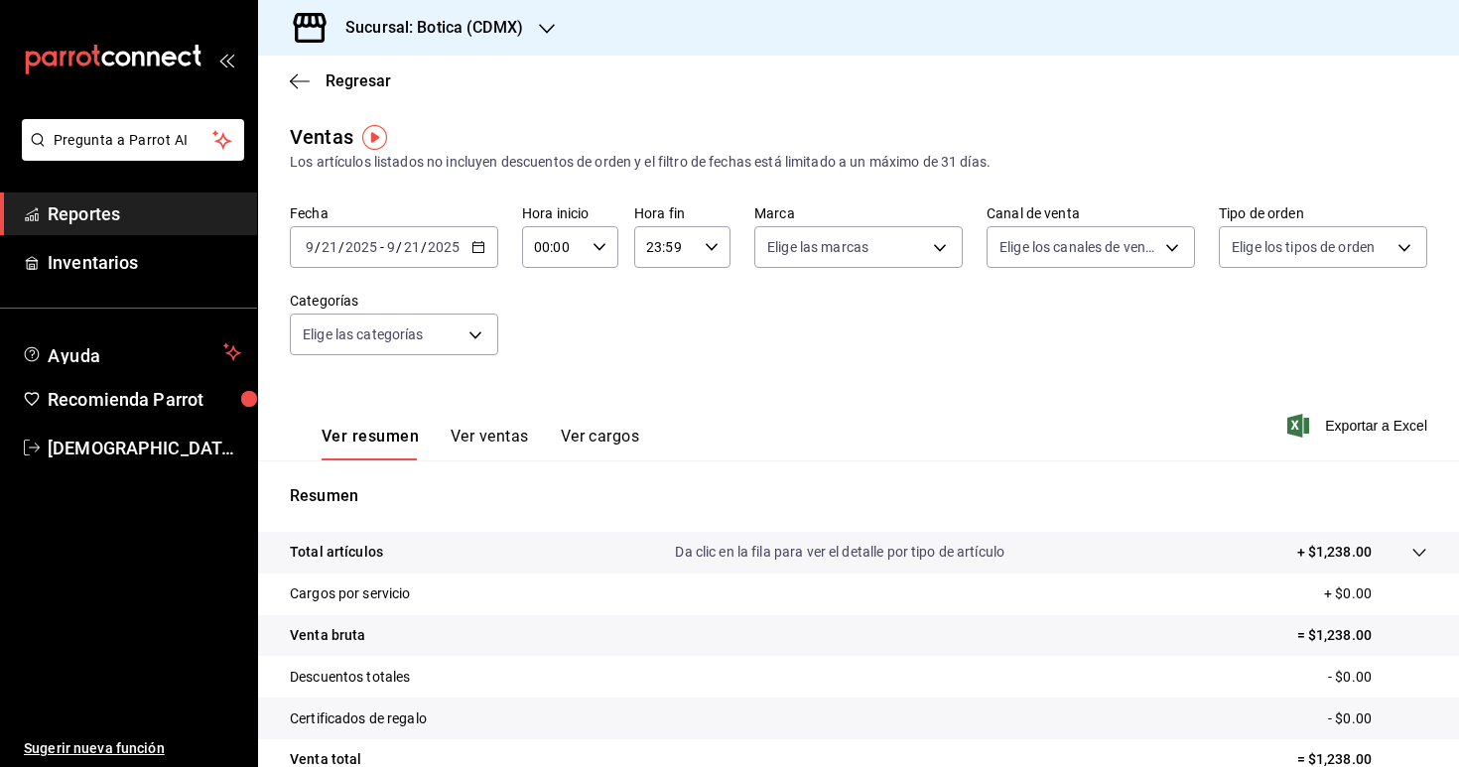
click at [480, 253] on icon "button" at bounding box center [478, 247] width 14 height 14
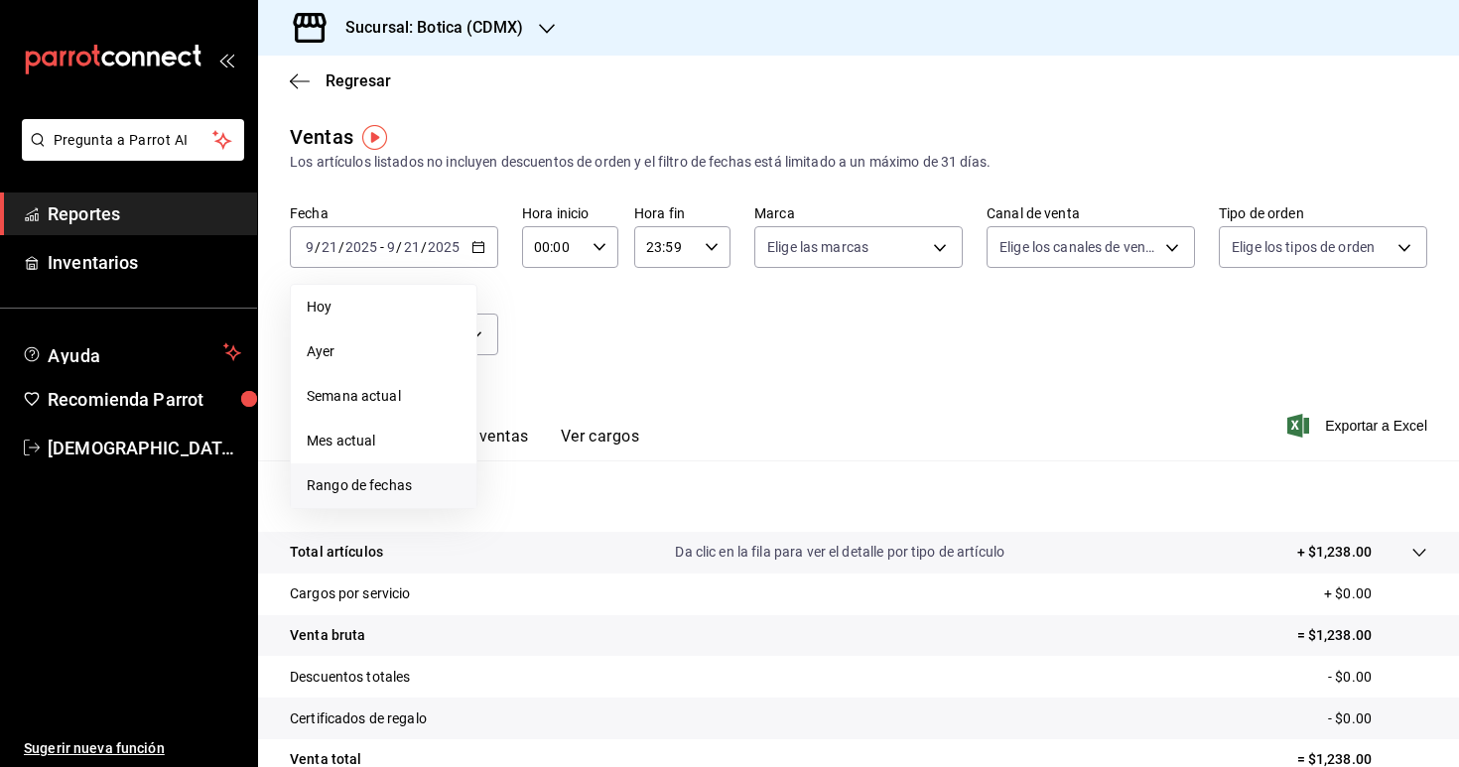
click at [418, 489] on span "Rango de fechas" at bounding box center [384, 485] width 154 height 21
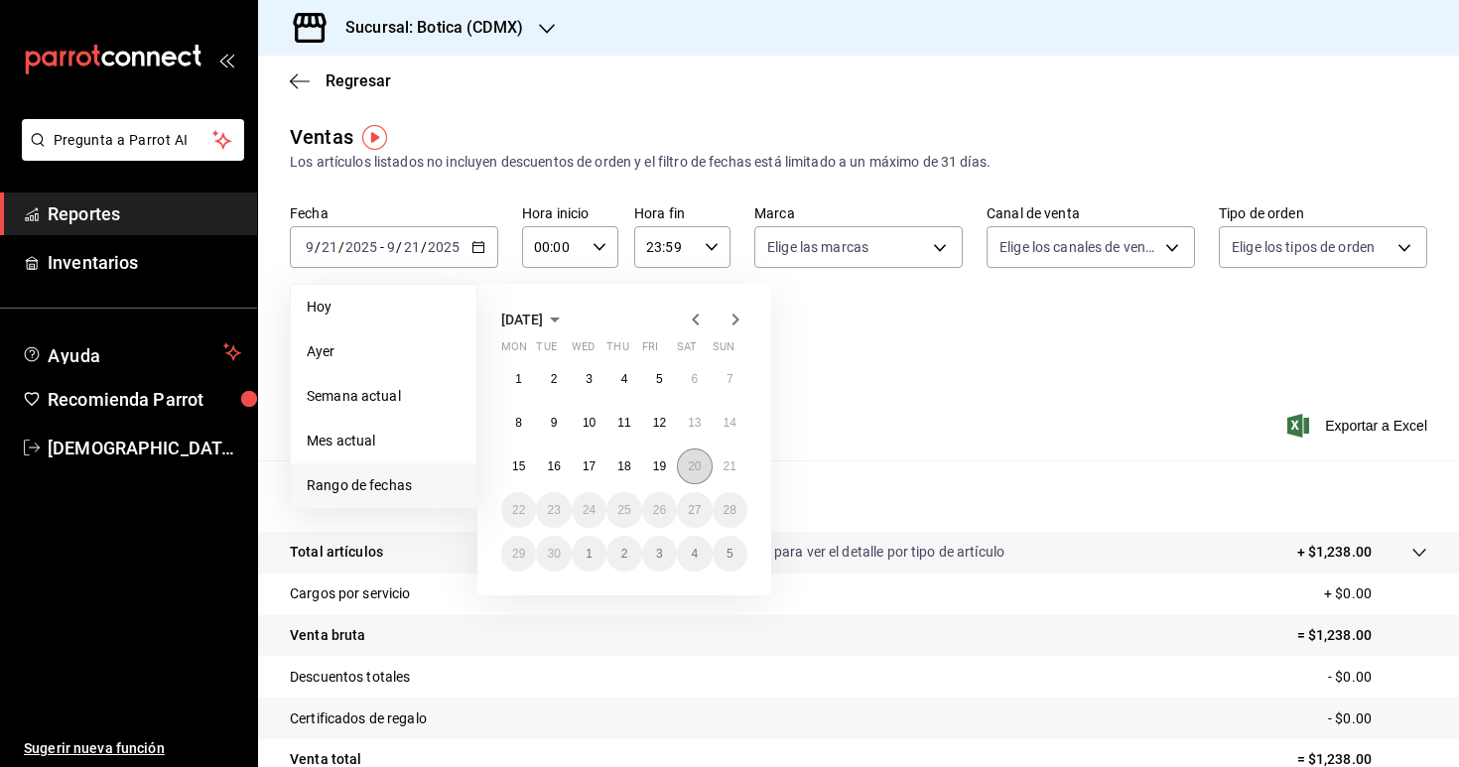
click at [695, 471] on abbr "20" at bounding box center [694, 467] width 13 height 14
click at [720, 471] on button "21" at bounding box center [730, 467] width 35 height 36
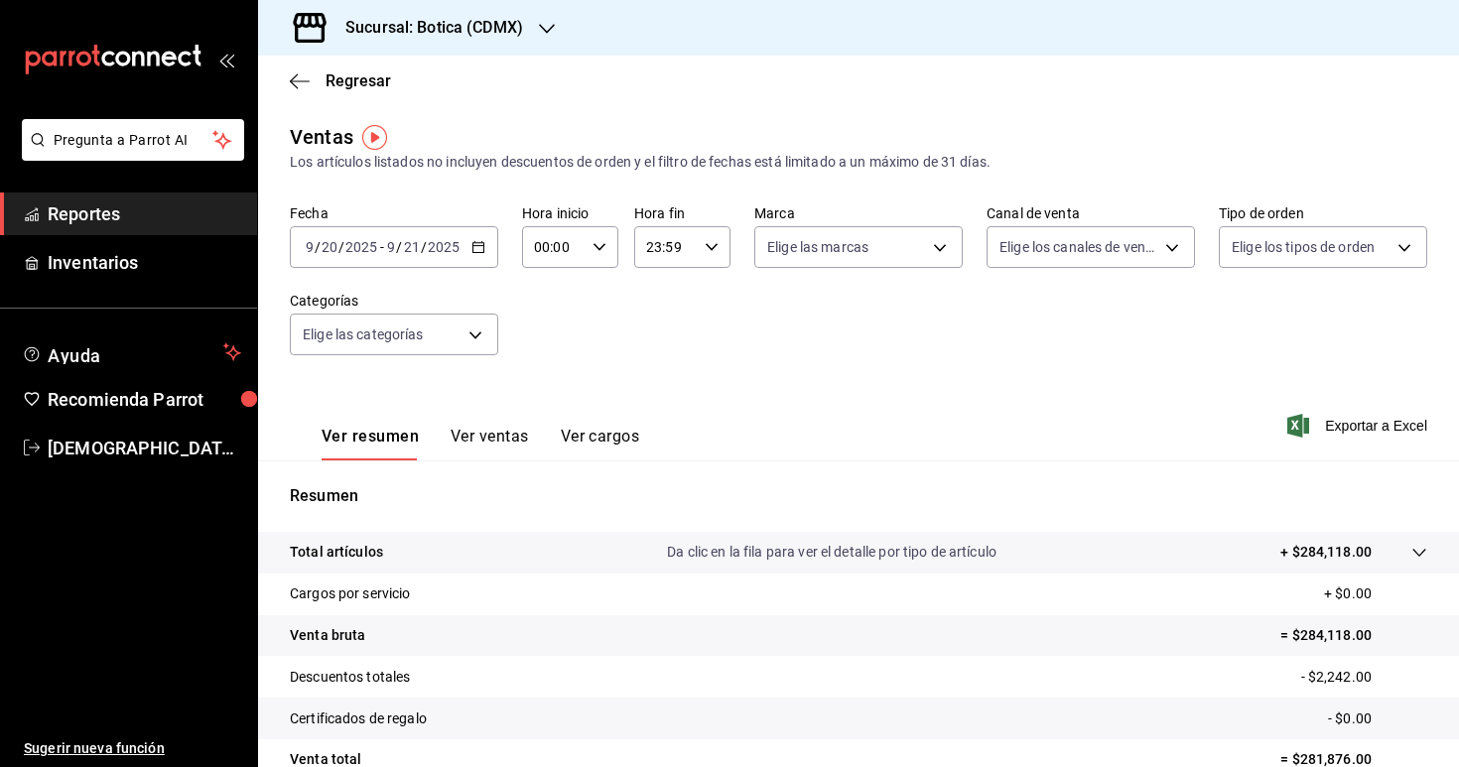
click at [608, 254] on div "00:00 Hora inicio" at bounding box center [570, 247] width 96 height 42
click at [546, 401] on span "03" at bounding box center [546, 398] width 17 height 16
type input "03:00"
click at [685, 384] on div at bounding box center [729, 383] width 1459 height 767
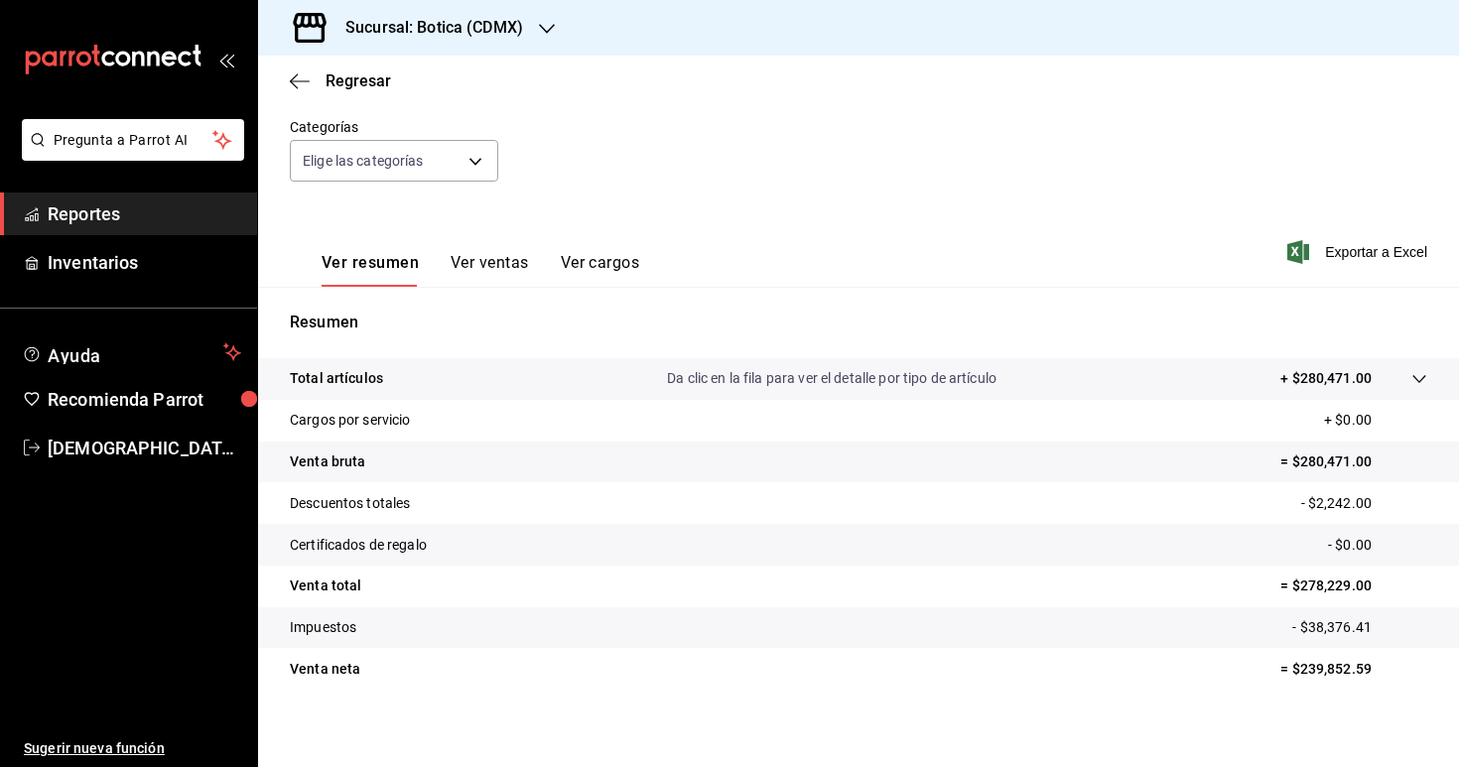
scroll to position [177, 0]
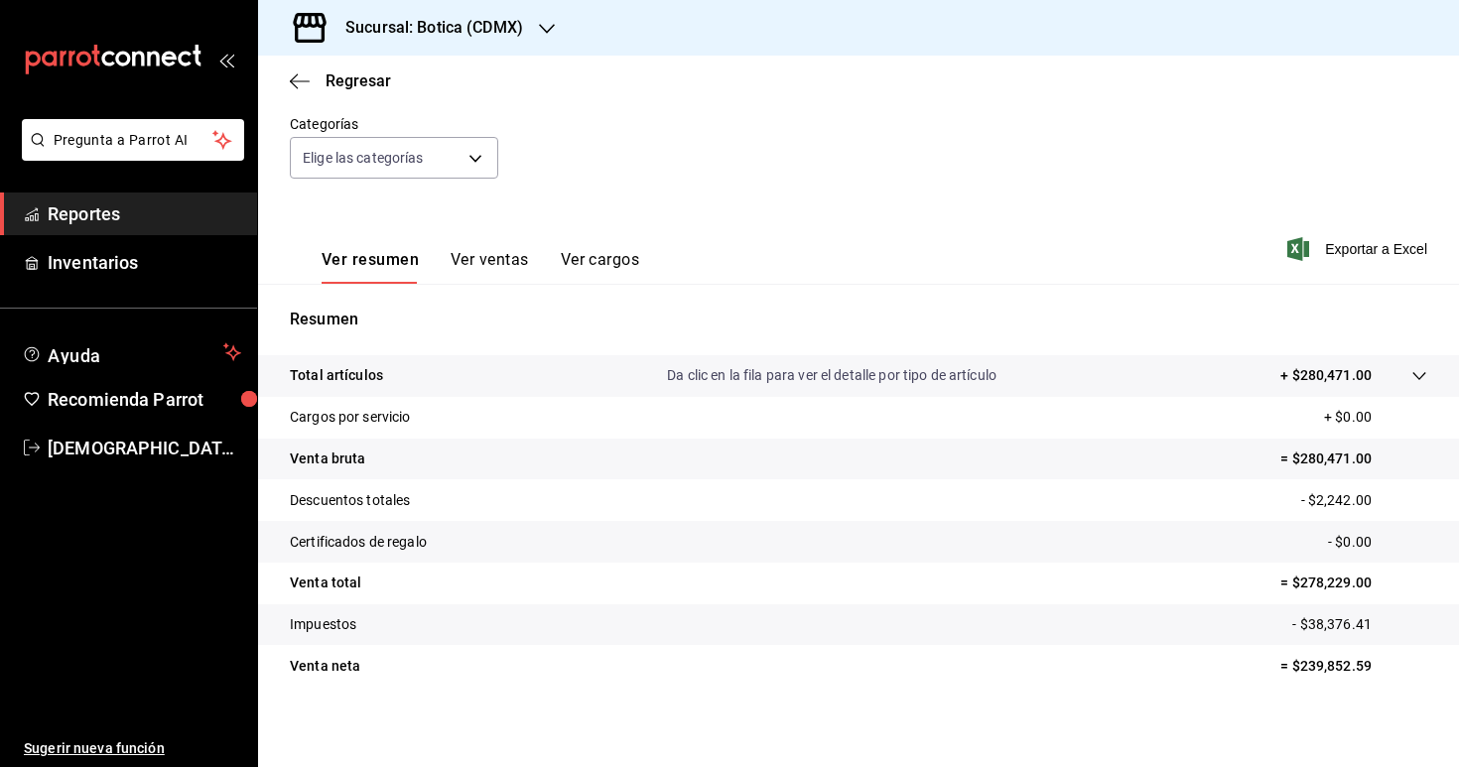
click at [156, 214] on span "Reportes" at bounding box center [145, 213] width 194 height 27
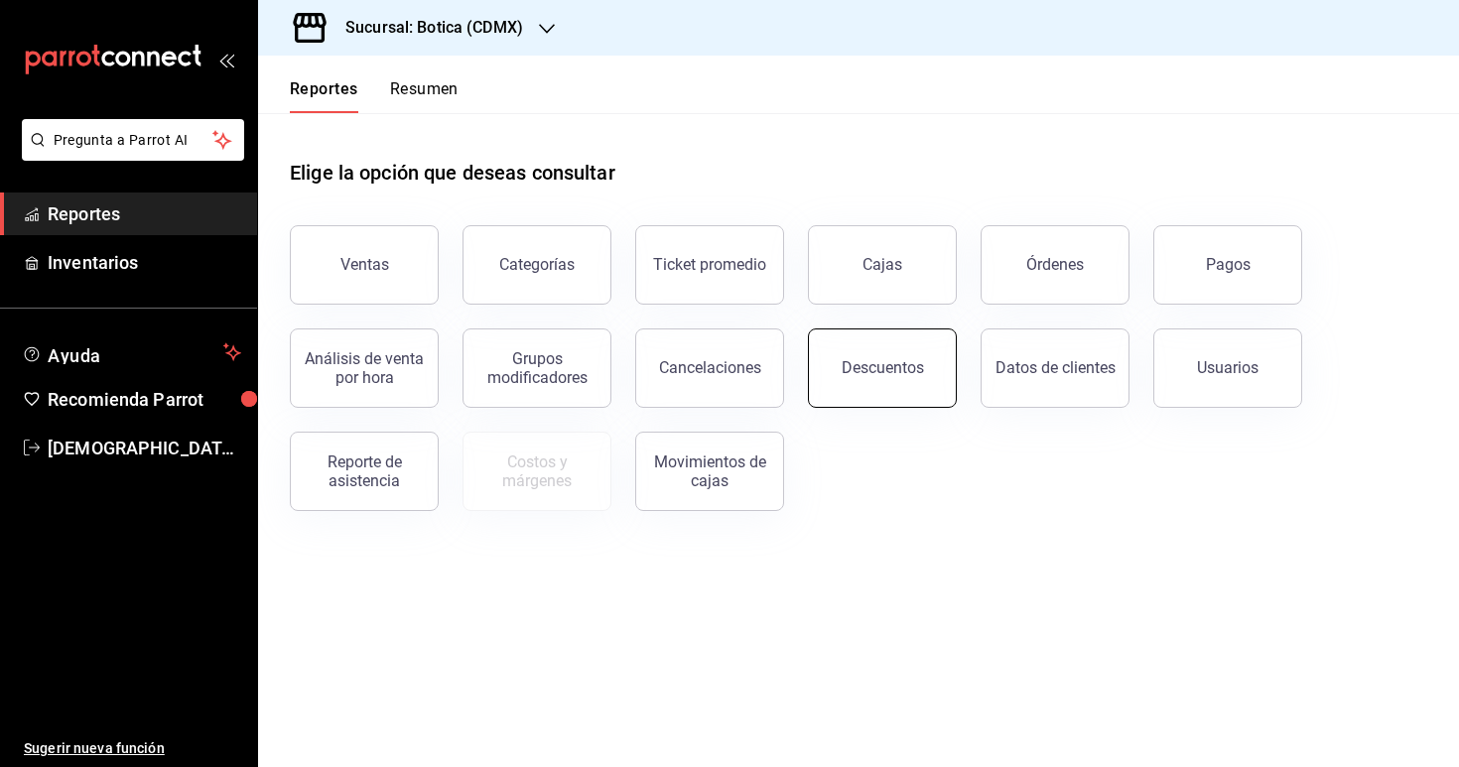
click at [869, 376] on div "Descuentos" at bounding box center [883, 367] width 82 height 19
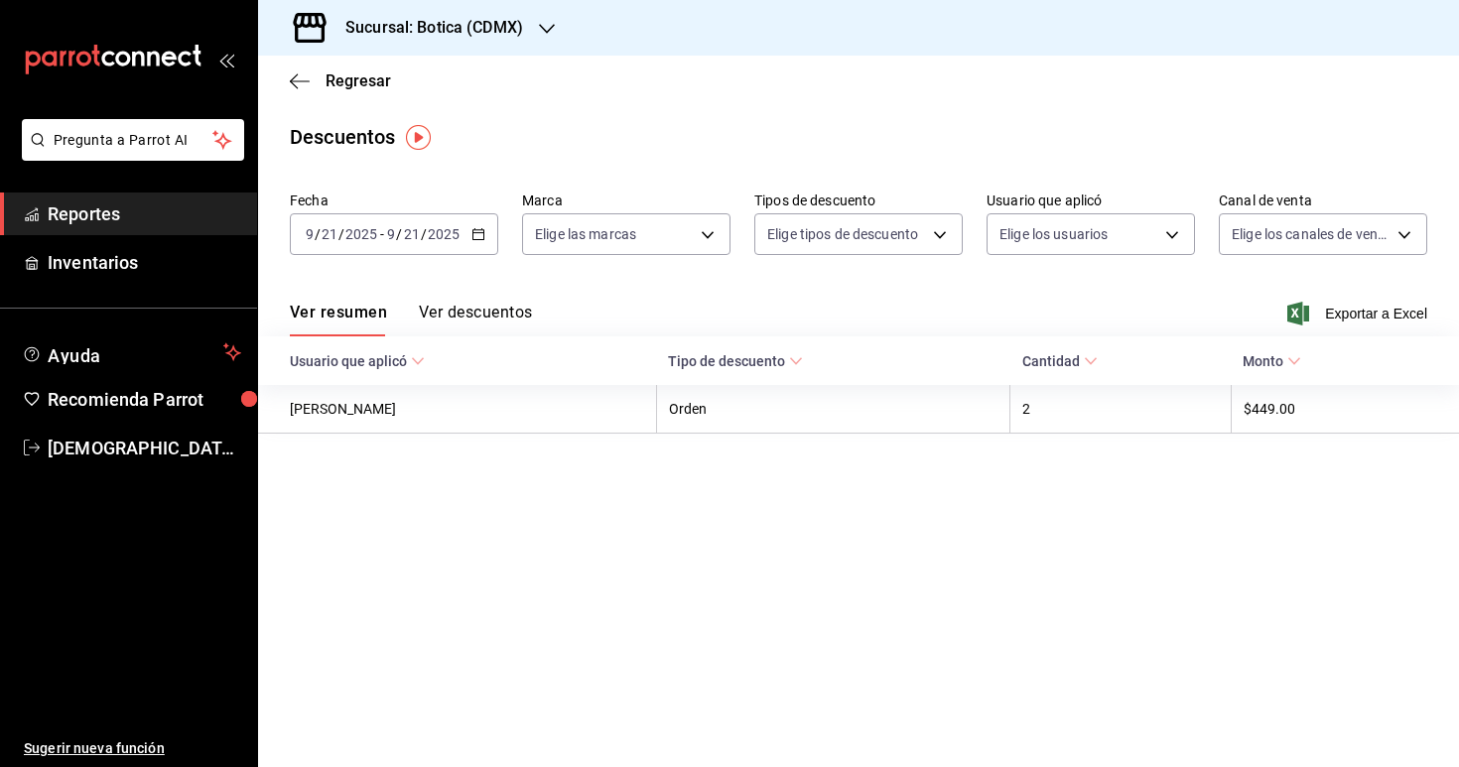
click at [472, 240] on icon "button" at bounding box center [478, 234] width 14 height 14
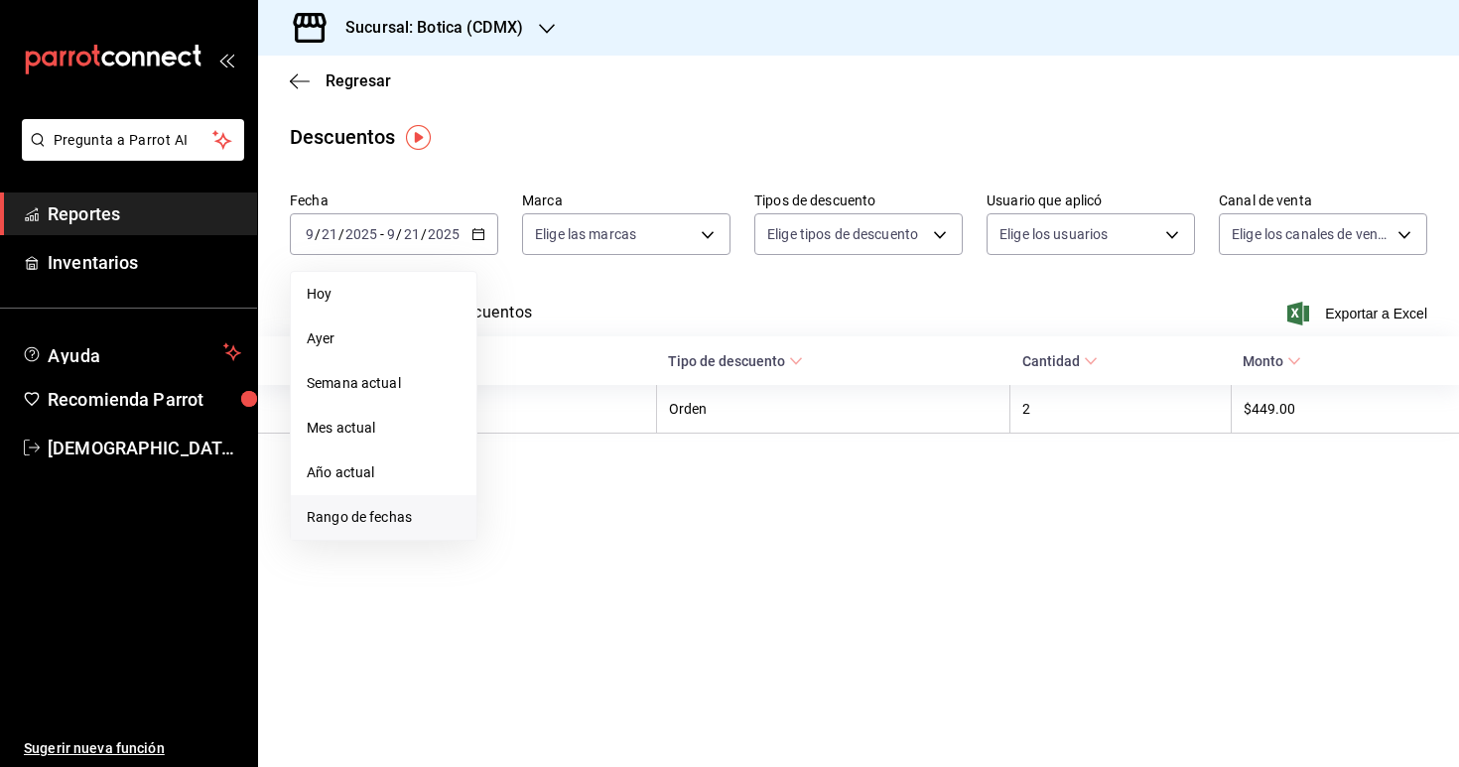
click at [419, 515] on span "Rango de fechas" at bounding box center [384, 517] width 154 height 21
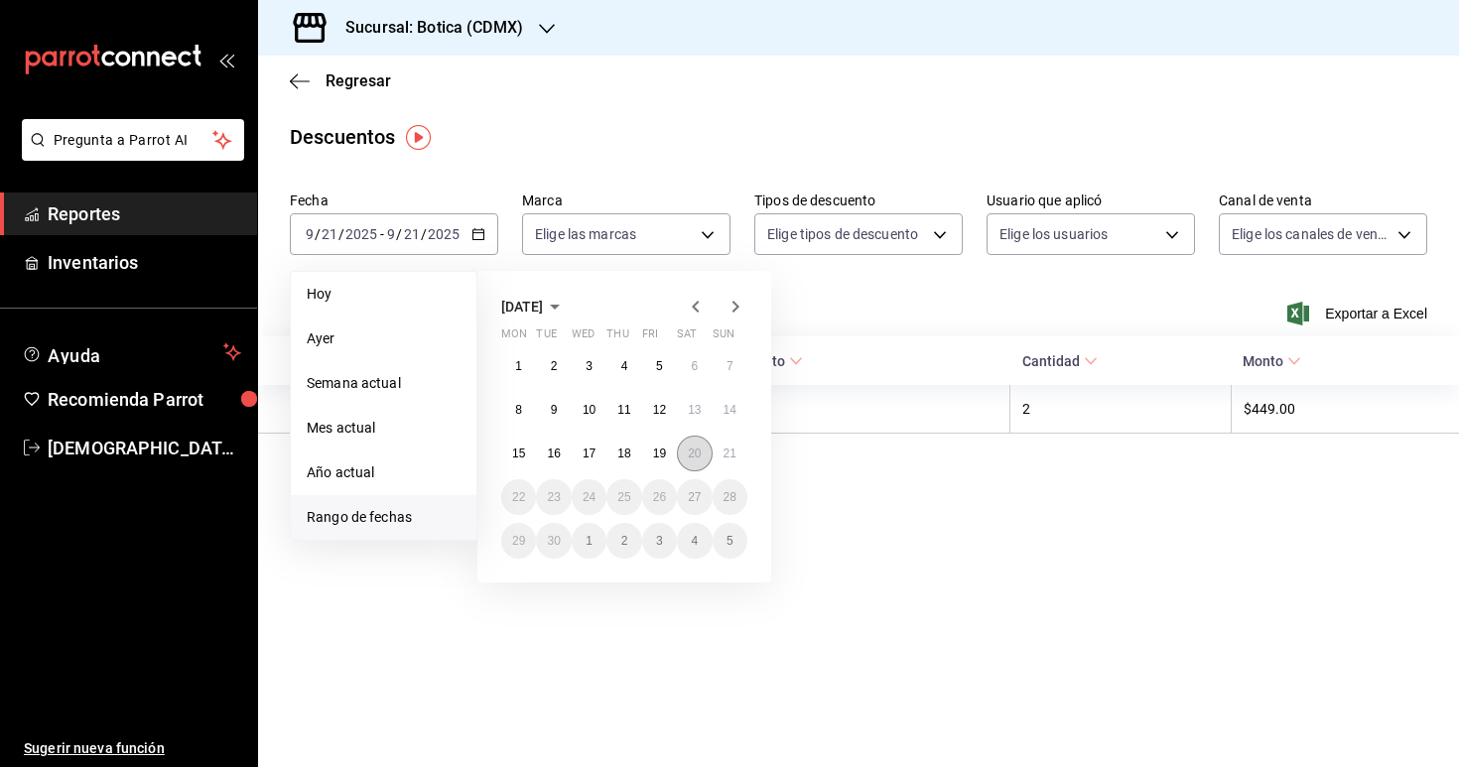
click at [692, 463] on button "20" at bounding box center [694, 454] width 35 height 36
click at [723, 465] on button "21" at bounding box center [730, 454] width 35 height 36
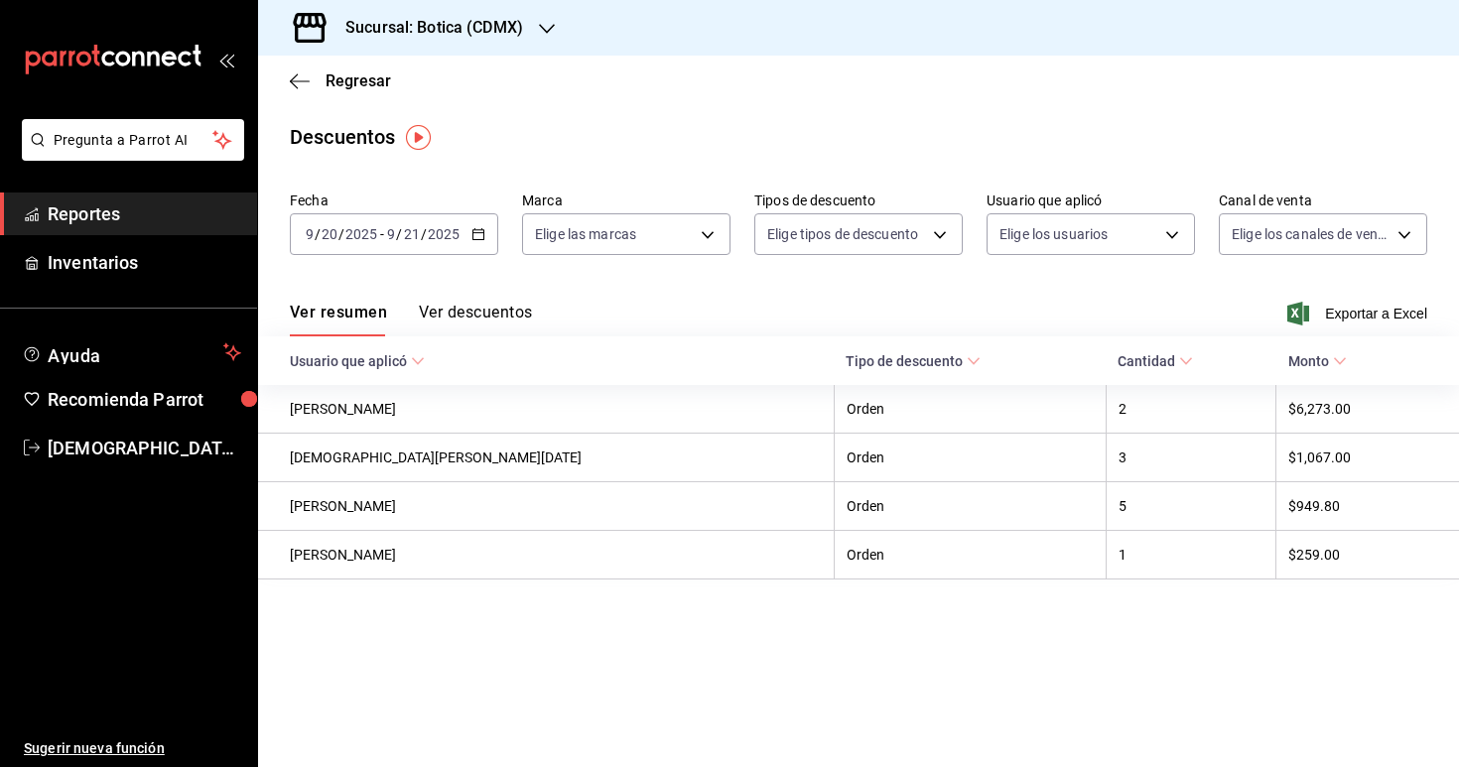
click at [480, 308] on button "Ver descuentos" at bounding box center [475, 320] width 113 height 34
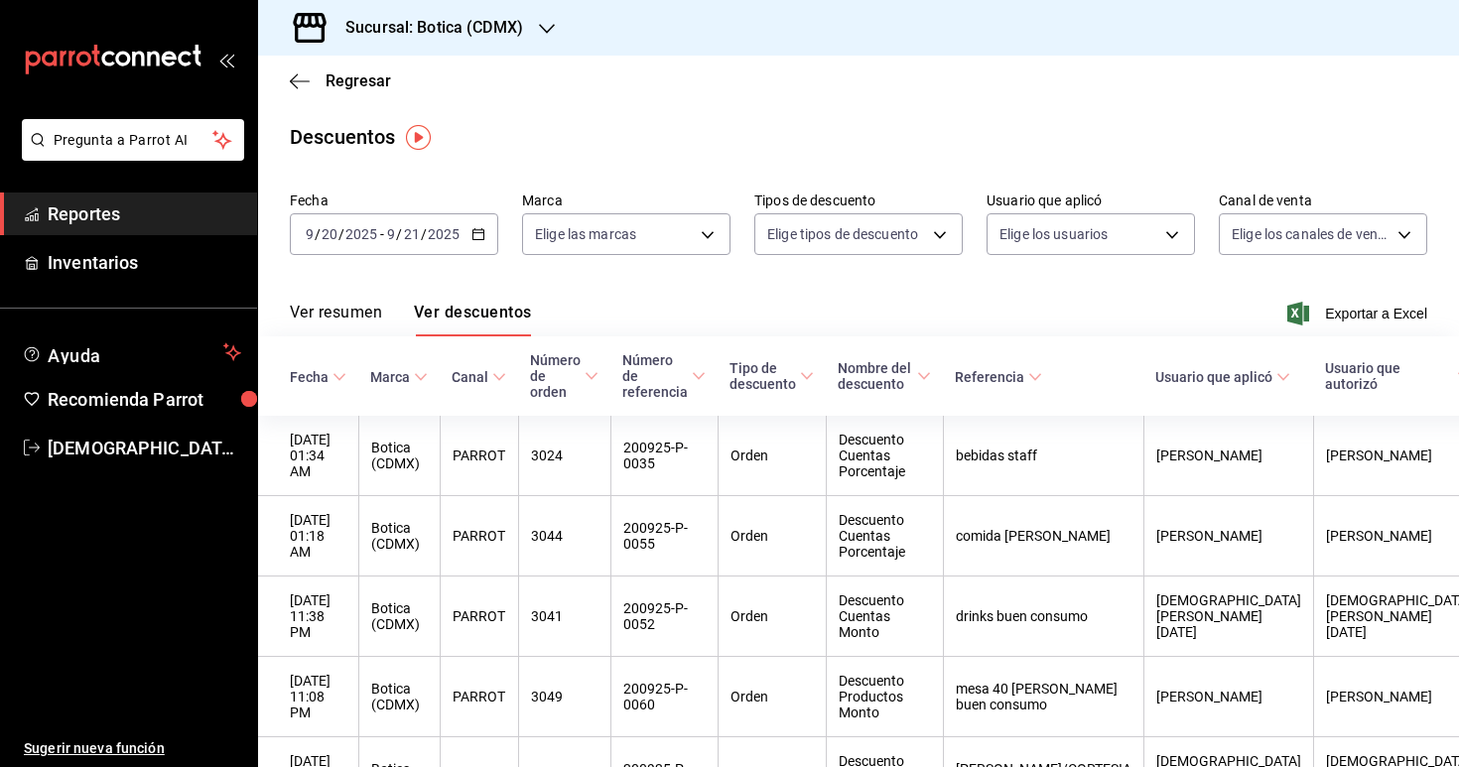
click at [479, 243] on div "2025-09-20 9 / 20 / 2025 - 2025-09-21 9 / 21 / 2025" at bounding box center [394, 234] width 208 height 42
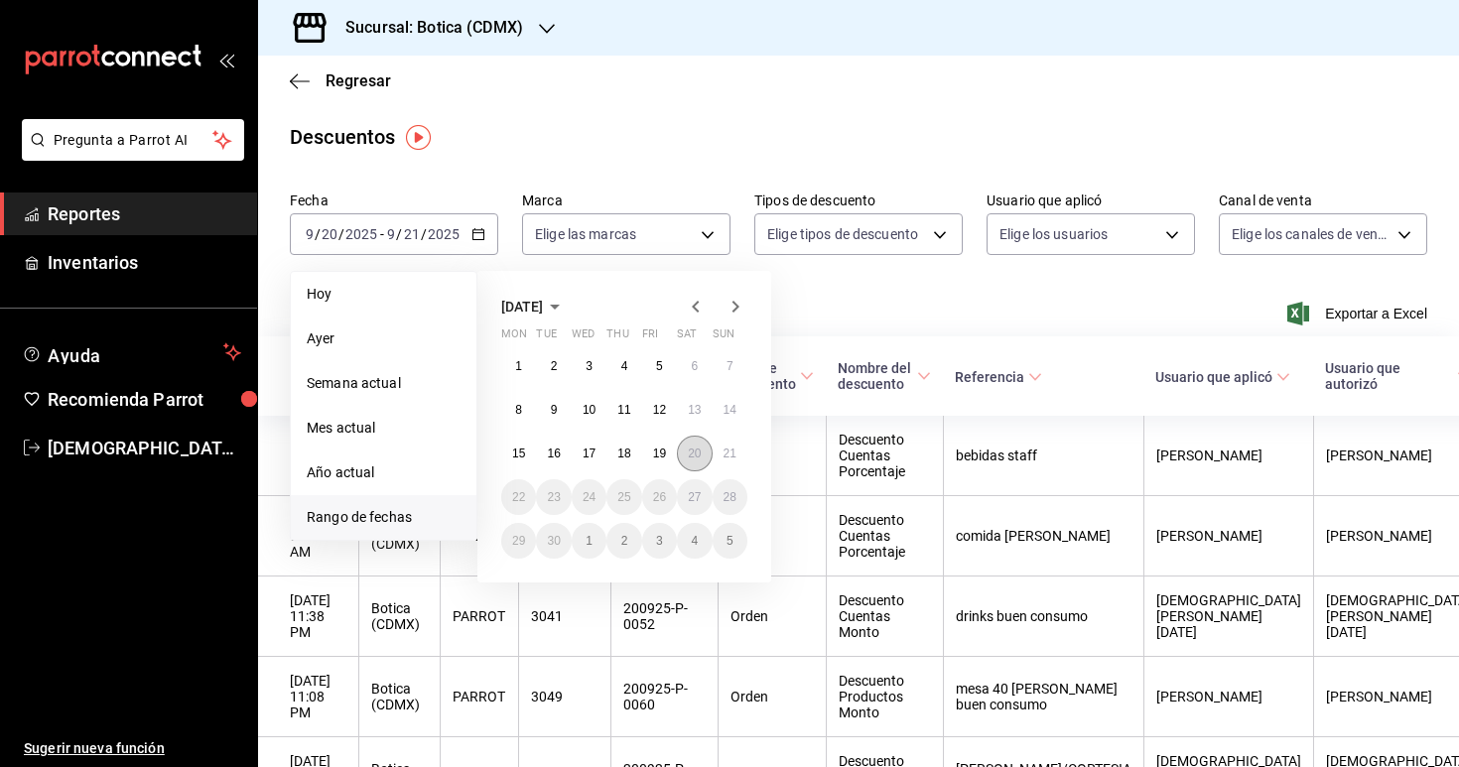
click at [698, 459] on abbr "20" at bounding box center [694, 454] width 13 height 14
click at [732, 461] on button "21" at bounding box center [730, 454] width 35 height 36
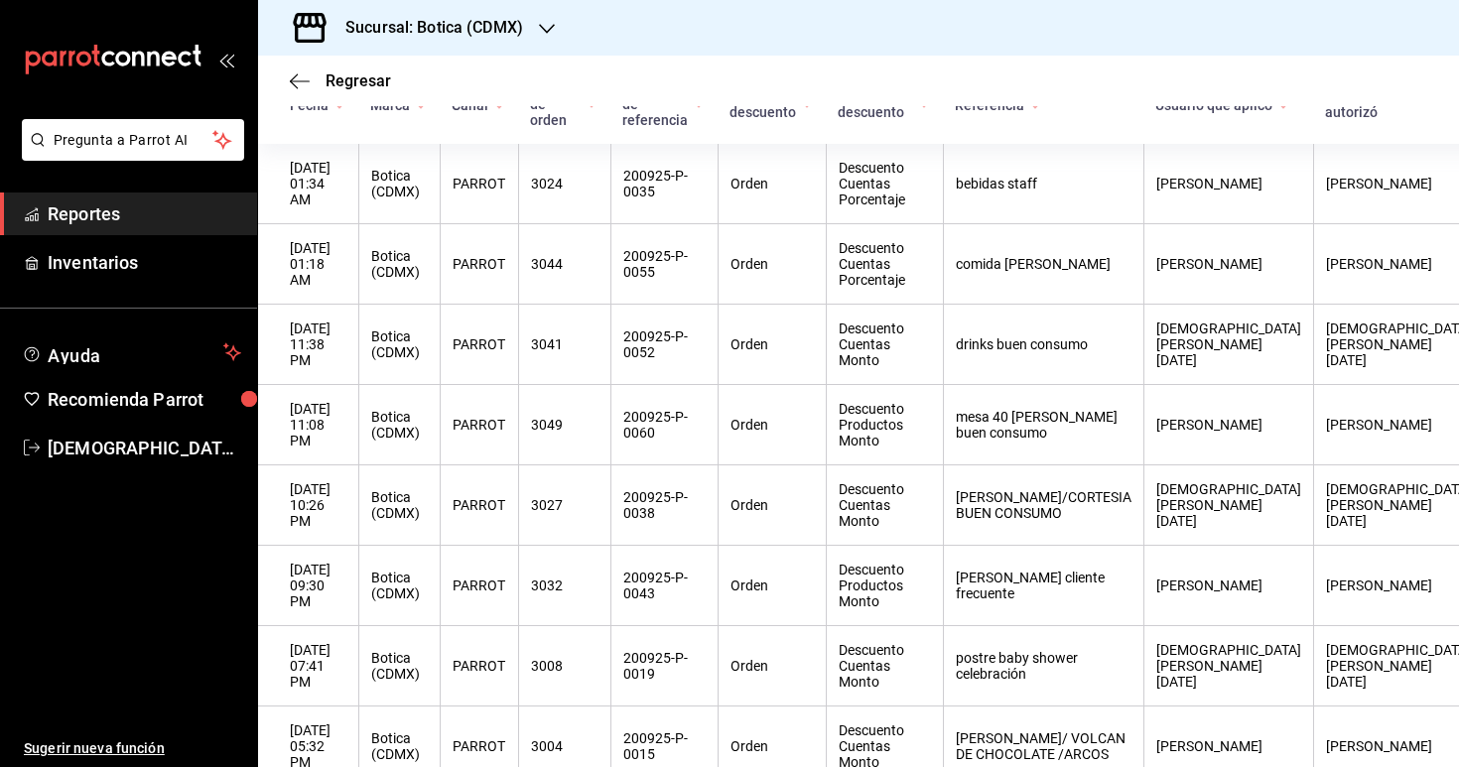
scroll to position [601, 0]
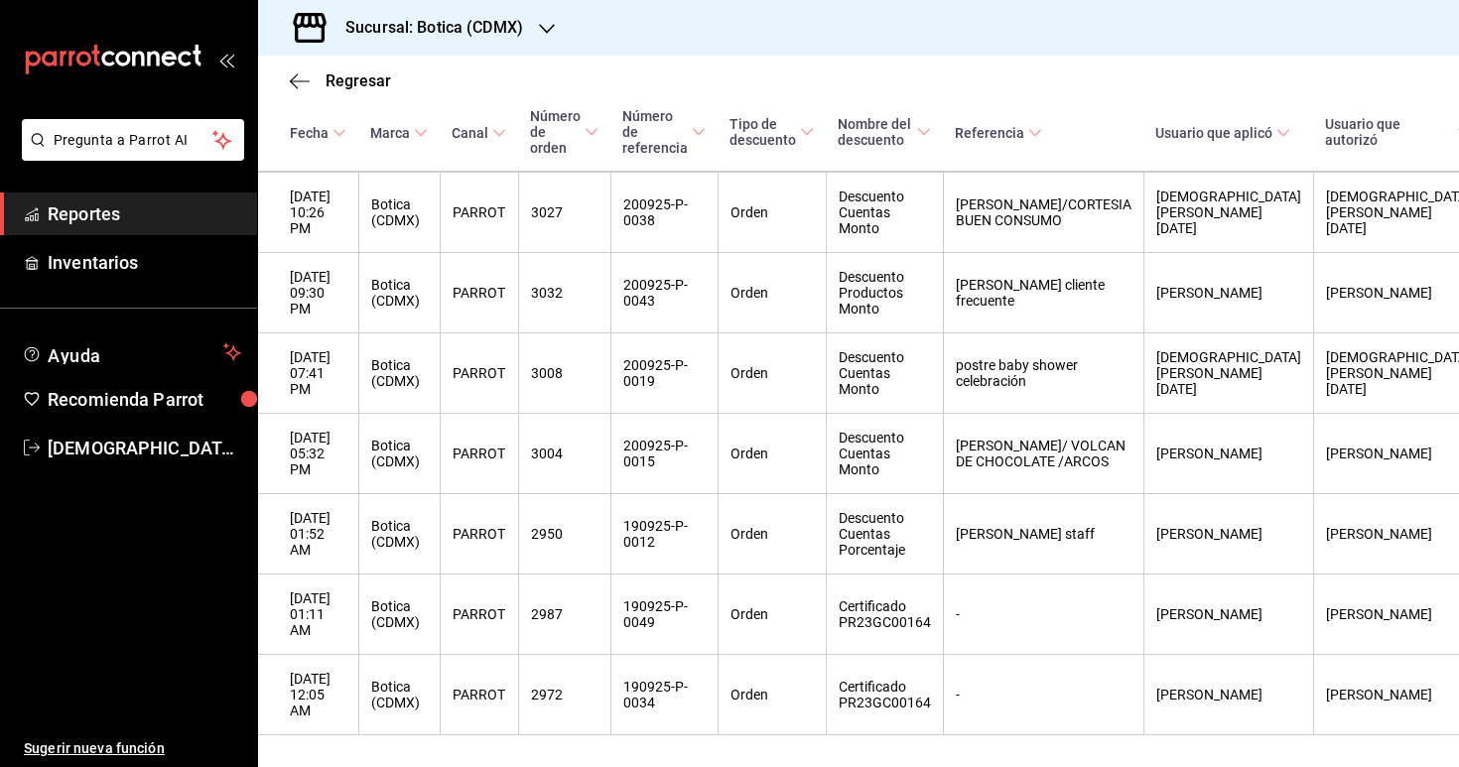
click at [66, 221] on span "Reportes" at bounding box center [145, 213] width 194 height 27
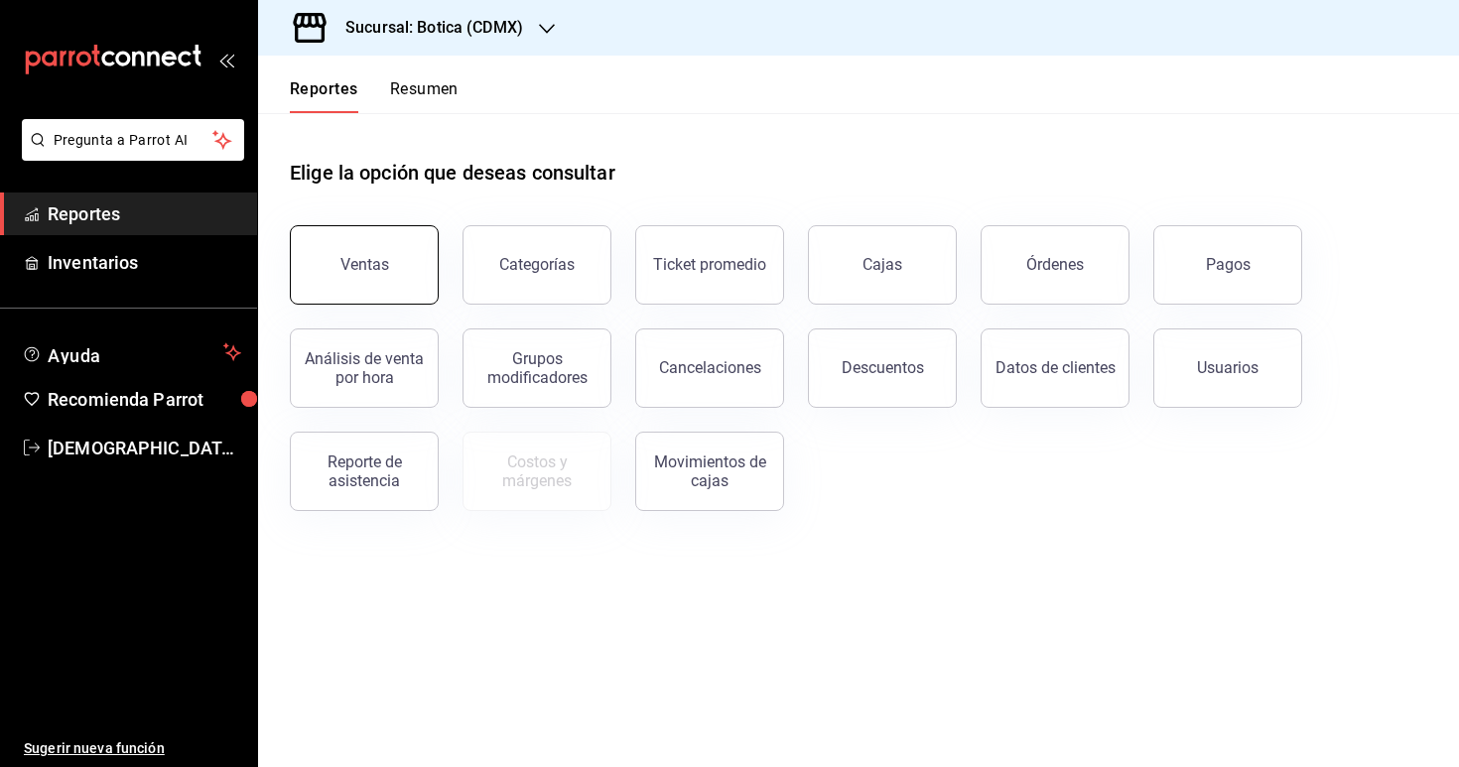
click at [382, 255] on button "Ventas" at bounding box center [364, 264] width 149 height 79
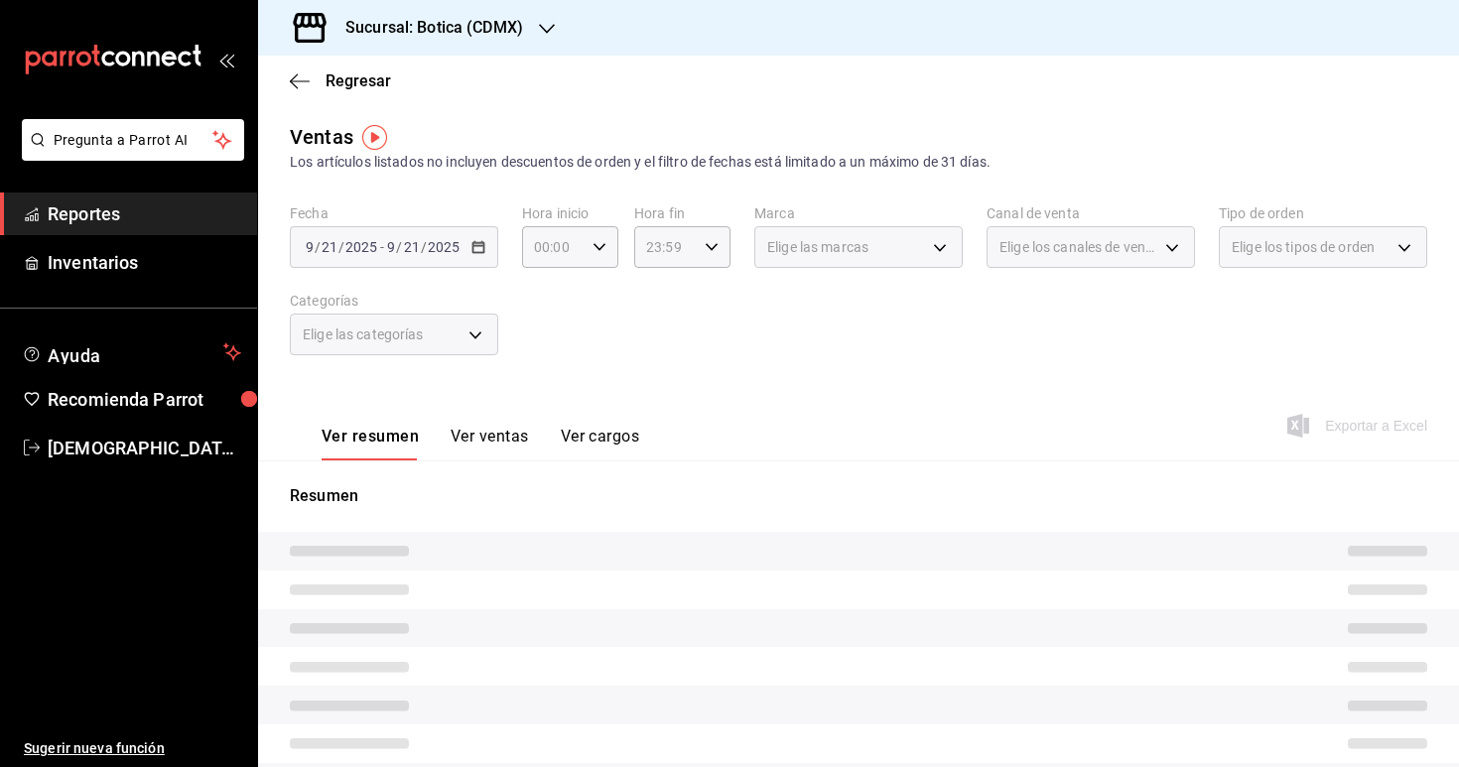
click at [484, 250] on div "[DATE] [DATE] - [DATE] [DATE]" at bounding box center [394, 247] width 208 height 42
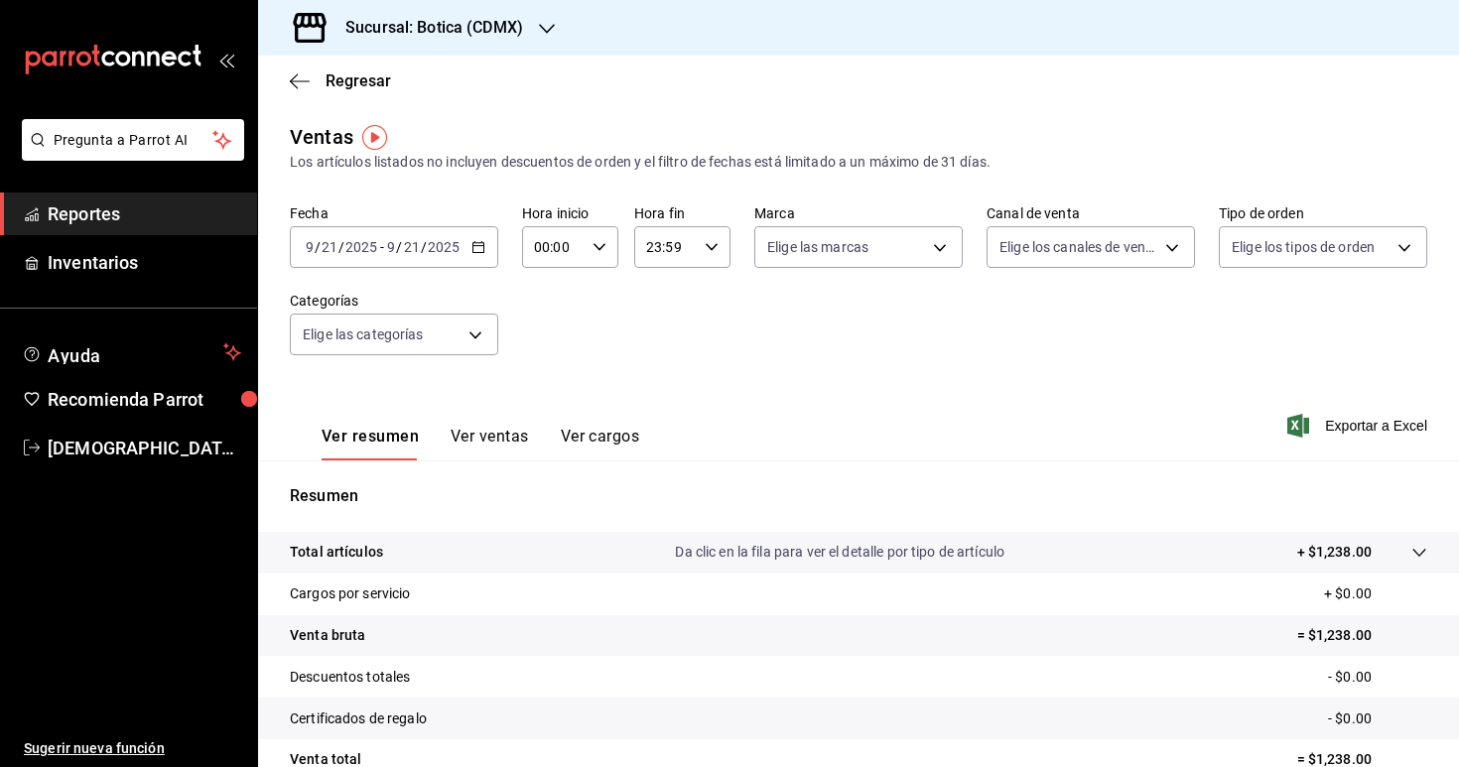
click at [477, 250] on icon "button" at bounding box center [478, 247] width 14 height 14
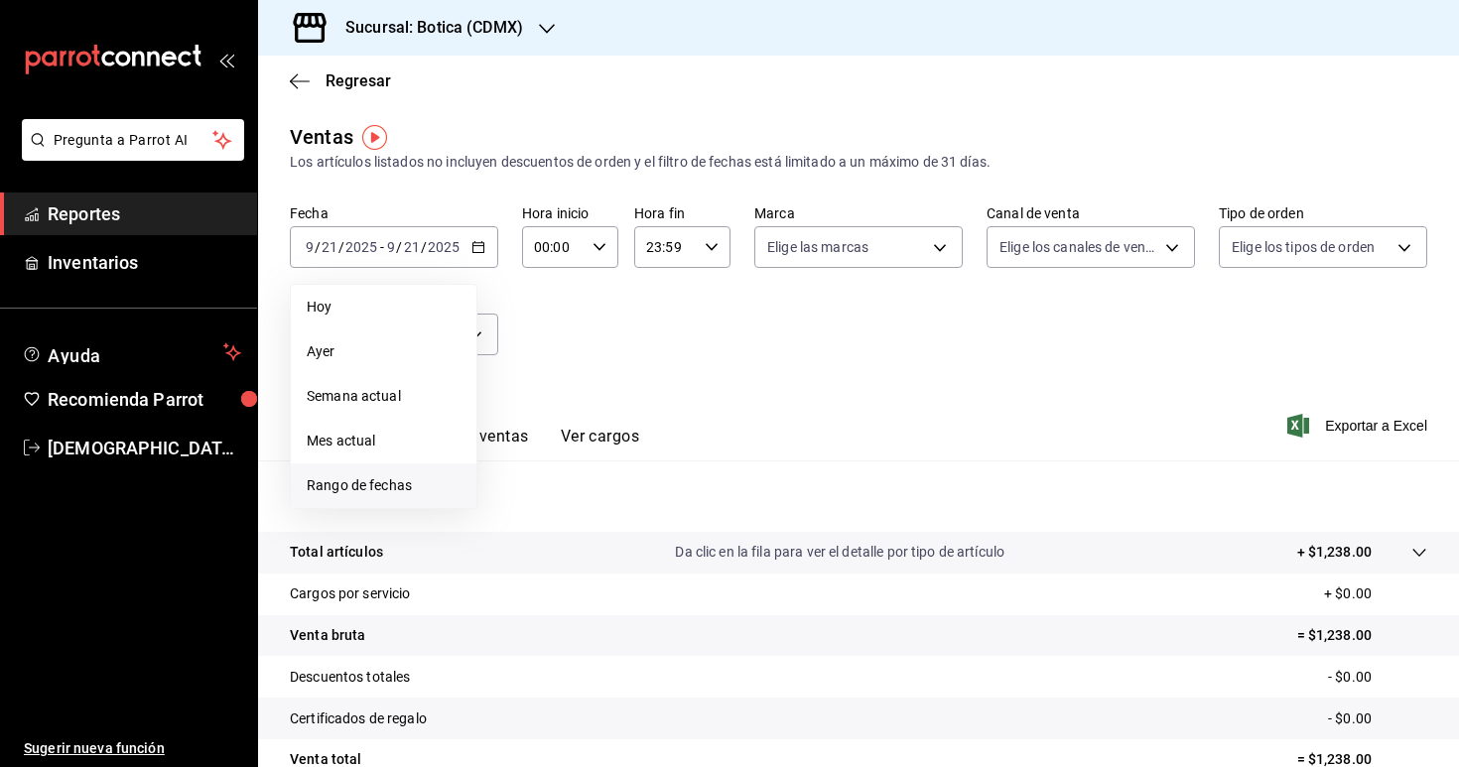
click at [396, 486] on span "Rango de fechas" at bounding box center [384, 485] width 154 height 21
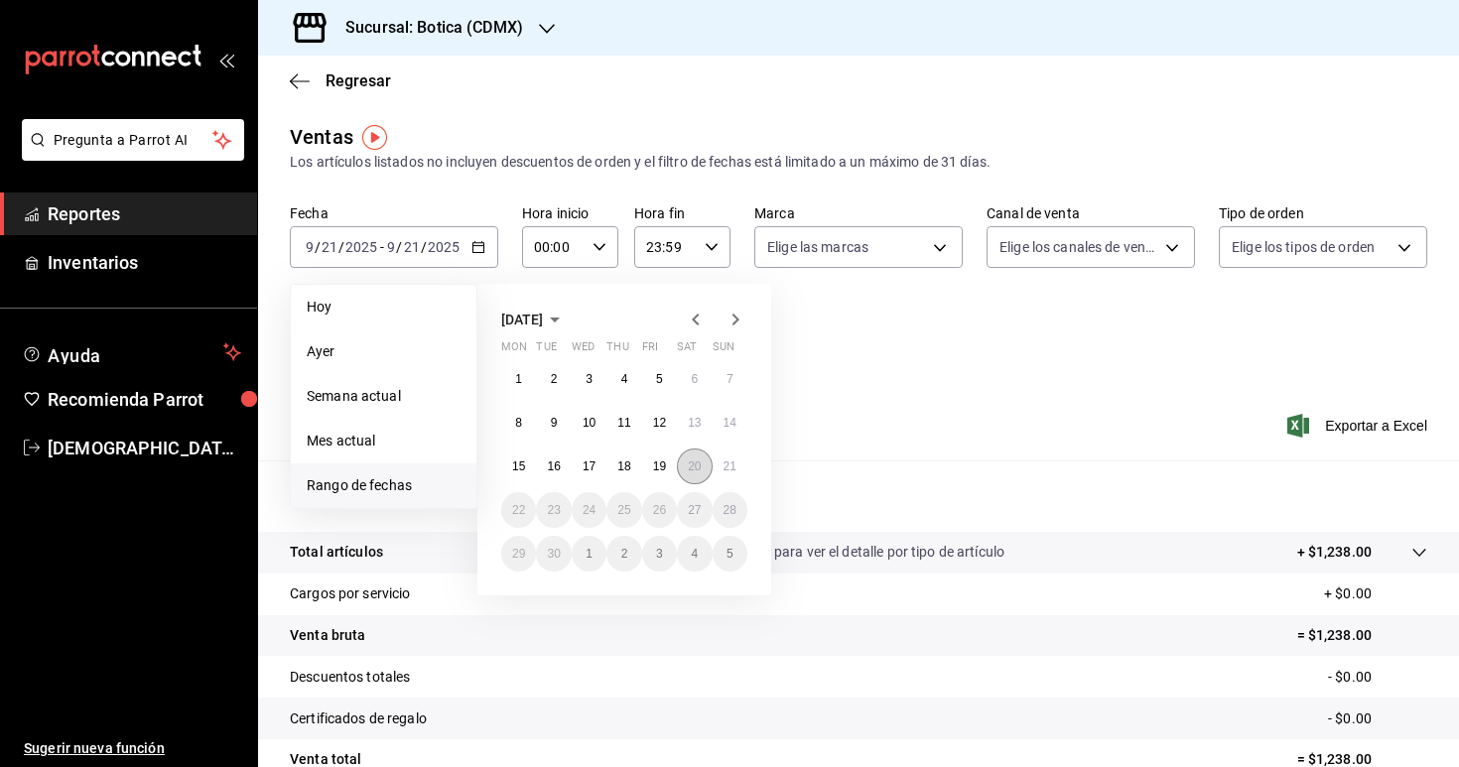
click at [706, 463] on button "20" at bounding box center [694, 467] width 35 height 36
click at [722, 469] on button "21" at bounding box center [730, 467] width 35 height 36
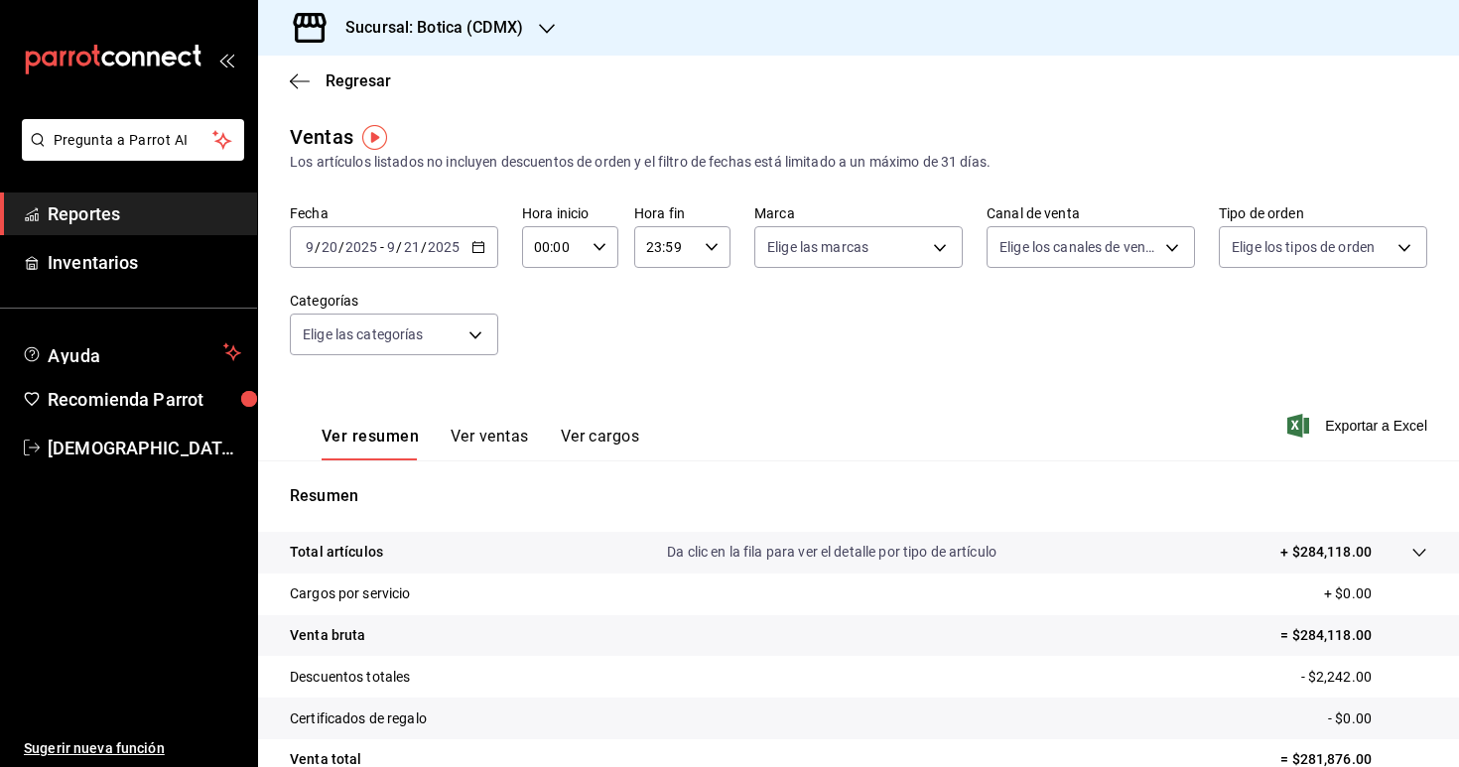
click at [600, 250] on icon "button" at bounding box center [600, 247] width 14 height 14
click at [544, 378] on span "03" at bounding box center [546, 380] width 17 height 16
type input "03:00"
click at [738, 360] on div at bounding box center [729, 383] width 1459 height 767
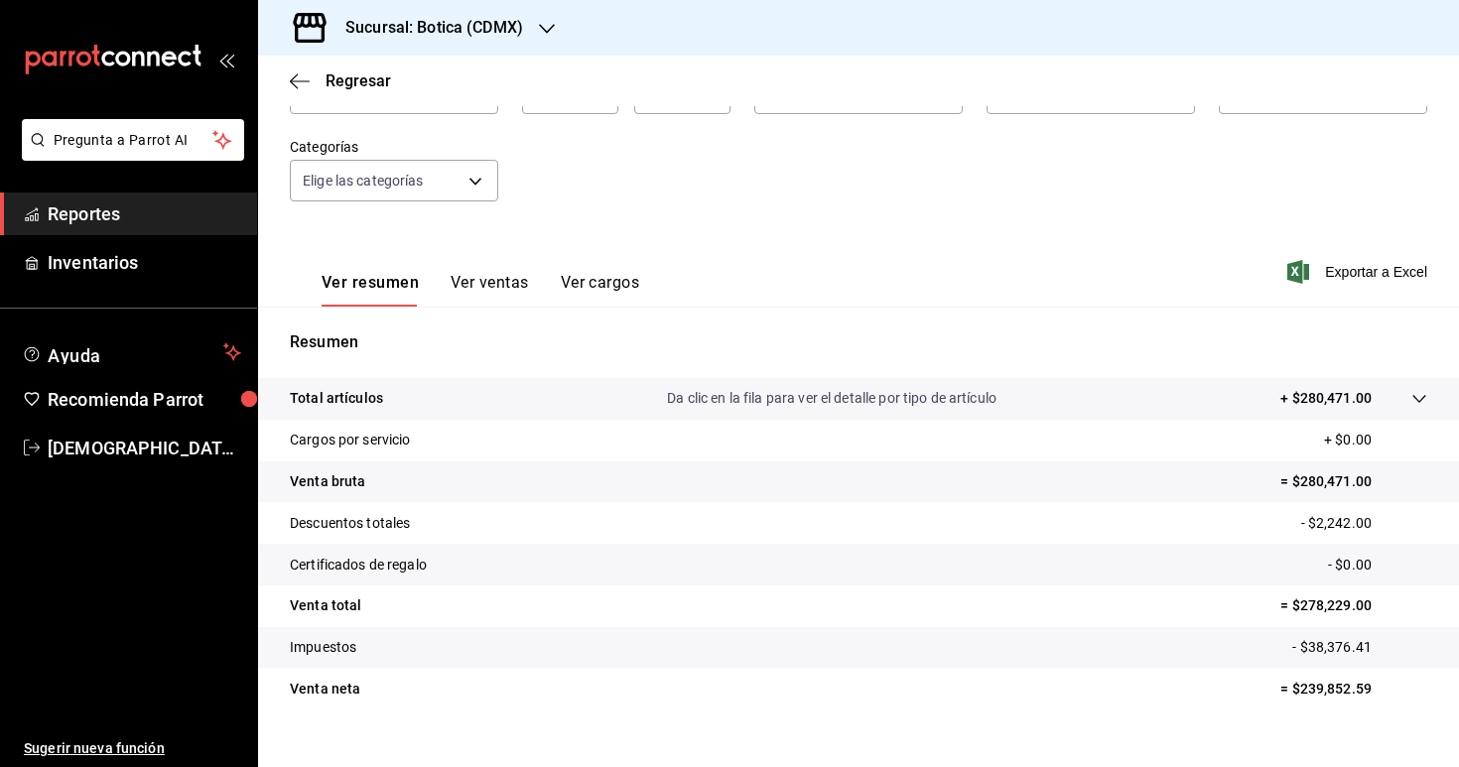
scroll to position [172, 0]
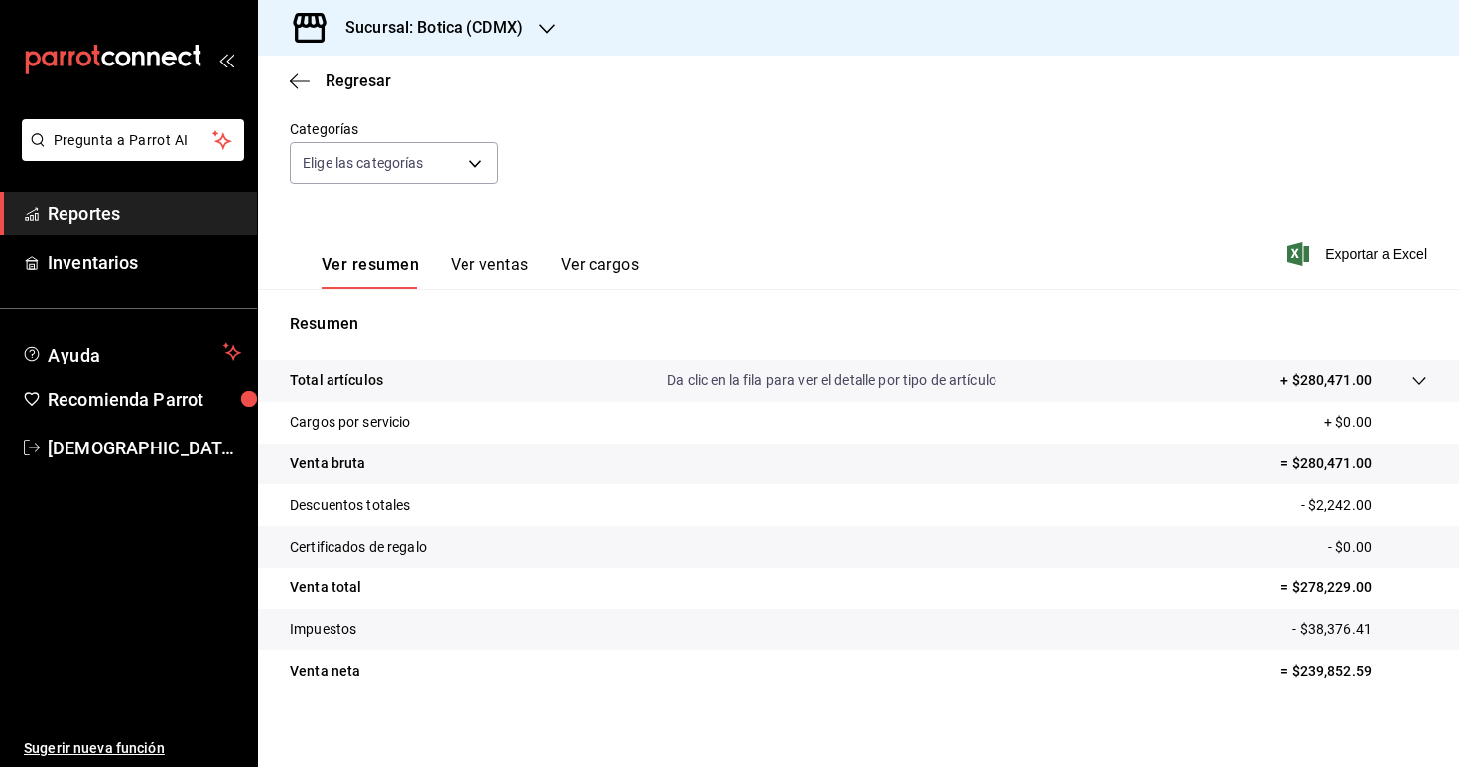
click at [1418, 382] on icon at bounding box center [1419, 381] width 16 height 16
